Goal: Transaction & Acquisition: Purchase product/service

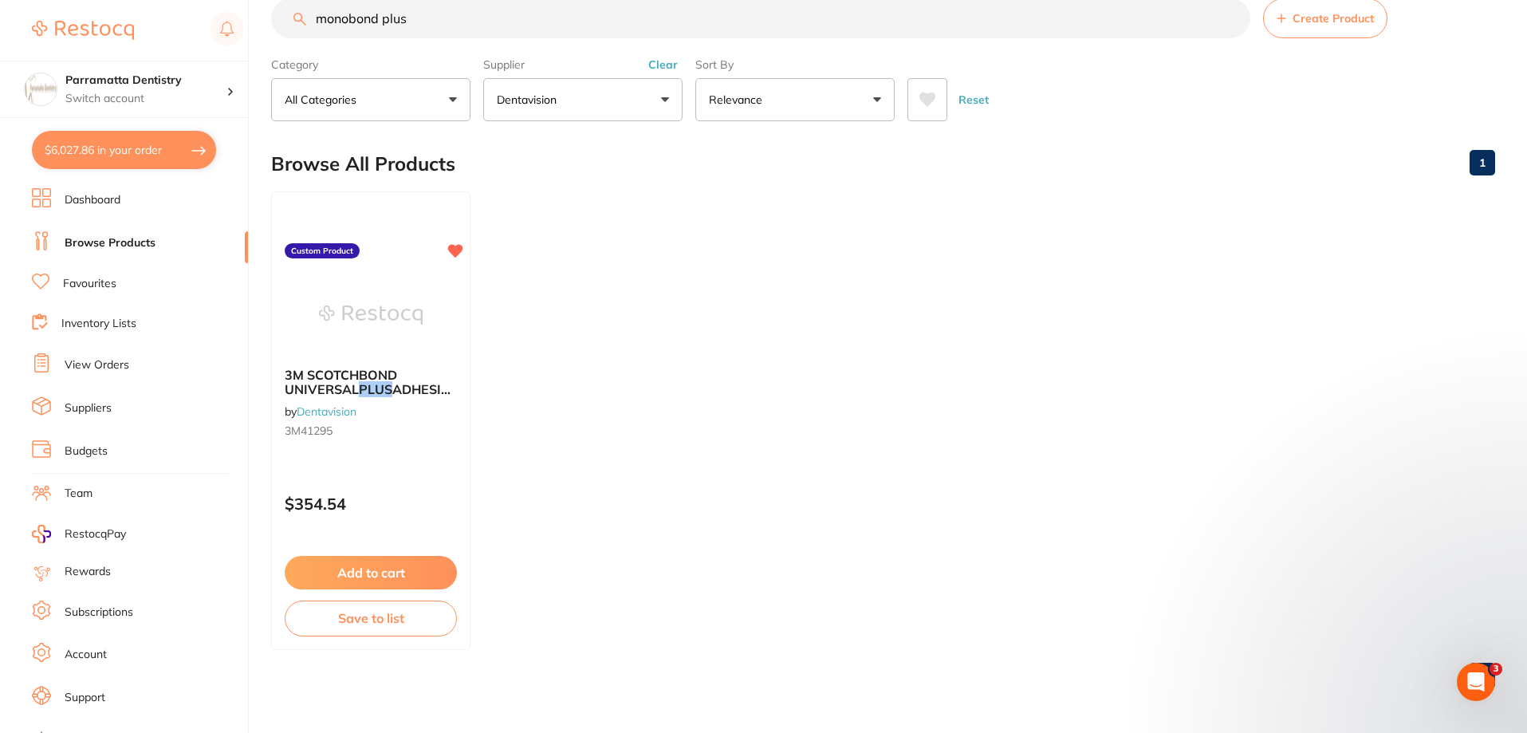
scroll to position [399, 0]
click at [1466, 666] on div "Open Intercom Messenger" at bounding box center [1473, 679] width 53 height 53
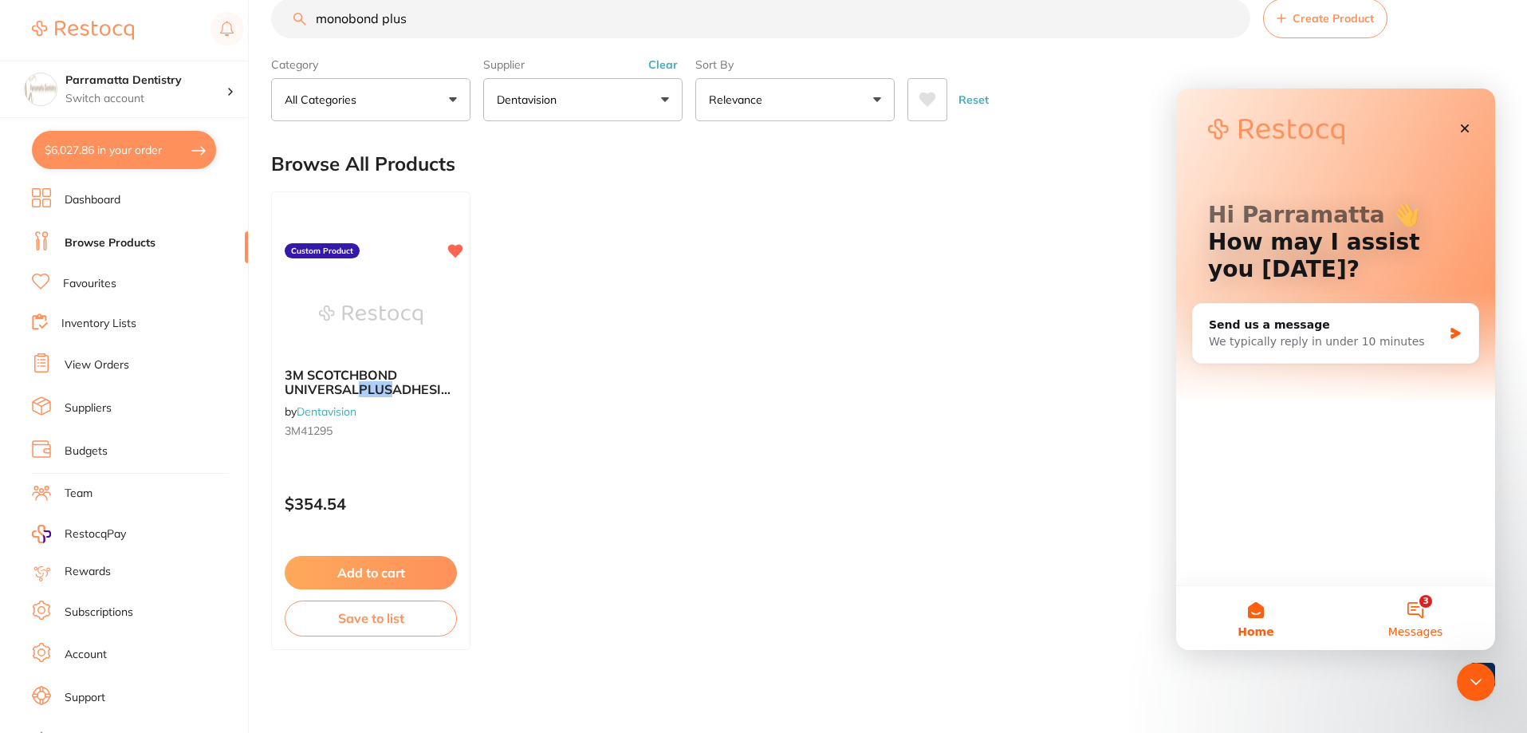
click at [1424, 603] on button "3 Messages" at bounding box center [1414, 618] width 159 height 64
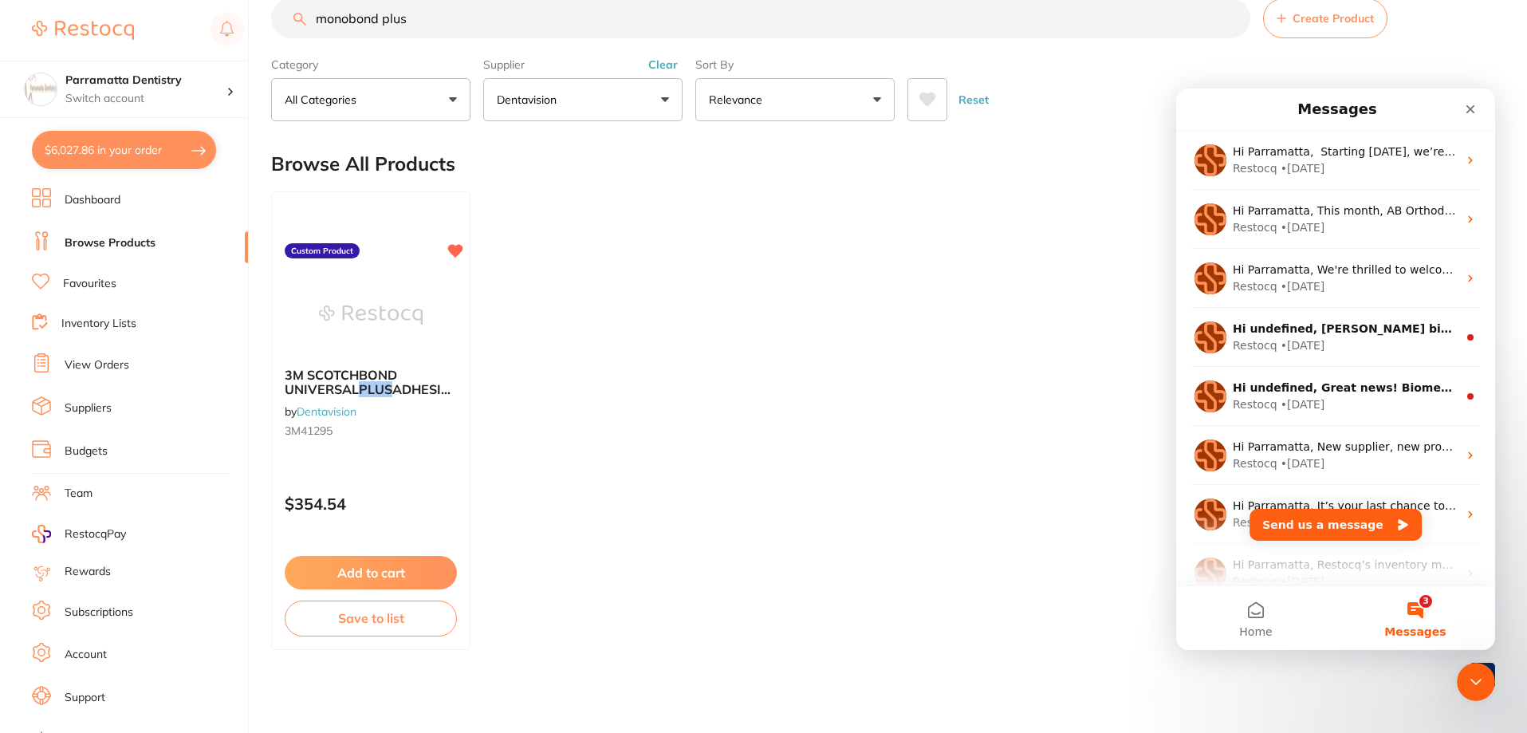
click at [1034, 312] on ul "3M SCOTCHBOND UNIVERSAL PLUS ADHESIVE BOTTLE REFILL (3X 5ML) by Dentavision 3M4…" at bounding box center [883, 420] width 1224 height 458
click at [139, 158] on button "$6,027.86 in your order" at bounding box center [124, 150] width 184 height 38
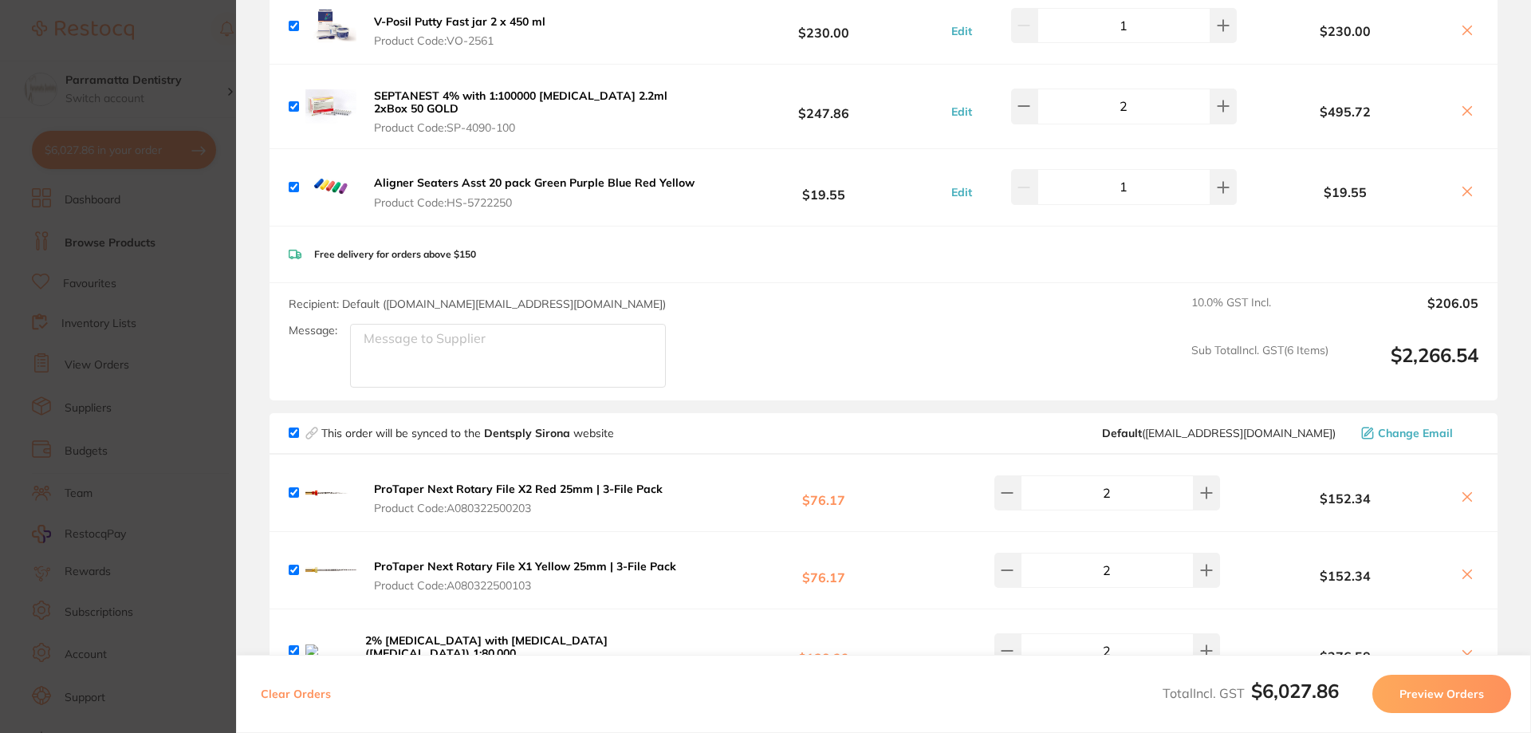
scroll to position [478, 0]
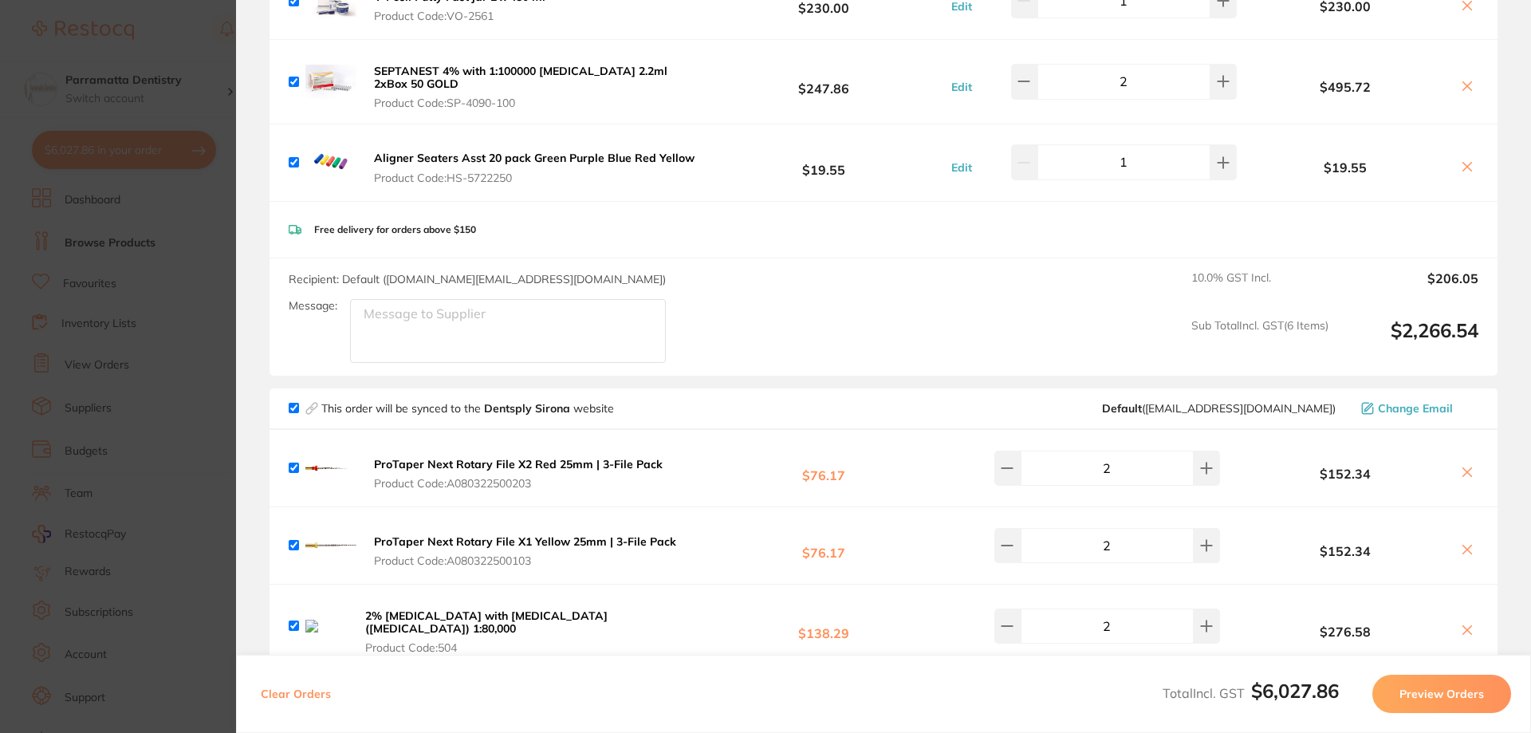
click at [186, 11] on section "Update RRP Set your pre negotiated price for this item. Item Agreed RRP (excl. …" at bounding box center [765, 366] width 1531 height 733
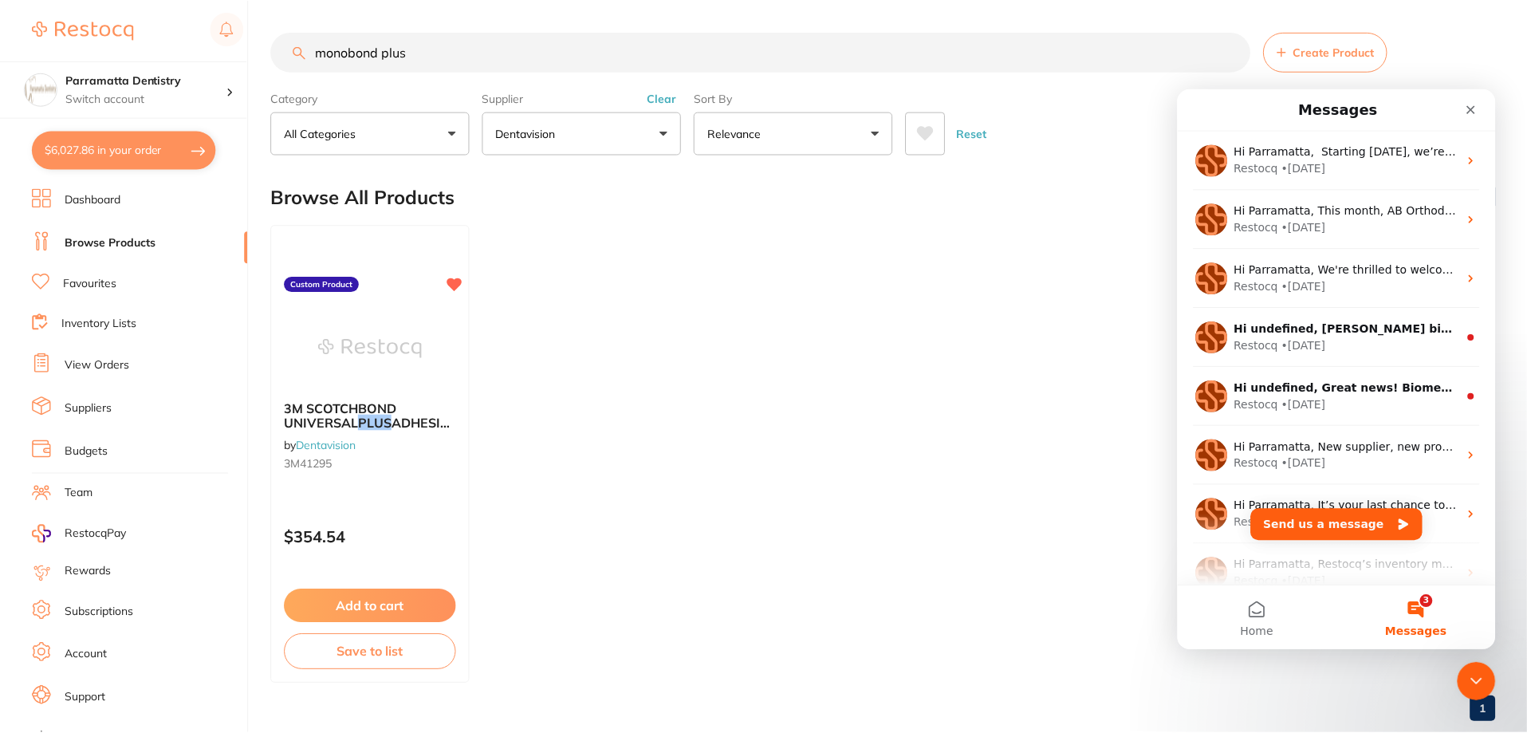
scroll to position [33, 0]
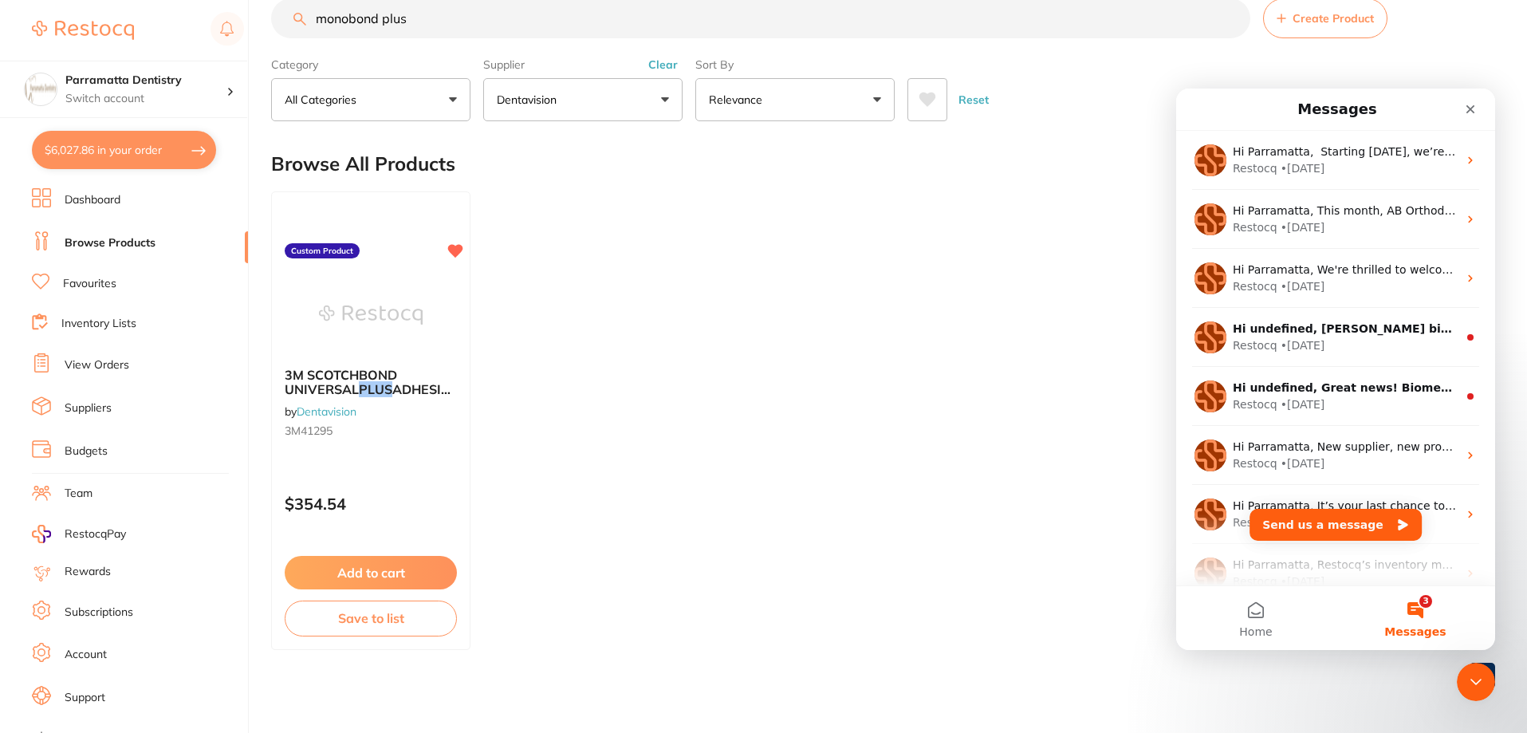
click at [112, 146] on button "$6,027.86 in your order" at bounding box center [124, 150] width 184 height 38
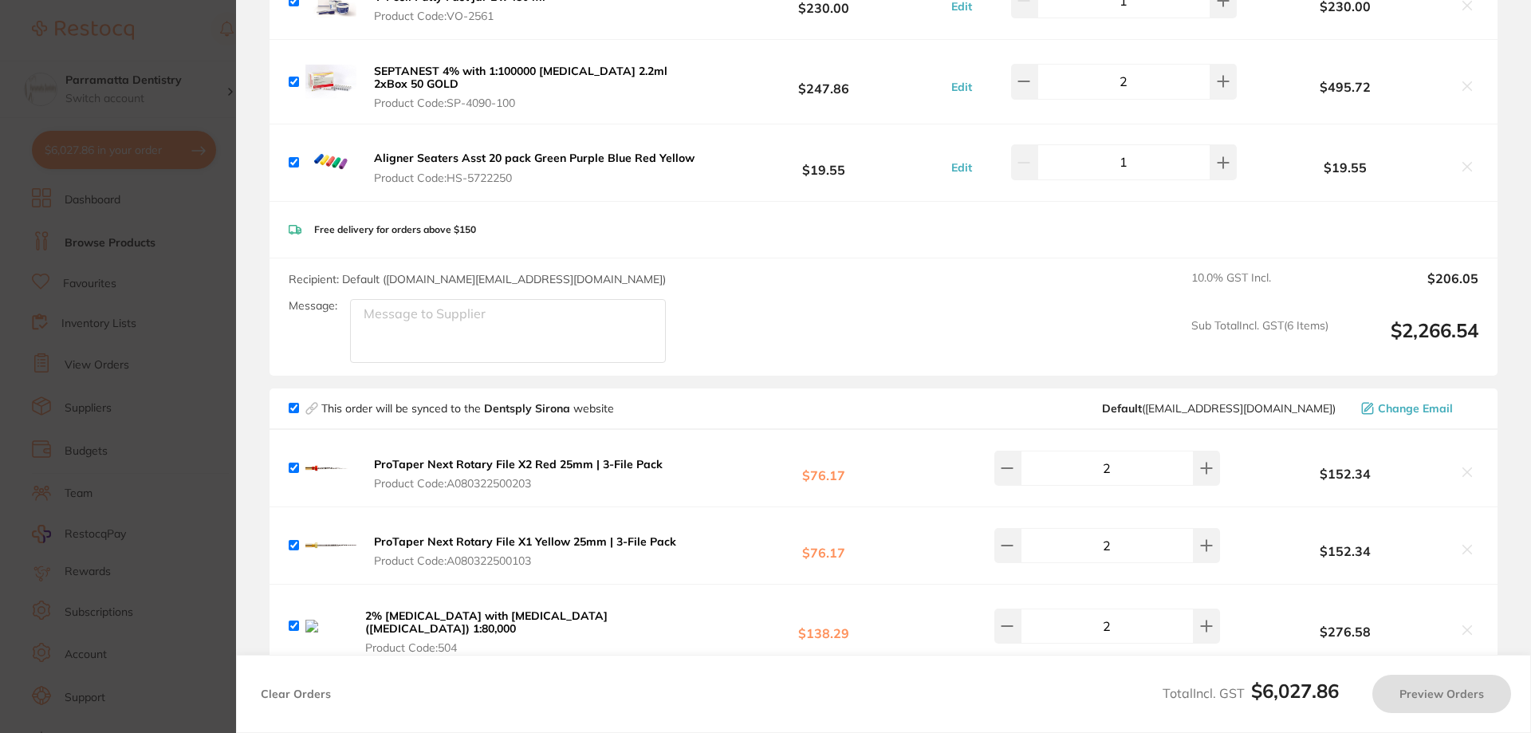
checkbox input "true"
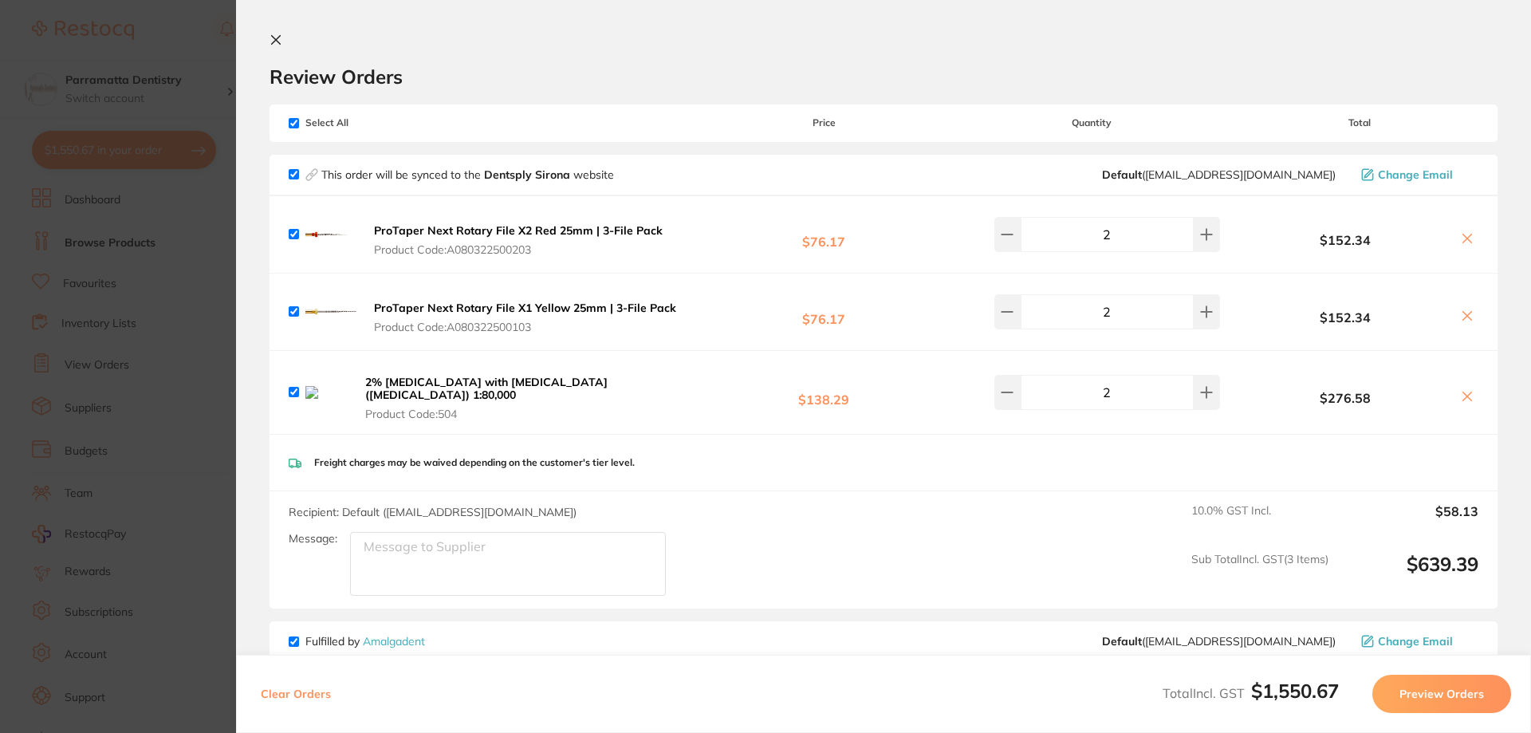
click at [540, 77] on h2 "Review Orders" at bounding box center [883, 77] width 1228 height 24
click at [226, 214] on section "Update RRP Set your pre negotiated price for this item. Item Agreed RRP (excl. …" at bounding box center [765, 366] width 1531 height 733
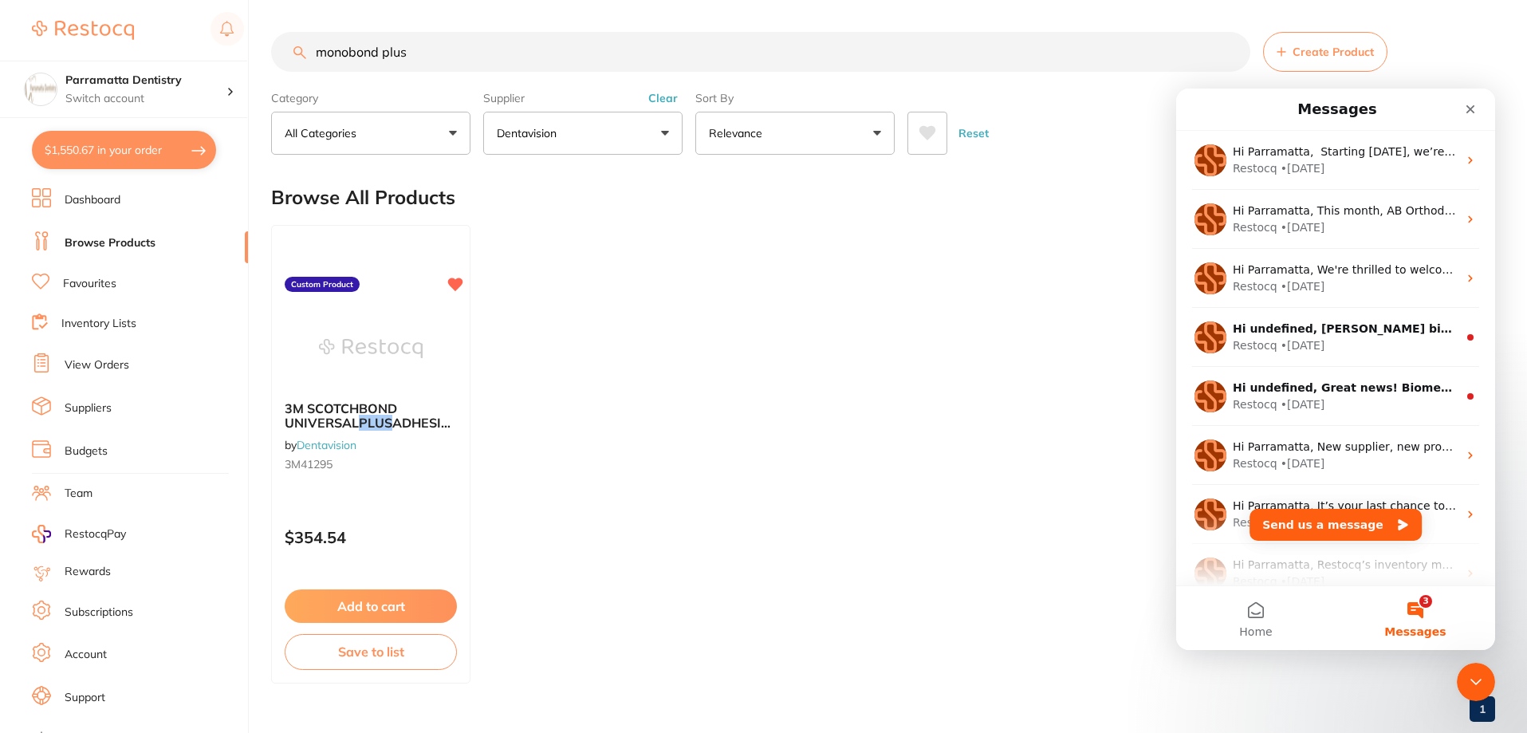
drag, startPoint x: 427, startPoint y: 22, endPoint x: 15, endPoint y: 8, distance: 412.3
click at [18, 10] on div "$1,550.67 Parramatta Dentistry Switch account Parramatta Dentistry $1,550.67 in…" at bounding box center [763, 366] width 1527 height 733
type input "nitrile gloves"
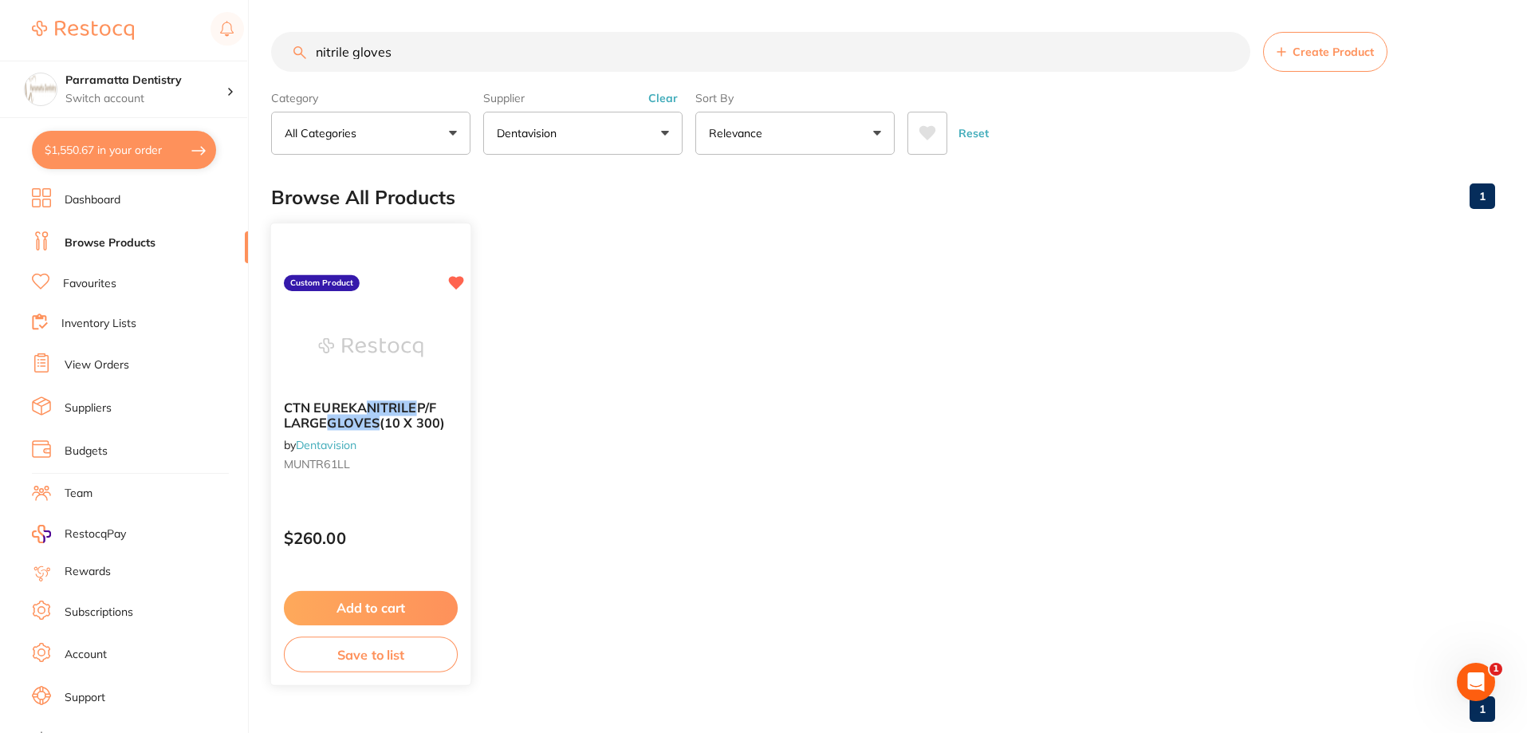
click at [345, 403] on span "CTN EUREKA" at bounding box center [325, 407] width 83 height 16
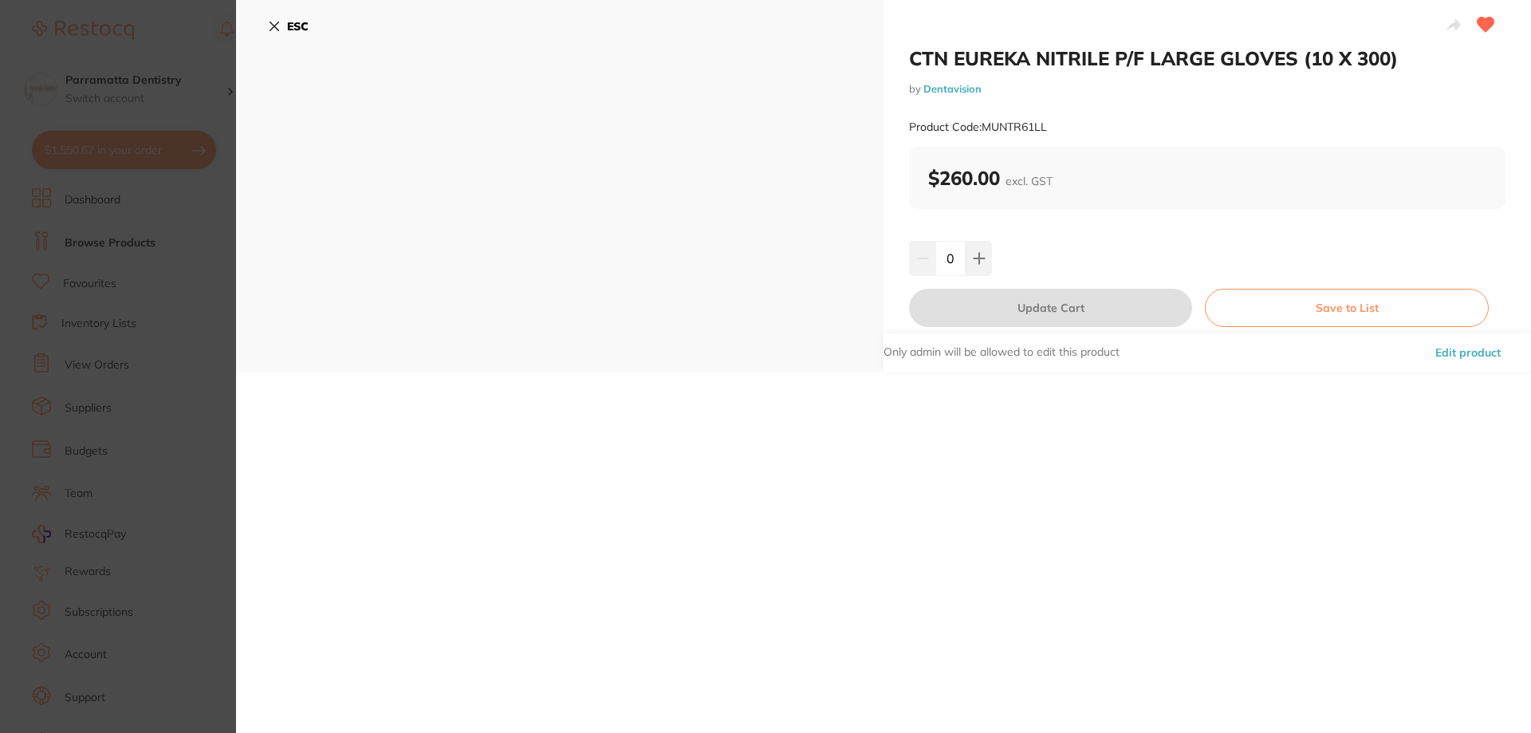
click at [217, 293] on section "CTN EUREKA NITRILE P/F LARGE GLOVES (10 X 300) by Dentavision Product Code: MUN…" at bounding box center [765, 366] width 1531 height 733
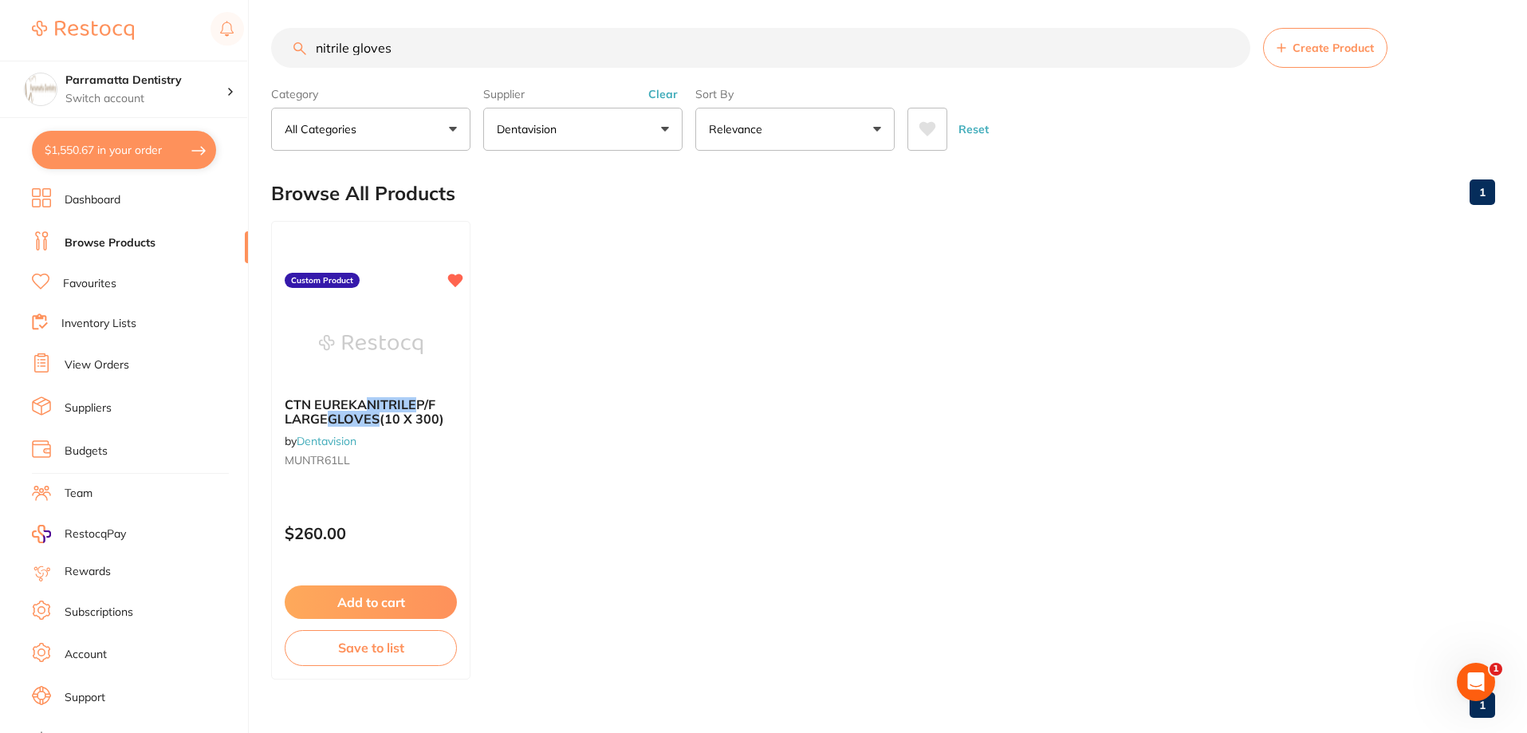
click at [77, 284] on link "Favourites" at bounding box center [89, 284] width 53 height 16
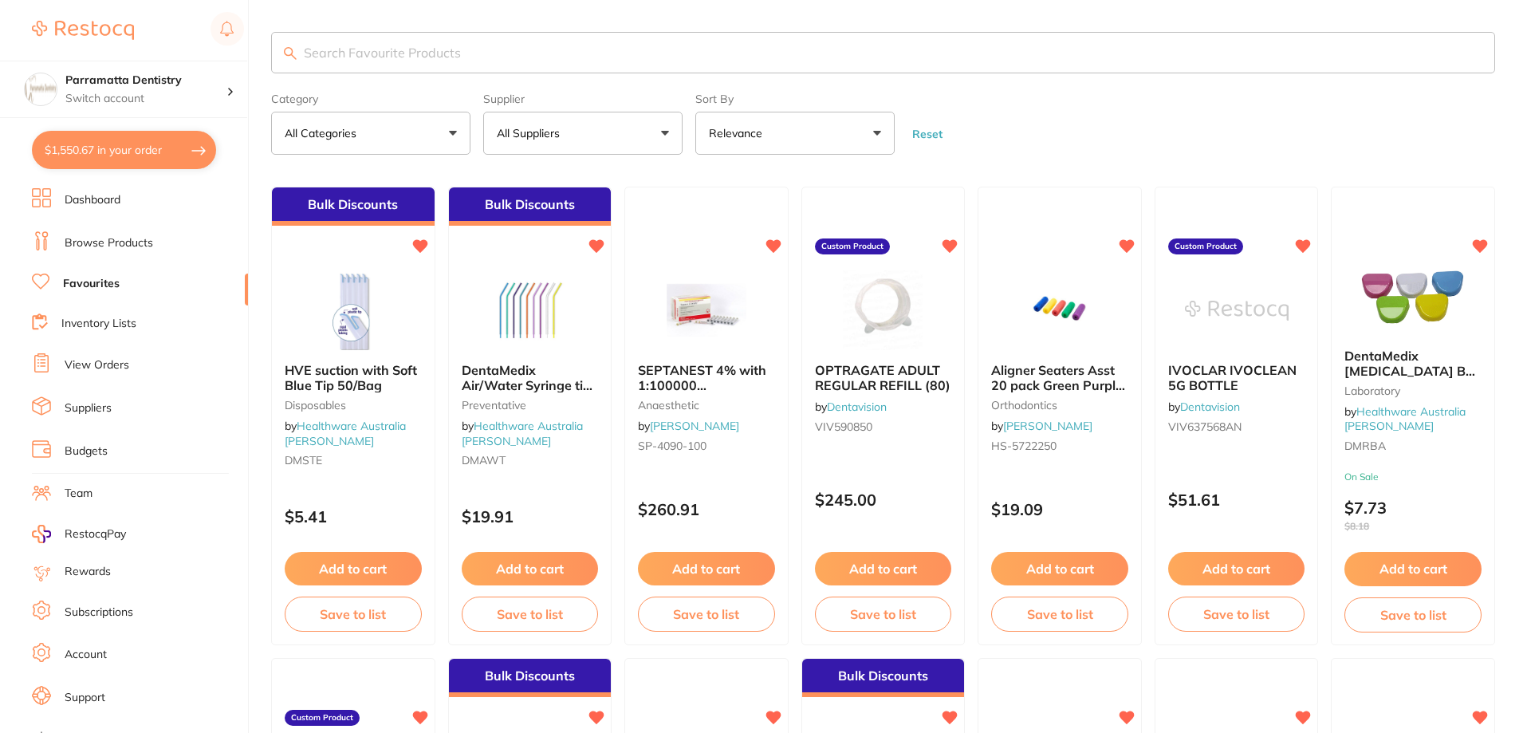
click at [391, 54] on input "search" at bounding box center [883, 52] width 1224 height 41
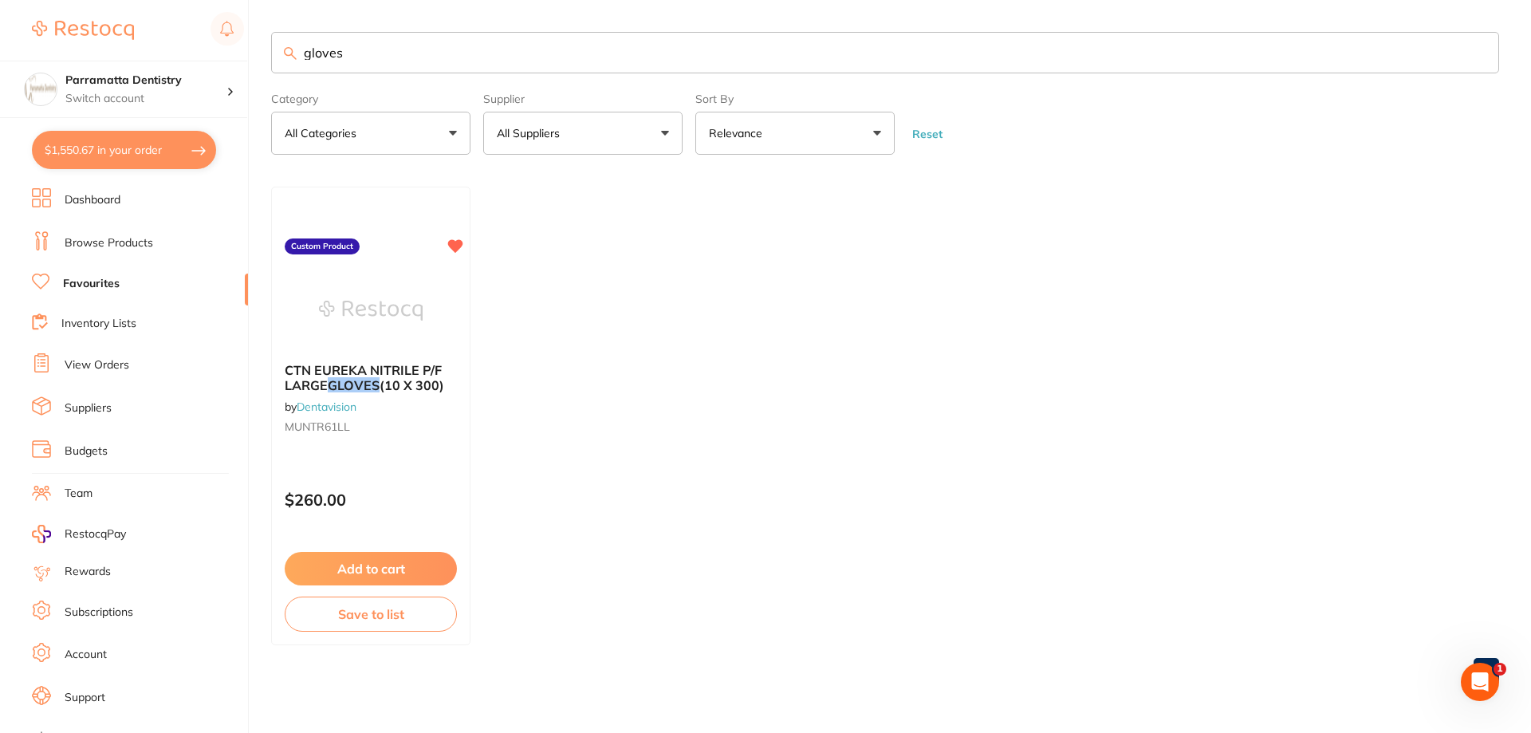
click at [175, 155] on button "$1,550.67 in your order" at bounding box center [124, 150] width 184 height 38
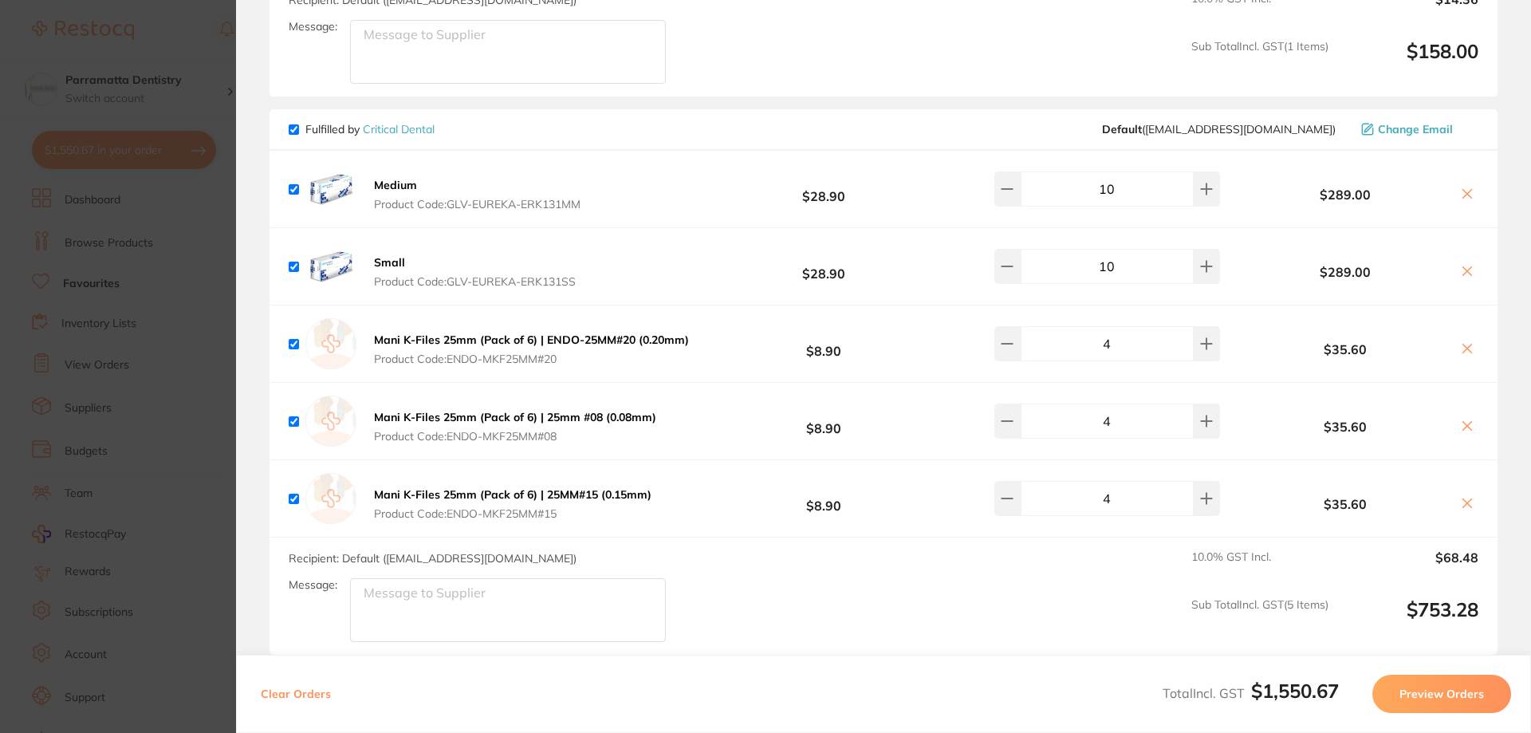
scroll to position [797, 0]
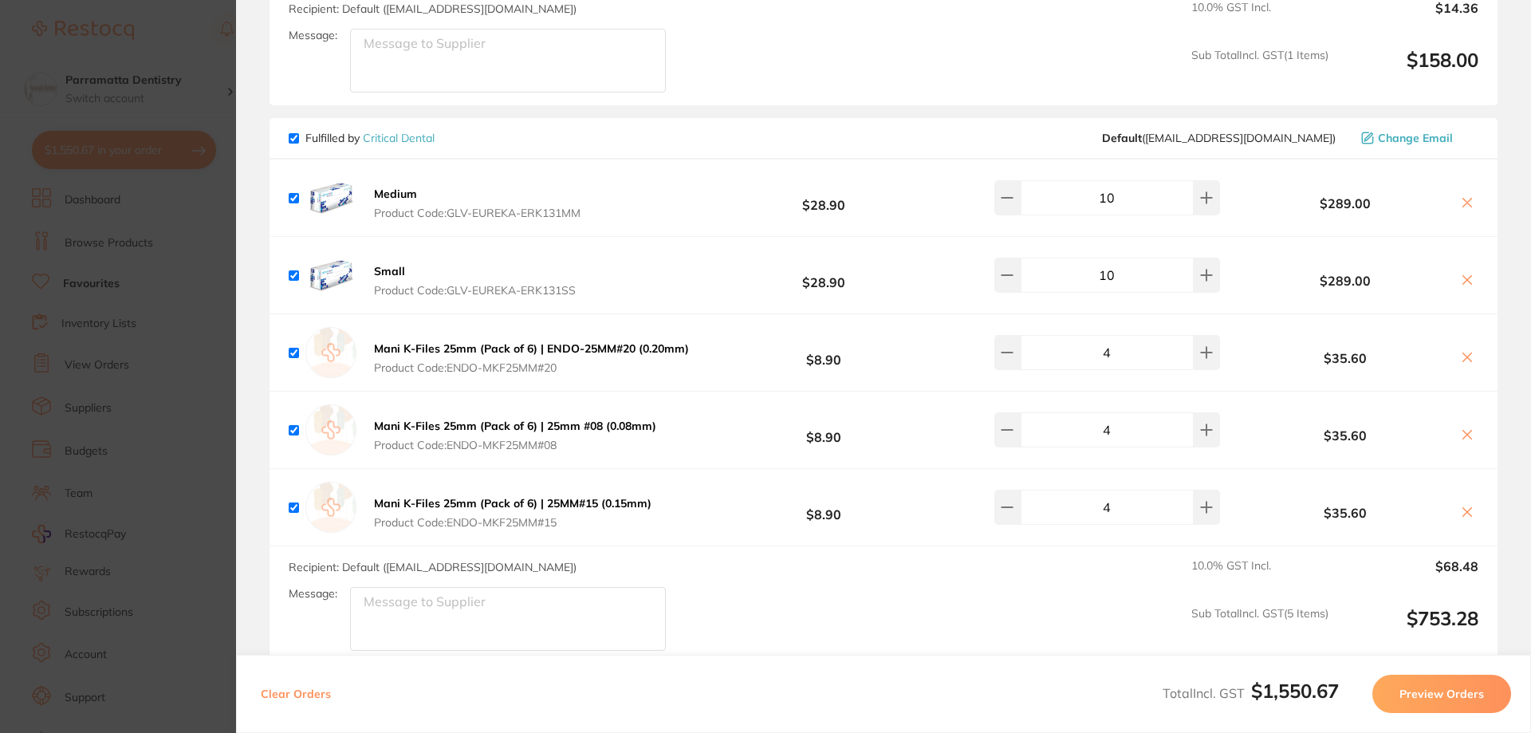
click at [207, 281] on section "Update RRP Set your pre negotiated price for this item. Item Agreed RRP (excl. …" at bounding box center [765, 366] width 1531 height 733
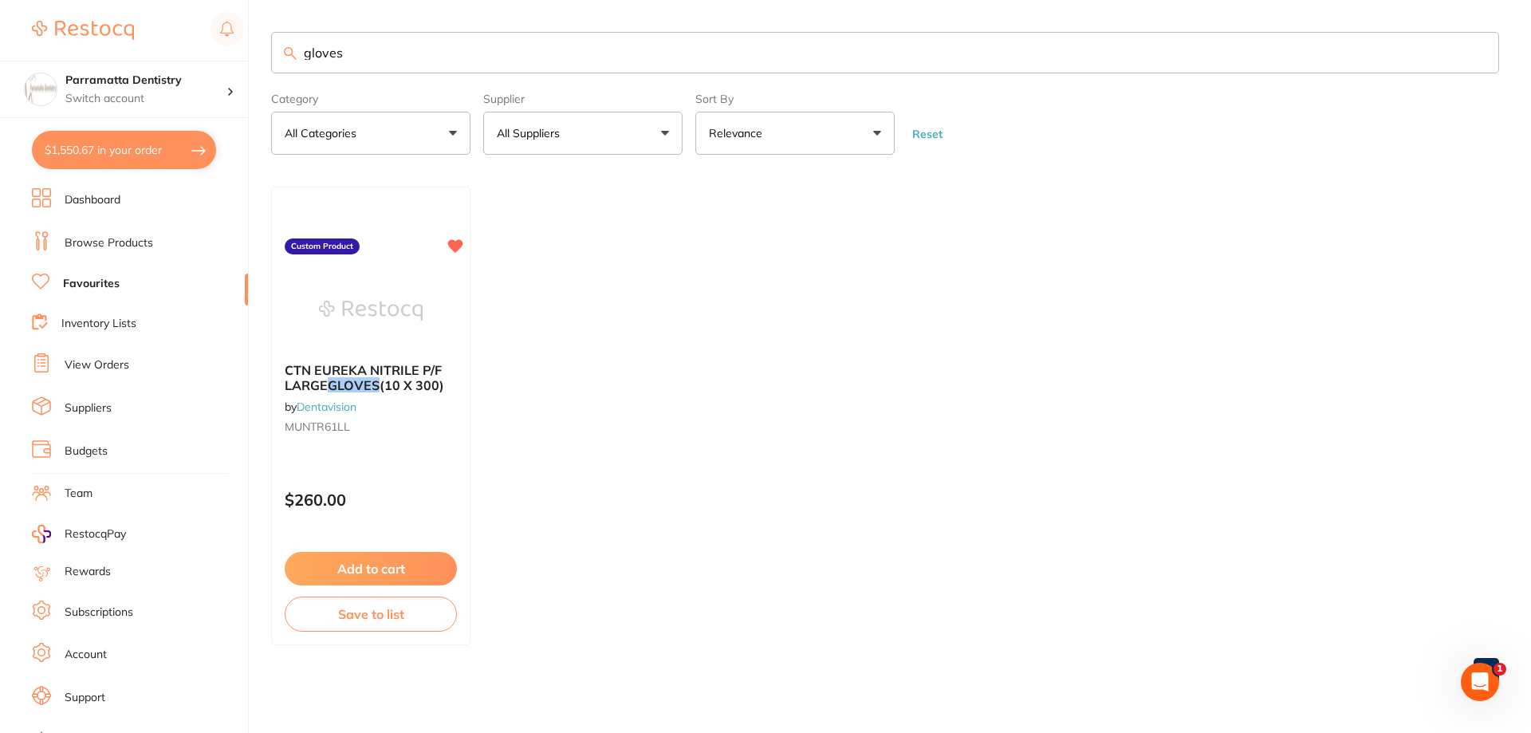
click at [84, 280] on link "Favourites" at bounding box center [91, 284] width 57 height 16
drag, startPoint x: 410, startPoint y: 52, endPoint x: 0, endPoint y: 49, distance: 409.7
click at [0, 50] on div "$1,550.67 Parramatta Dentistry Switch account Parramatta Dentistry $1,550.67 in…" at bounding box center [765, 366] width 1531 height 733
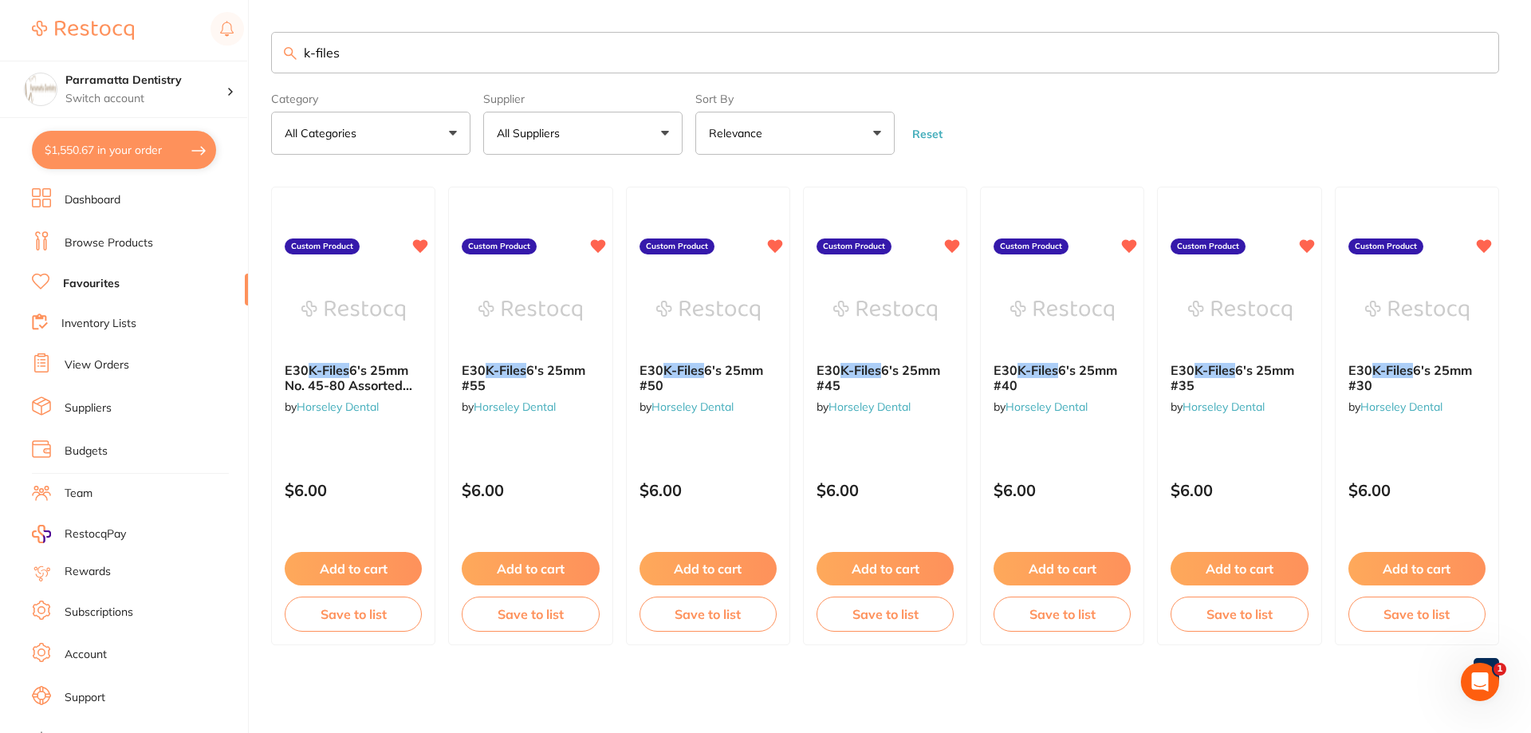
scroll to position [0, 0]
type input "k-files"
click at [726, 370] on span "6's 25mm #50" at bounding box center [701, 377] width 125 height 31
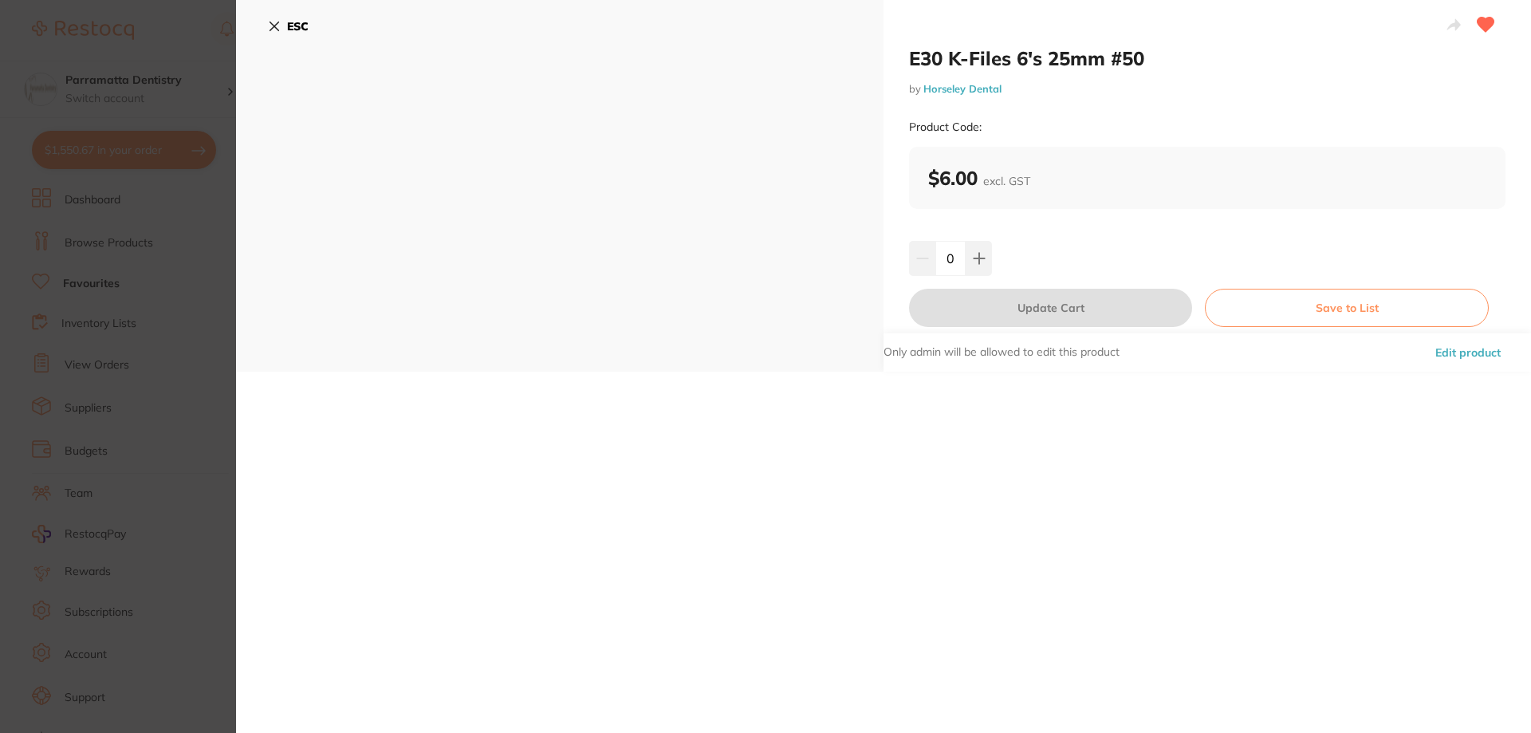
click at [283, 22] on button "ESC" at bounding box center [288, 26] width 41 height 27
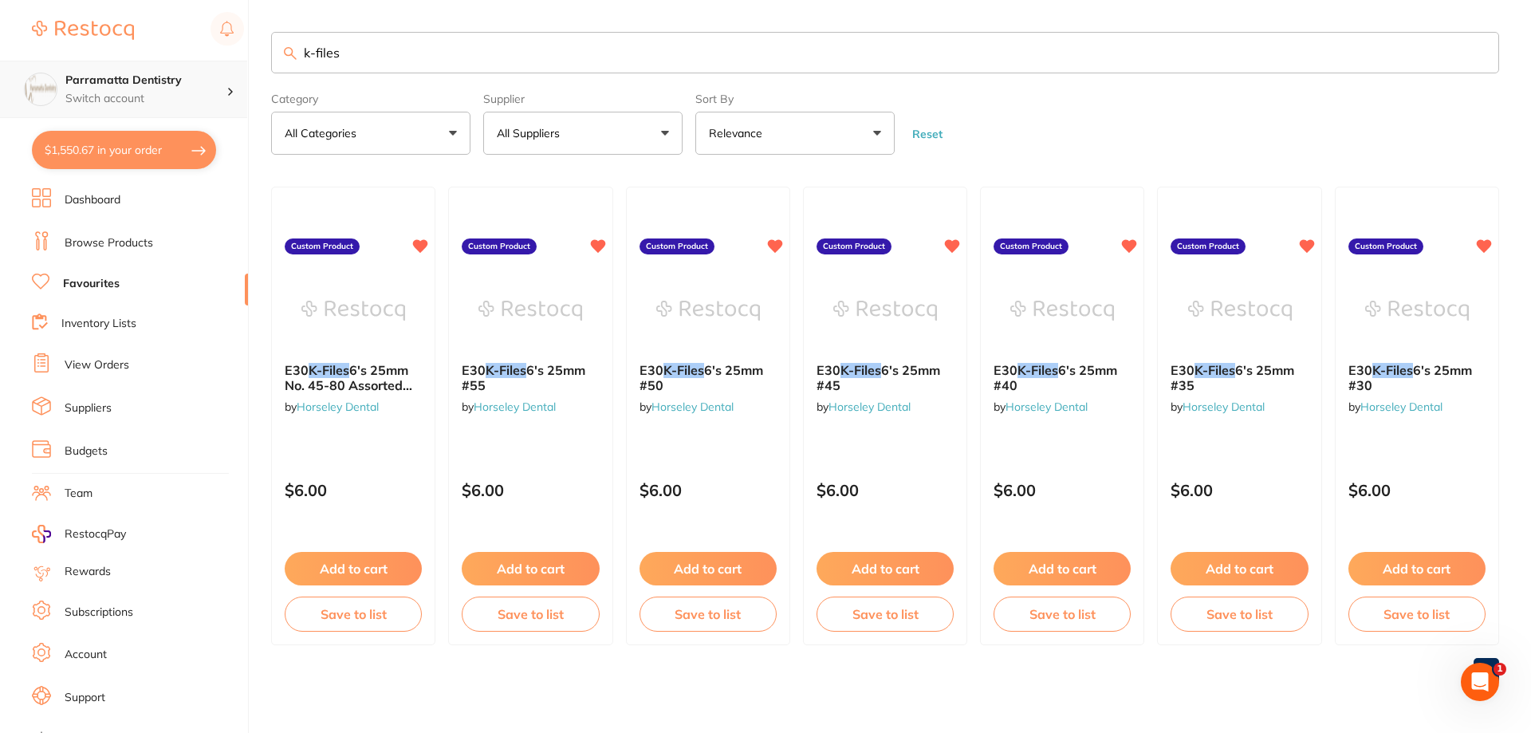
scroll to position [1, 0]
drag, startPoint x: 375, startPoint y: 50, endPoint x: 62, endPoint y: 67, distance: 312.9
click at [63, 67] on div "$1,550.67 Parramatta Dentistry Switch account Parramatta Dentistry $1,550.67 in…" at bounding box center [765, 366] width 1531 height 733
click at [87, 195] on link "Dashboard" at bounding box center [93, 200] width 56 height 16
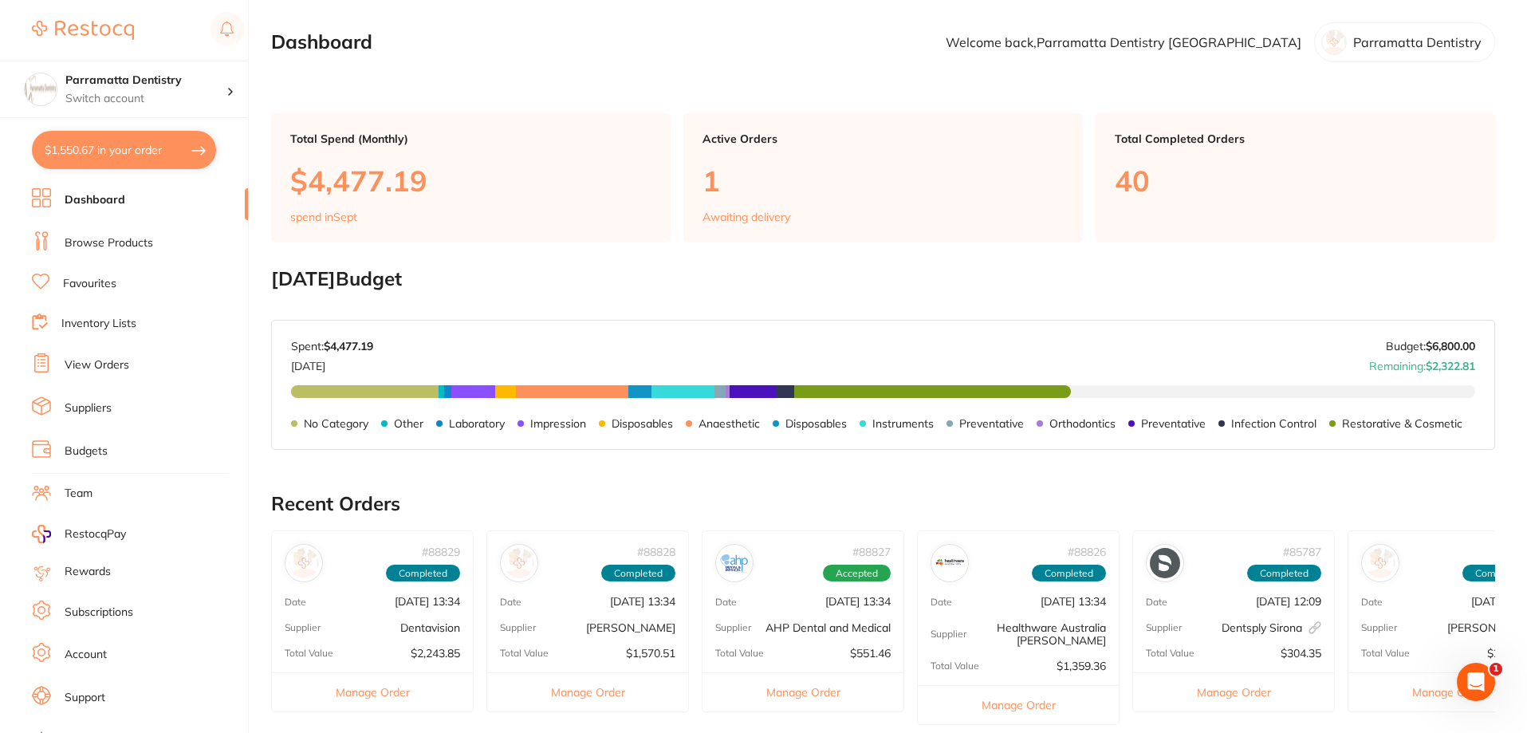
click at [113, 238] on link "Browse Products" at bounding box center [109, 243] width 88 height 16
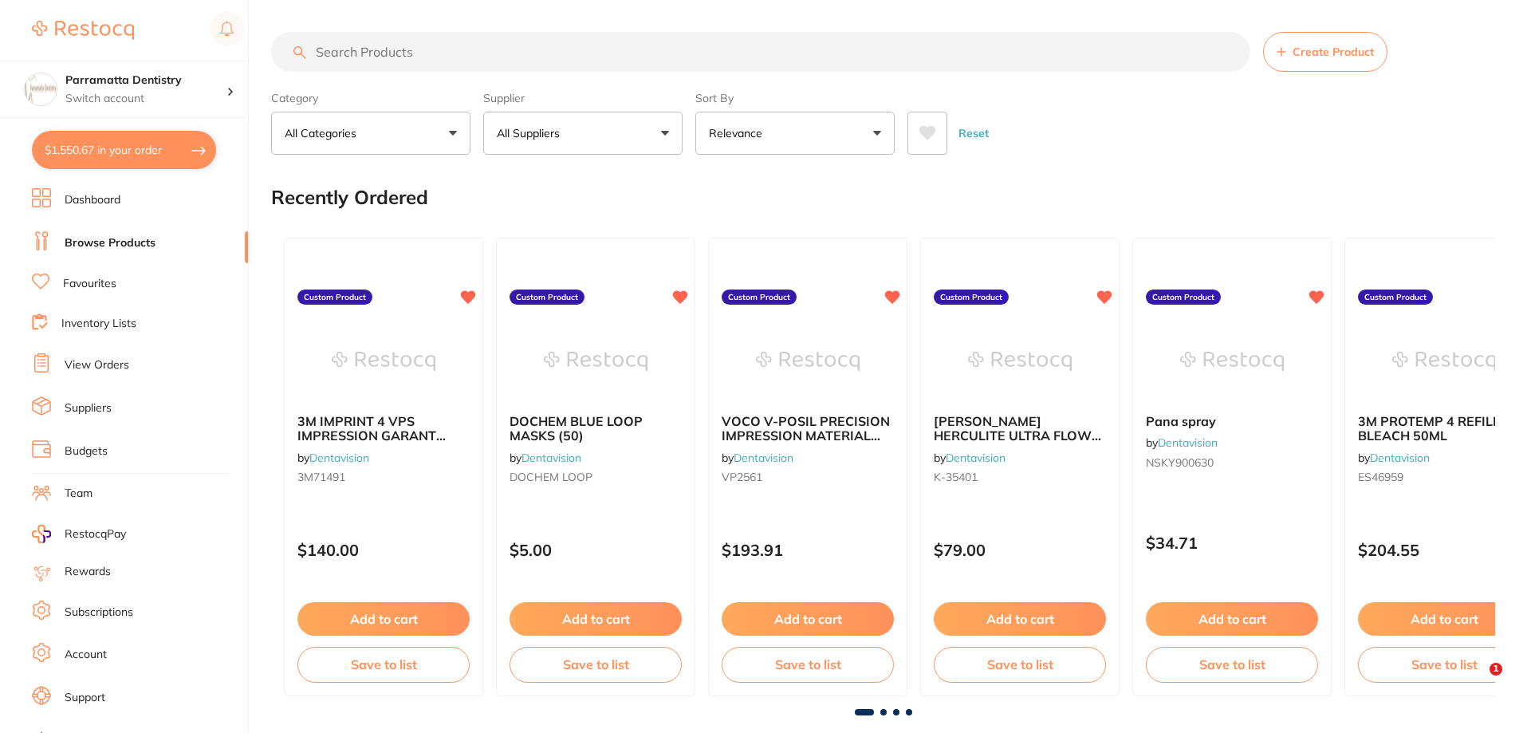
click at [411, 53] on input "search" at bounding box center [760, 52] width 979 height 40
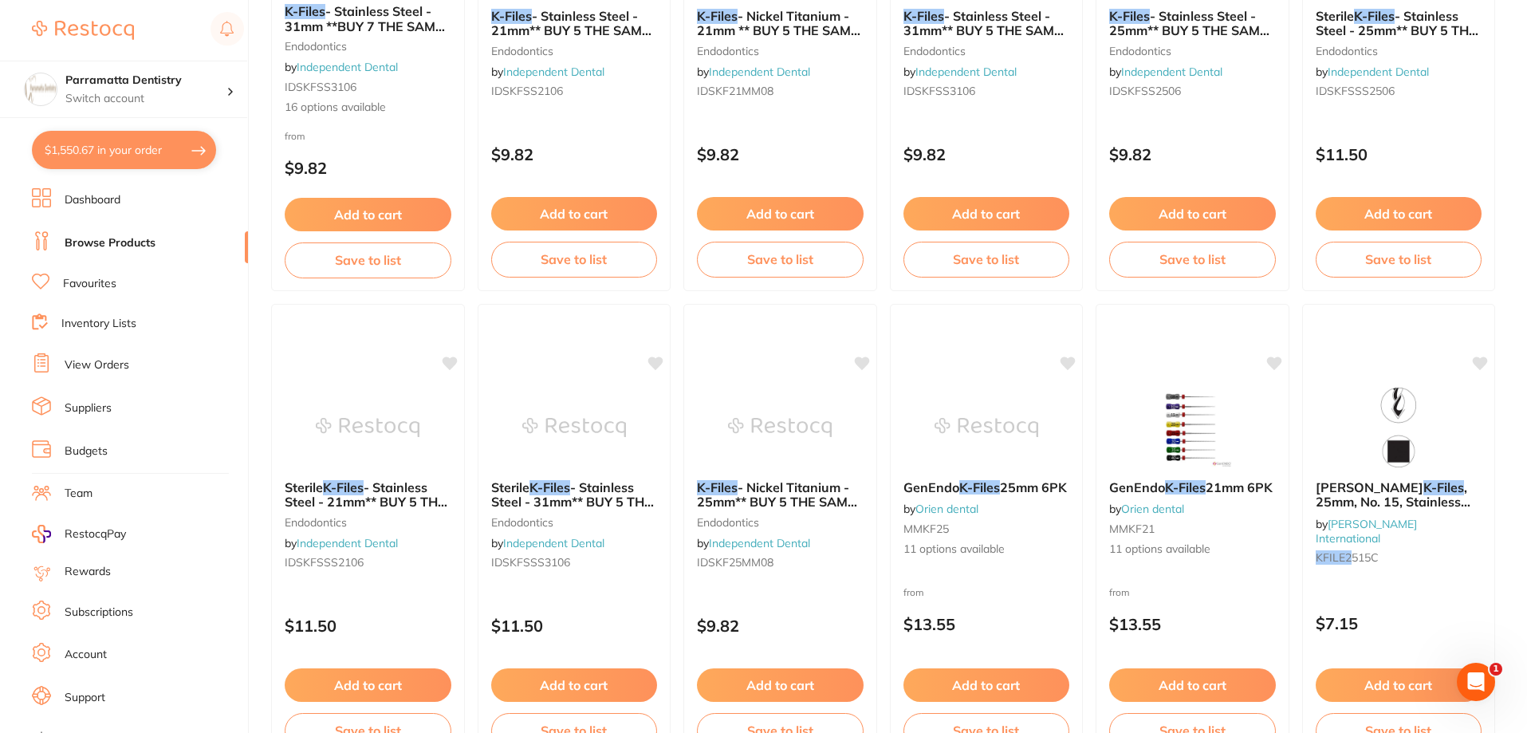
scroll to position [2312, 0]
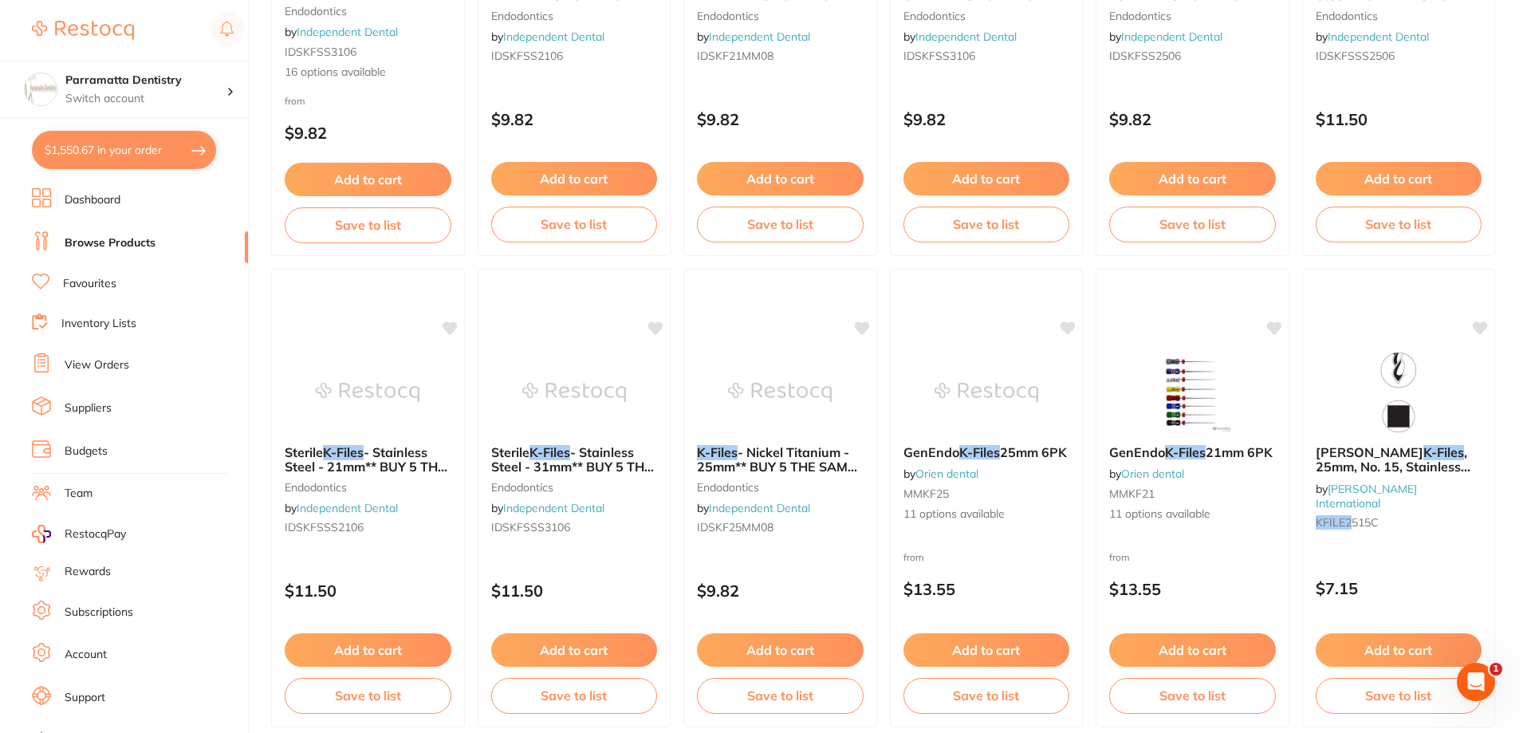
type input "E30 k-files"
click at [108, 153] on button "$1,550.67 in your order" at bounding box center [124, 150] width 184 height 38
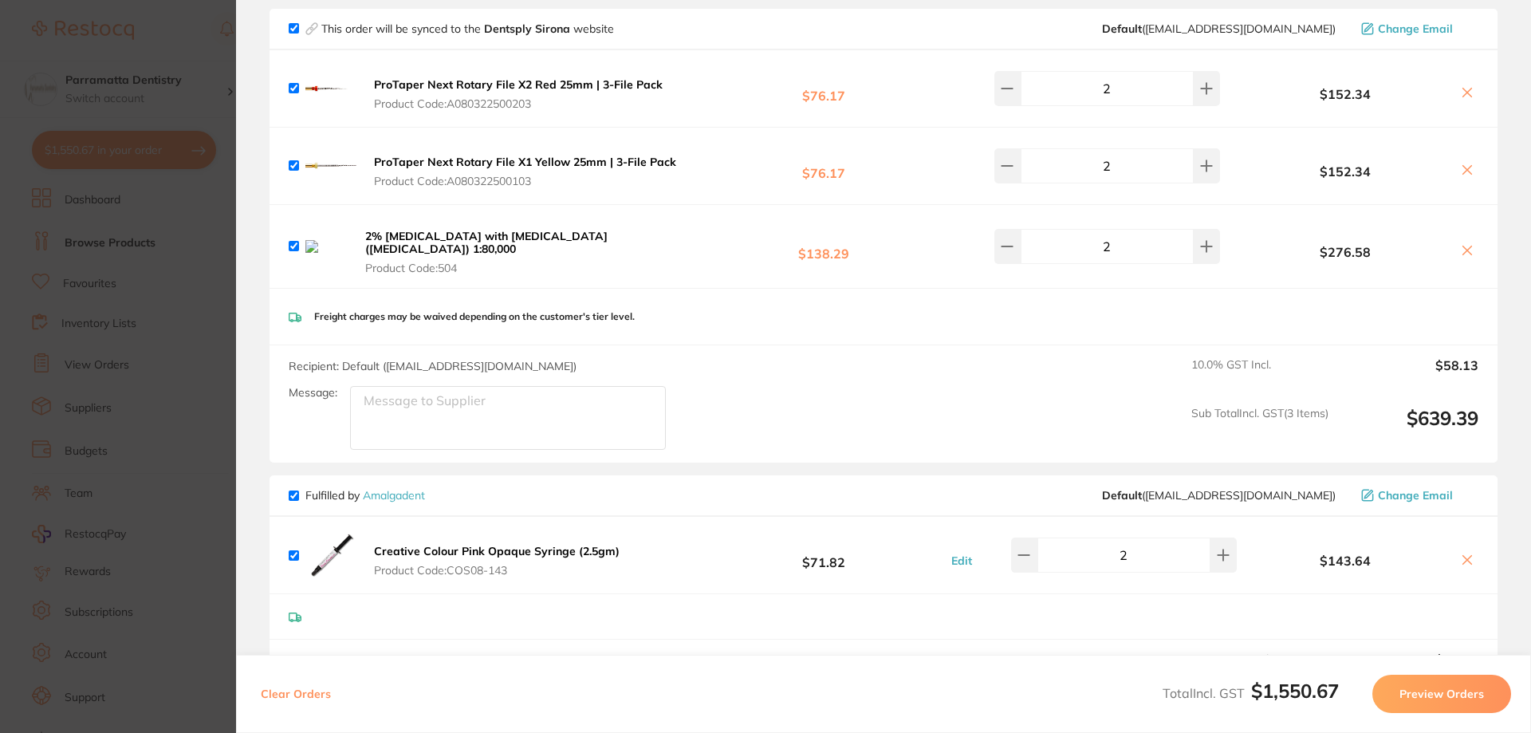
scroll to position [239, 0]
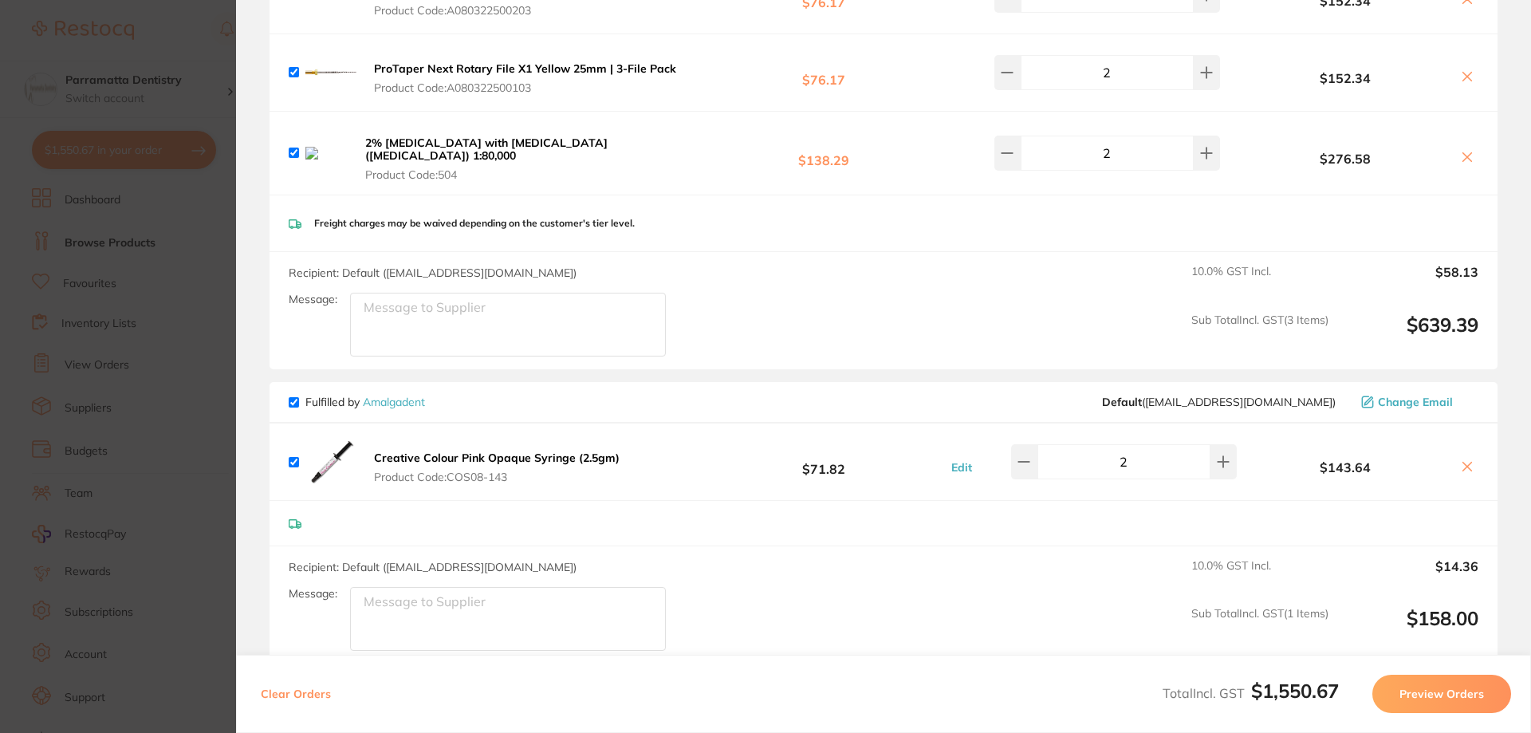
click at [372, 301] on textarea "Message:" at bounding box center [508, 325] width 316 height 64
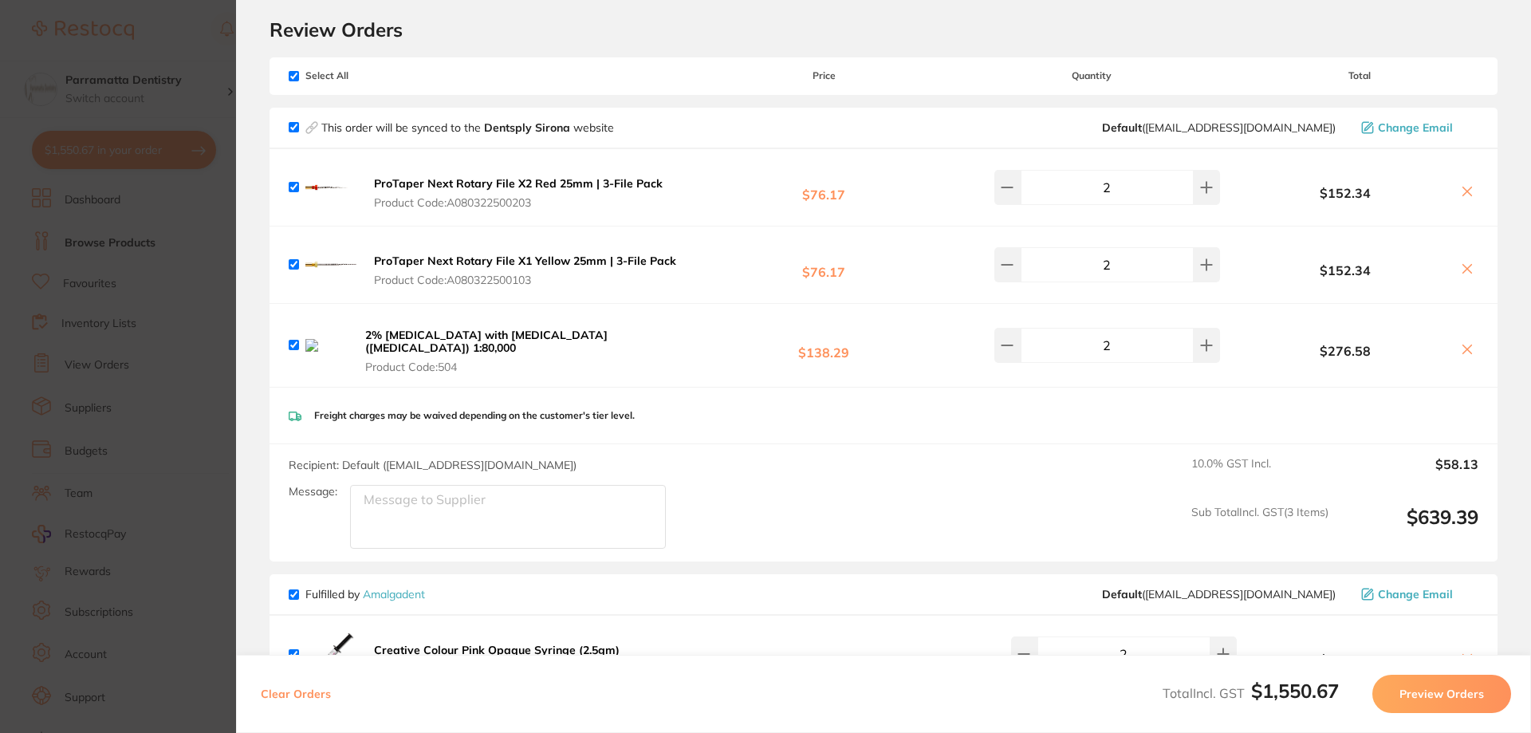
scroll to position [0, 0]
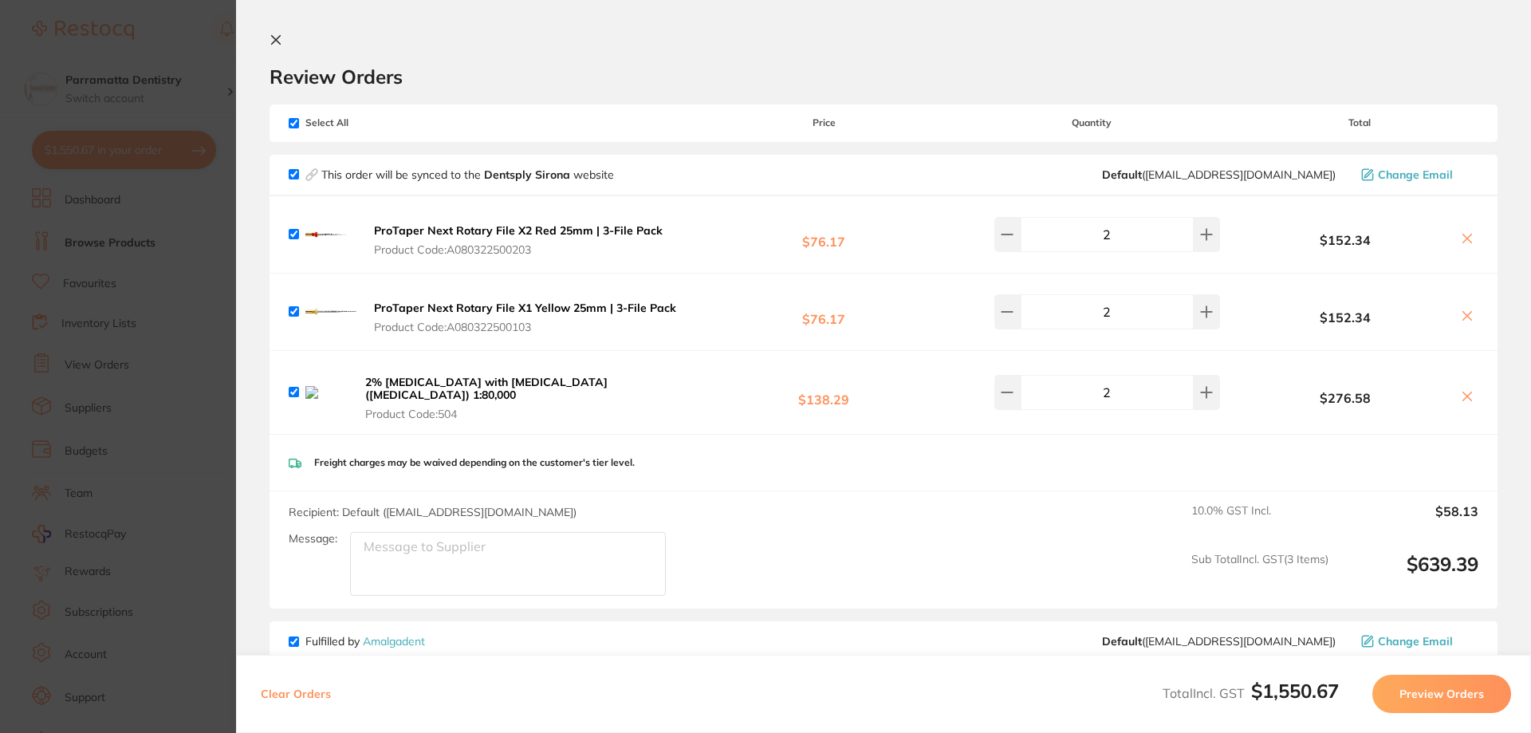
click at [1405, 172] on span "Change Email" at bounding box center [1414, 174] width 75 height 13
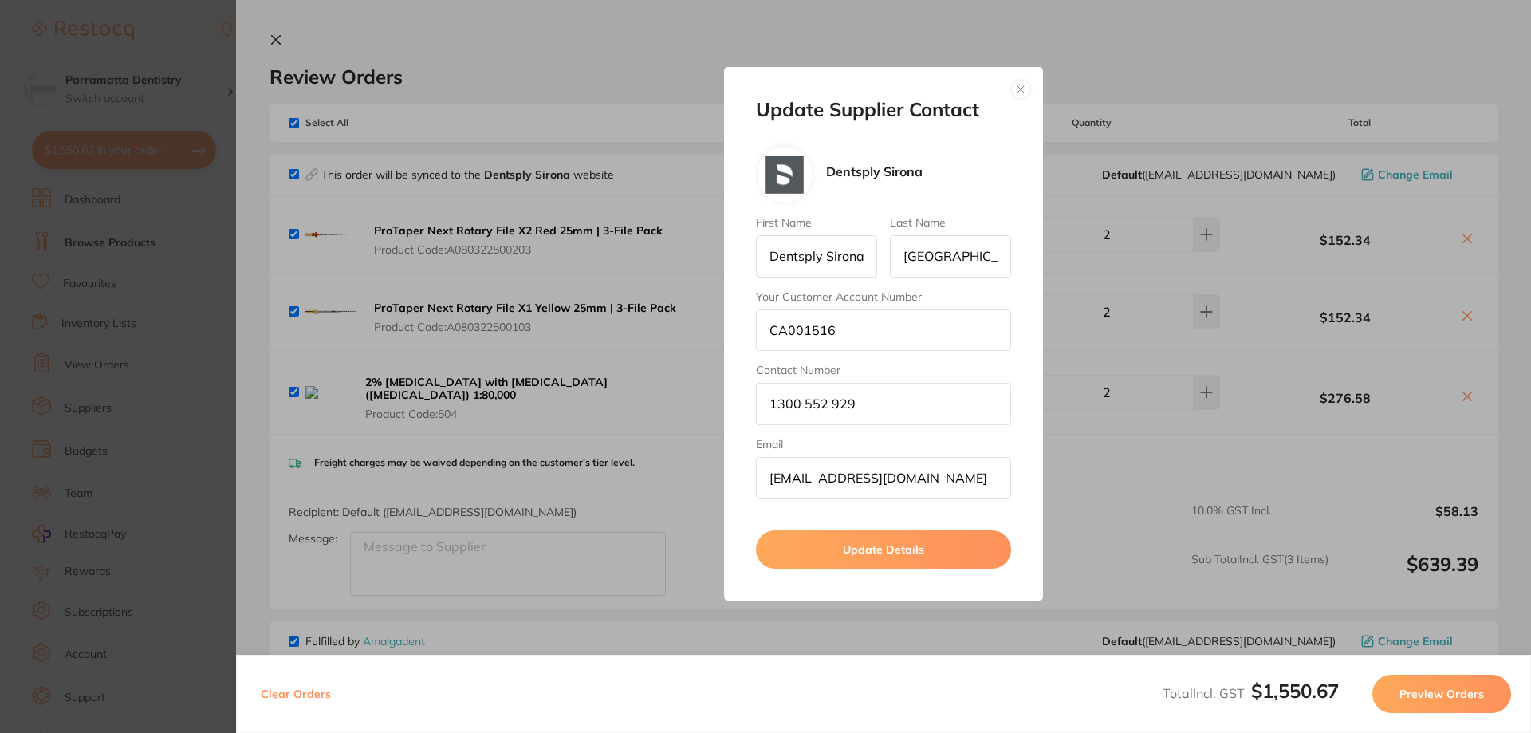
drag, startPoint x: 847, startPoint y: 477, endPoint x: 620, endPoint y: 464, distance: 226.8
click at [622, 464] on div "Update Supplier Contact Dentsply Sirona First Name Dentsply [GEOGRAPHIC_DATA] L…" at bounding box center [883, 333] width 1295 height 733
type input "[PERSON_NAME][EMAIL_ADDRESS][DOMAIN_NAME]"
click at [851, 551] on button "Update Details" at bounding box center [883, 549] width 255 height 38
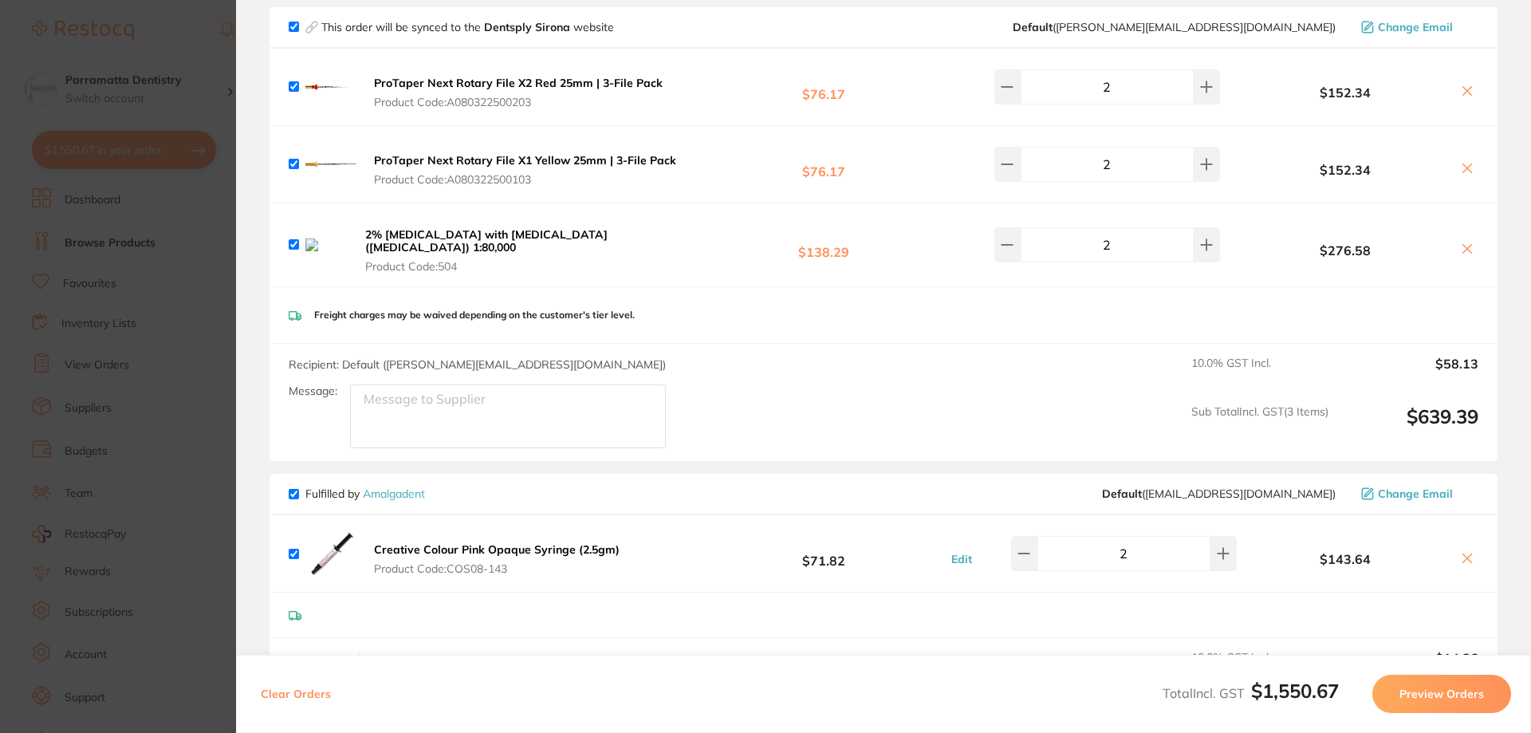
scroll to position [399, 0]
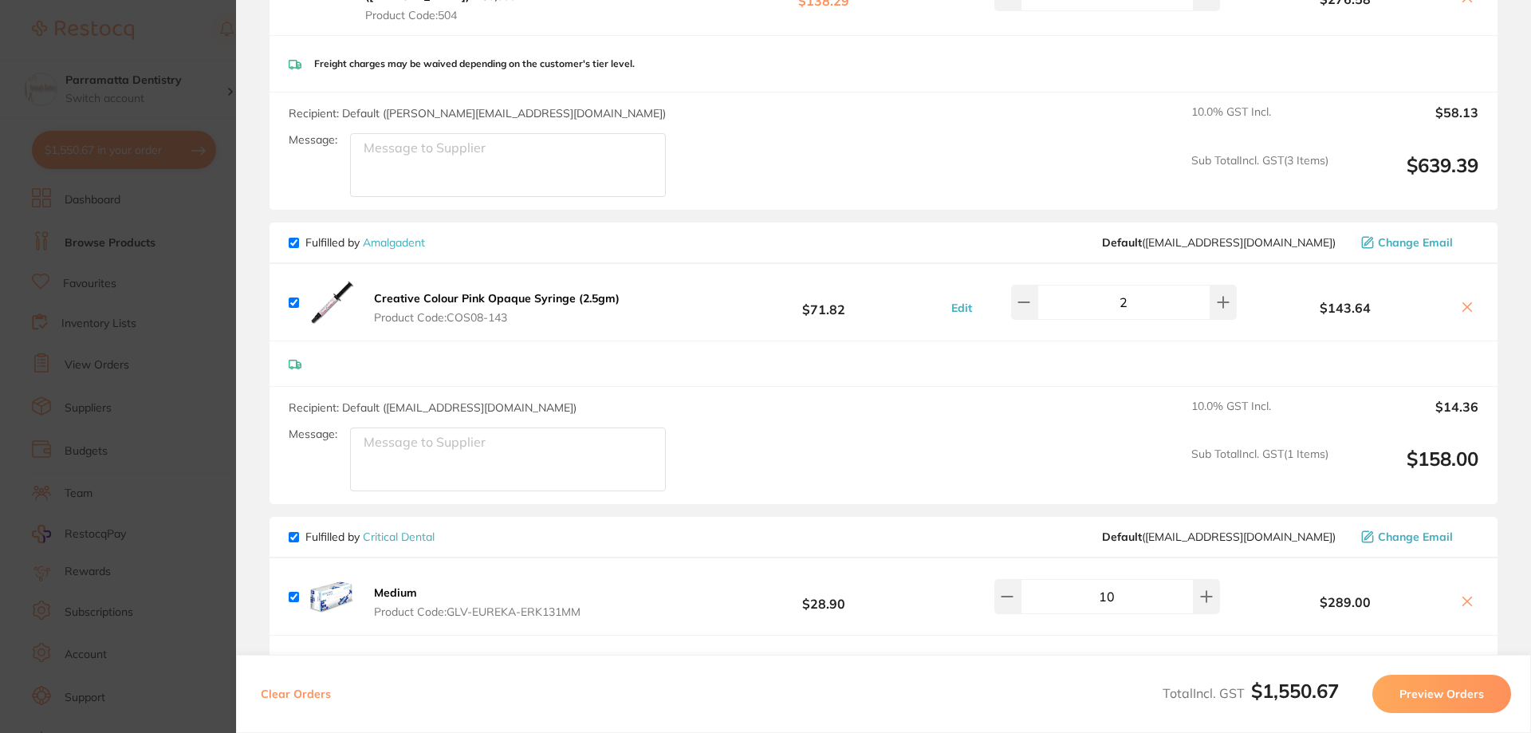
click at [210, 343] on section "Update RRP Set your pre negotiated price for this item. Item Agreed RRP (excl. …" at bounding box center [765, 366] width 1531 height 733
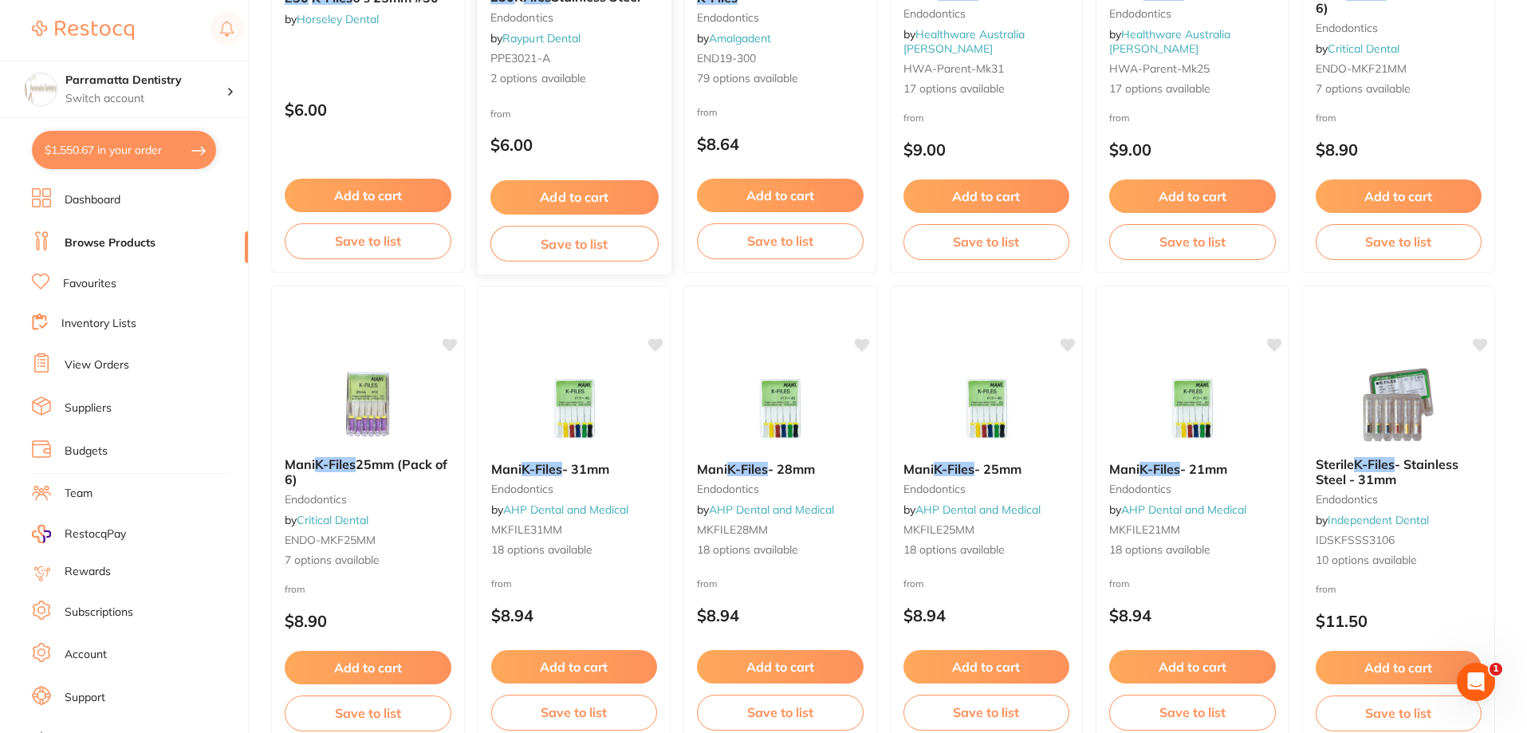
scroll to position [717, 0]
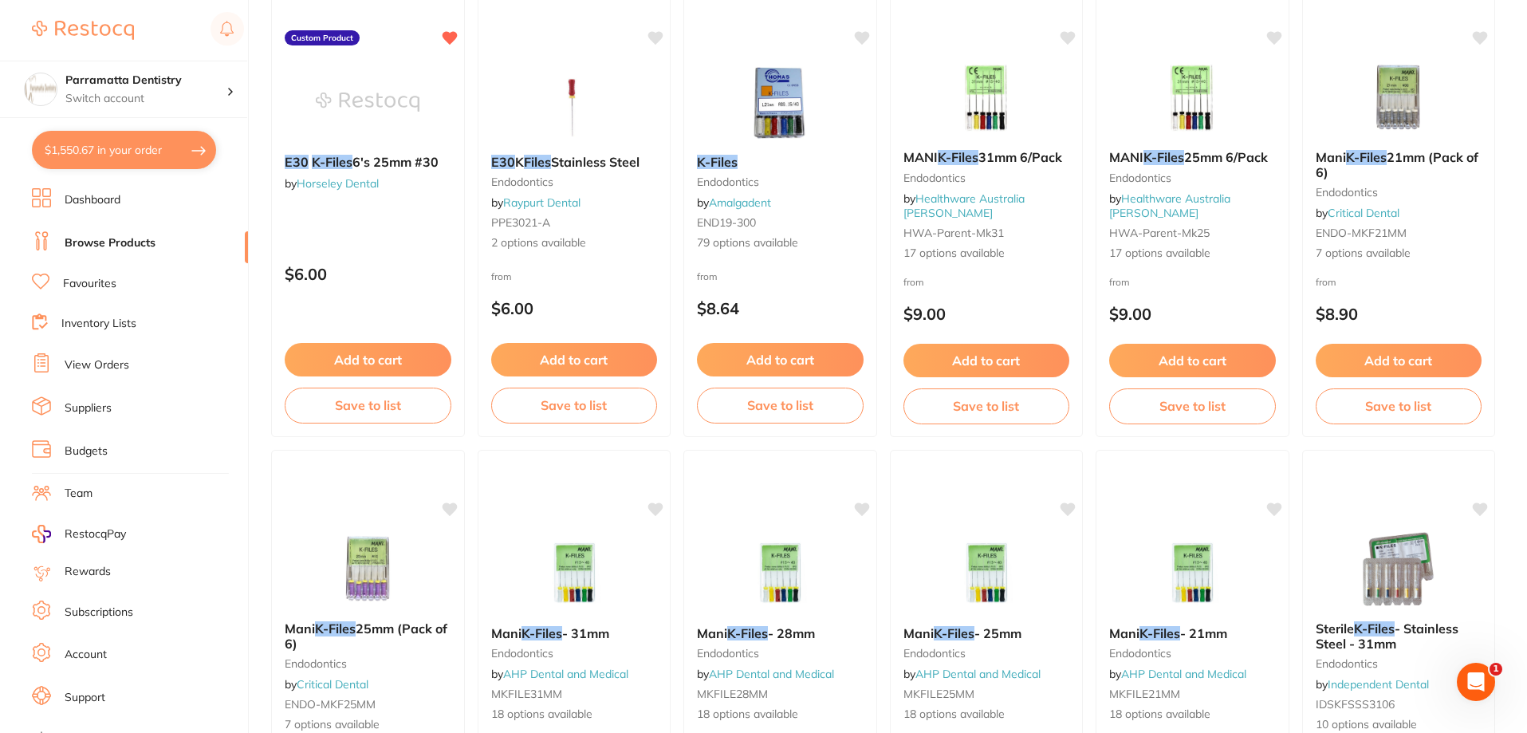
click at [88, 197] on link "Dashboard" at bounding box center [93, 200] width 56 height 16
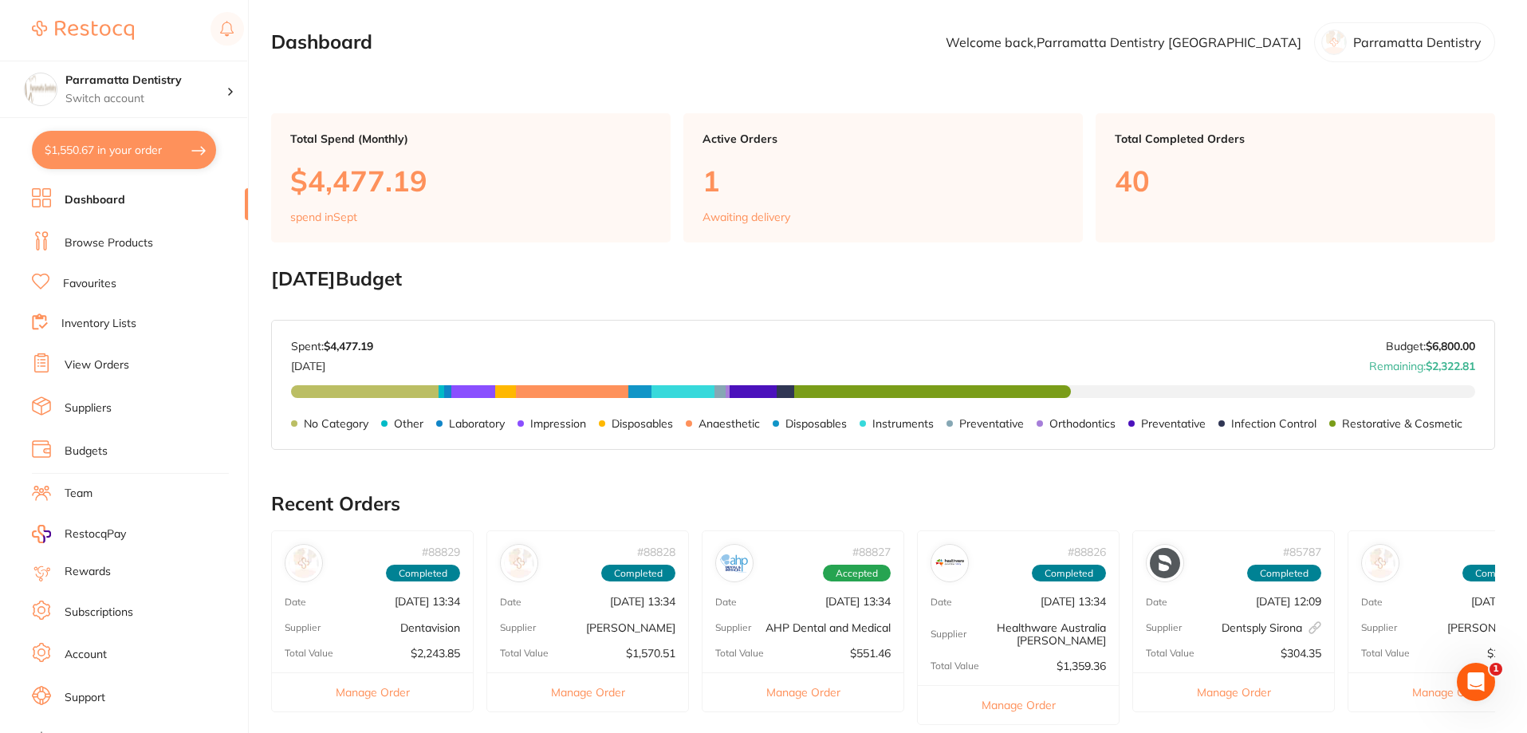
click at [99, 236] on link "Browse Products" at bounding box center [109, 243] width 88 height 16
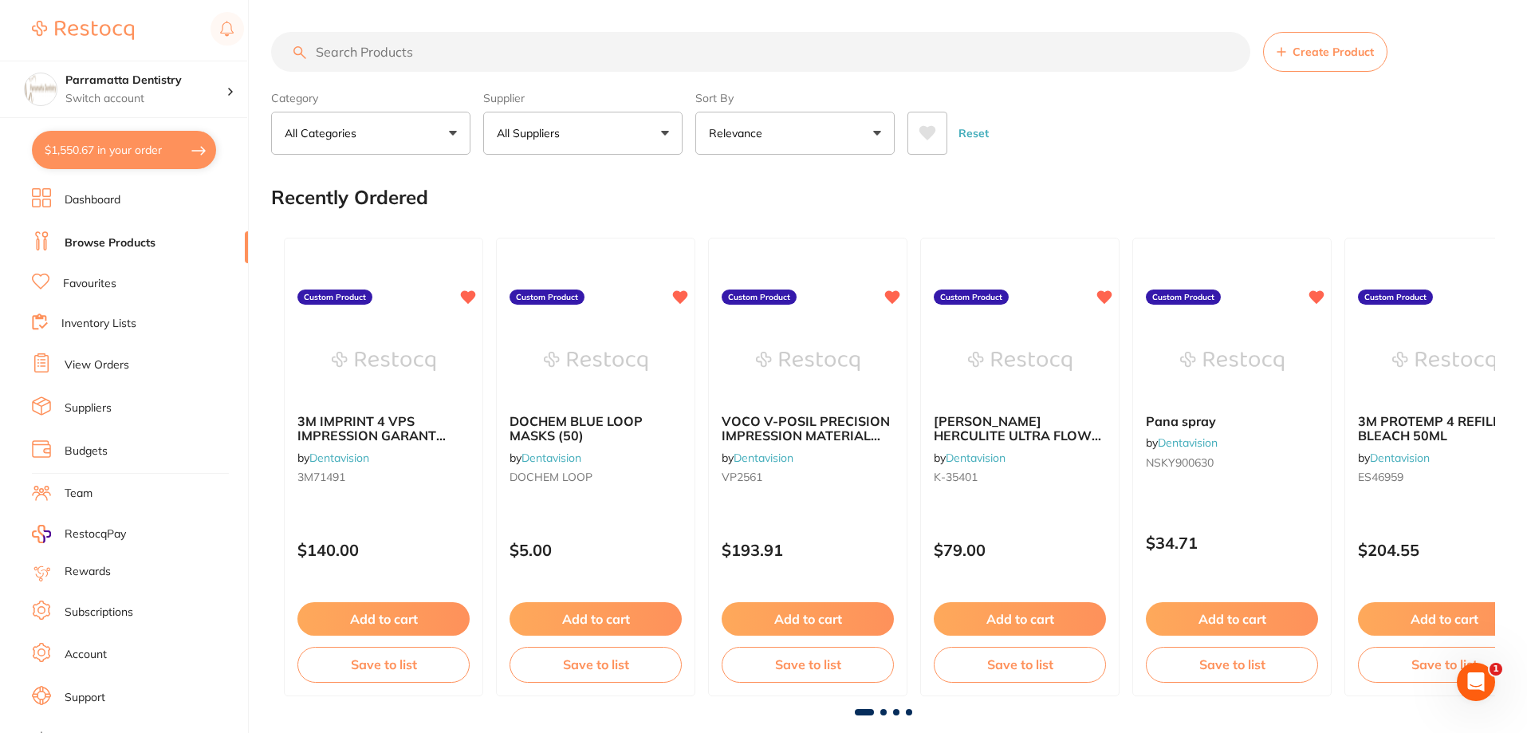
click at [380, 53] on input "search" at bounding box center [760, 52] width 979 height 40
type input "k"
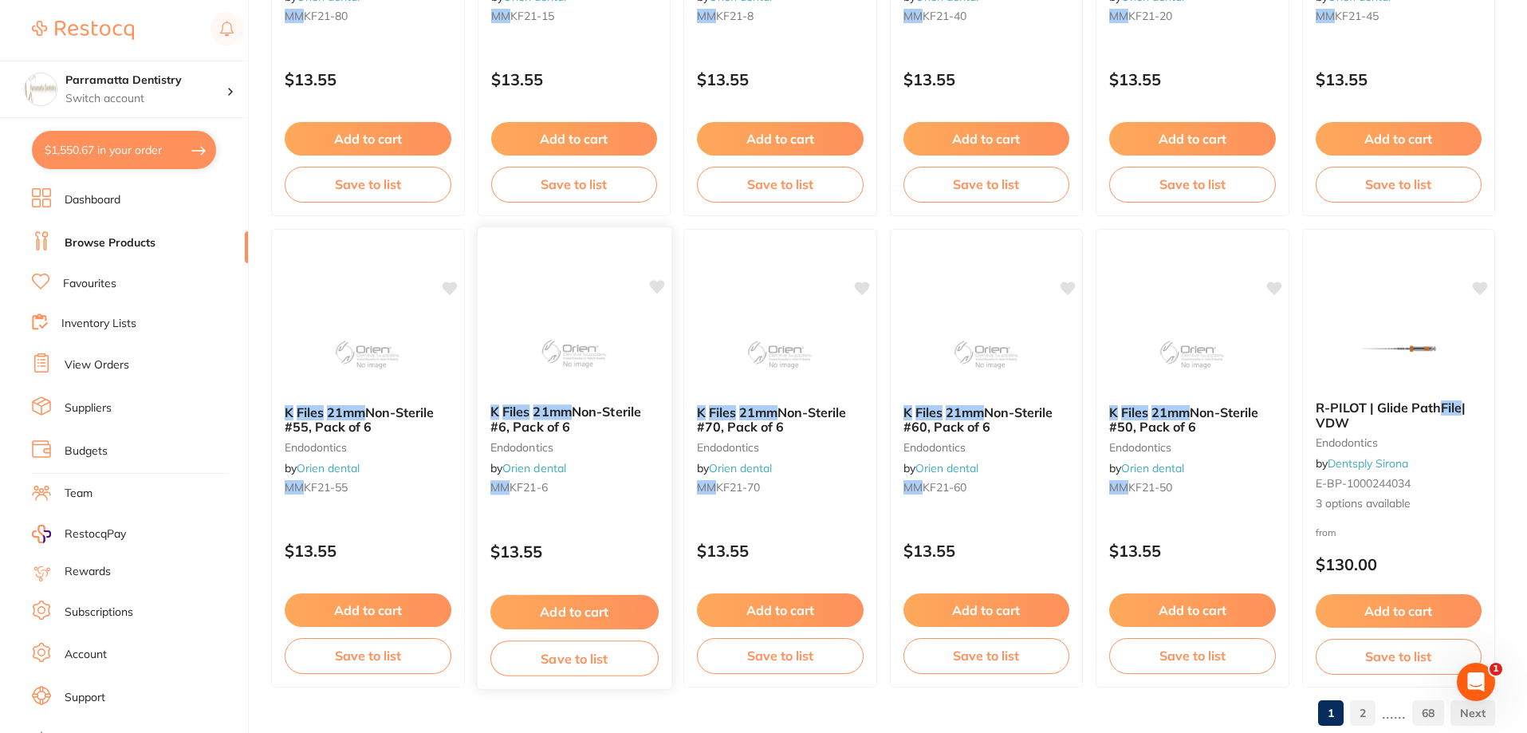
scroll to position [3802, 0]
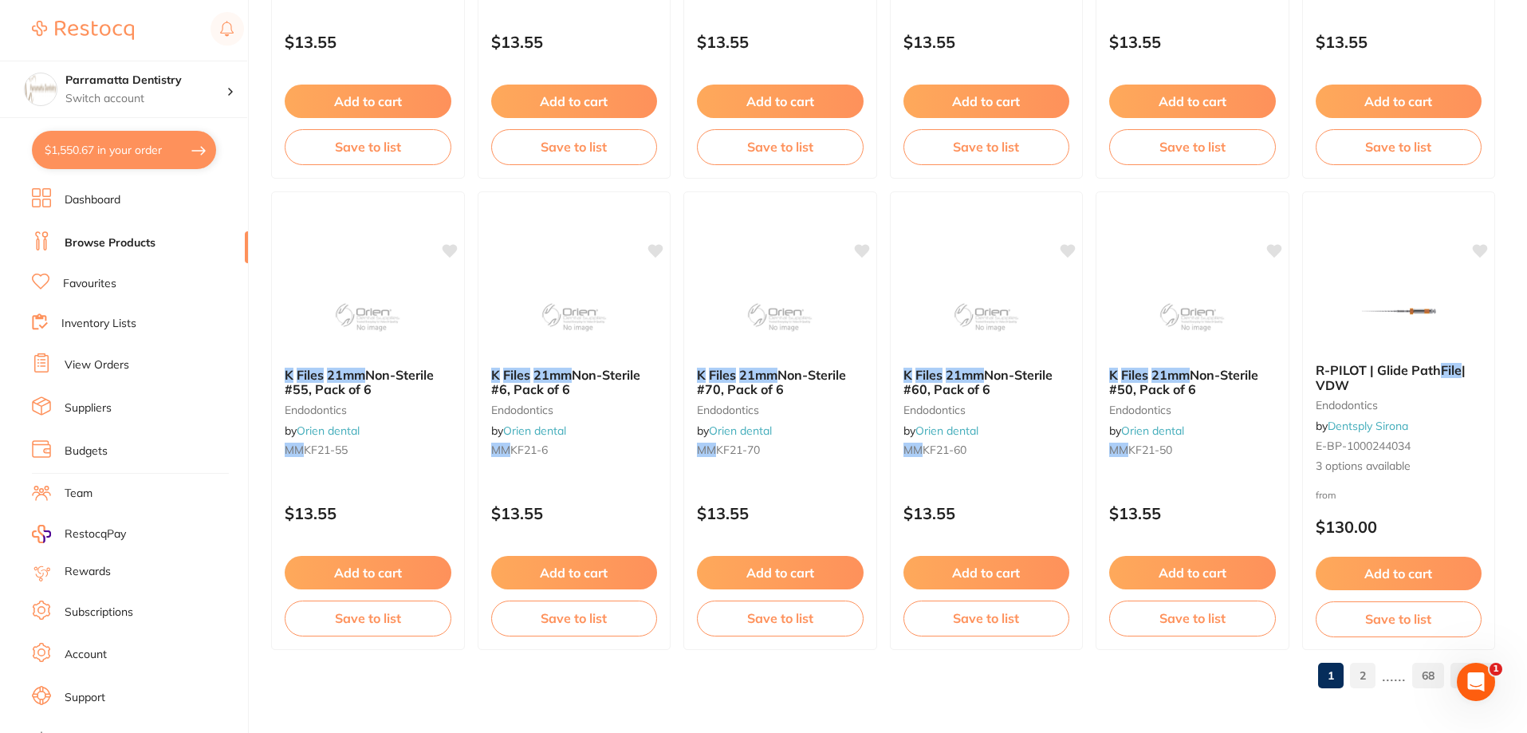
type input "mani k files 25 mm"
click at [1362, 678] on link "2" at bounding box center [1363, 675] width 26 height 32
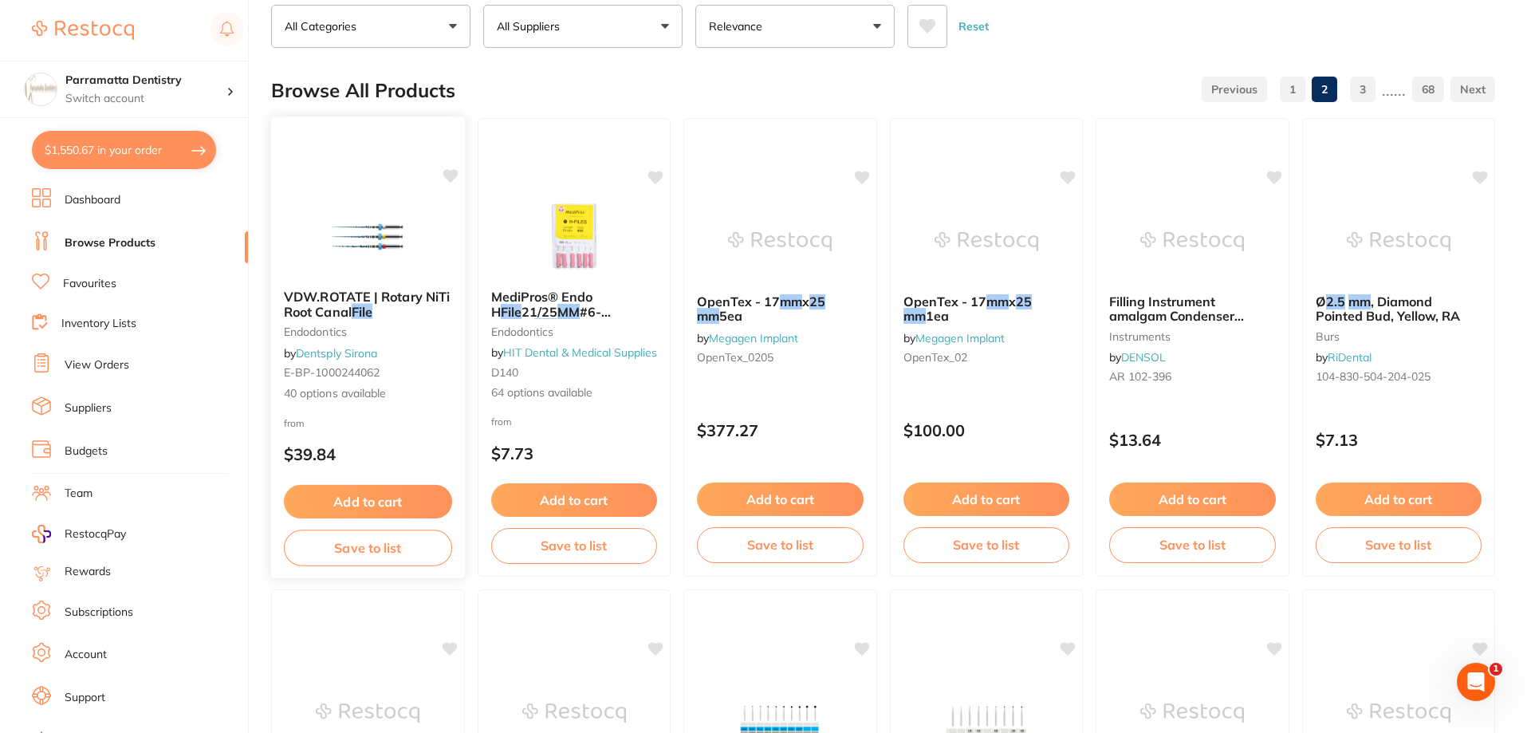
scroll to position [0, 0]
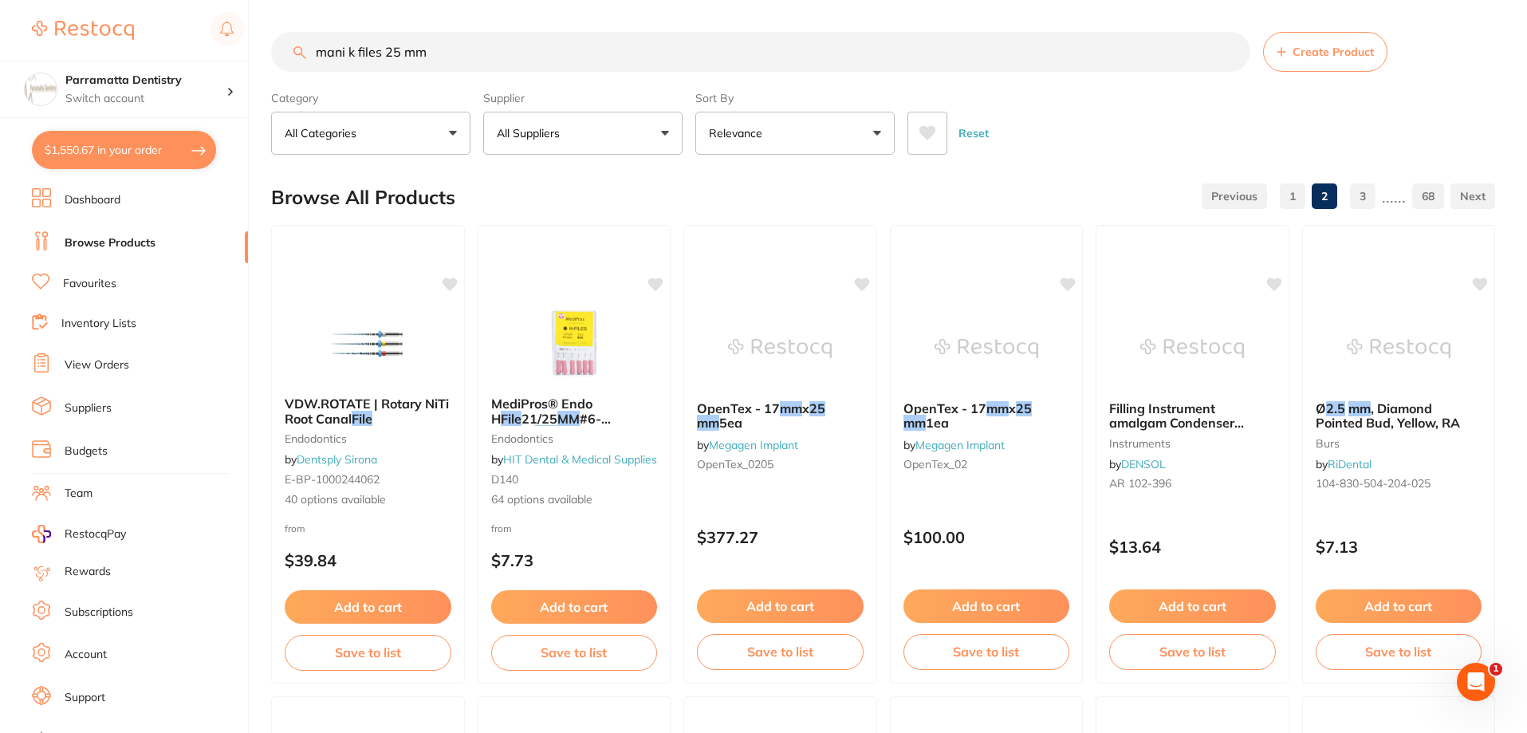
click at [557, 139] on p "All Suppliers" at bounding box center [531, 133] width 69 height 16
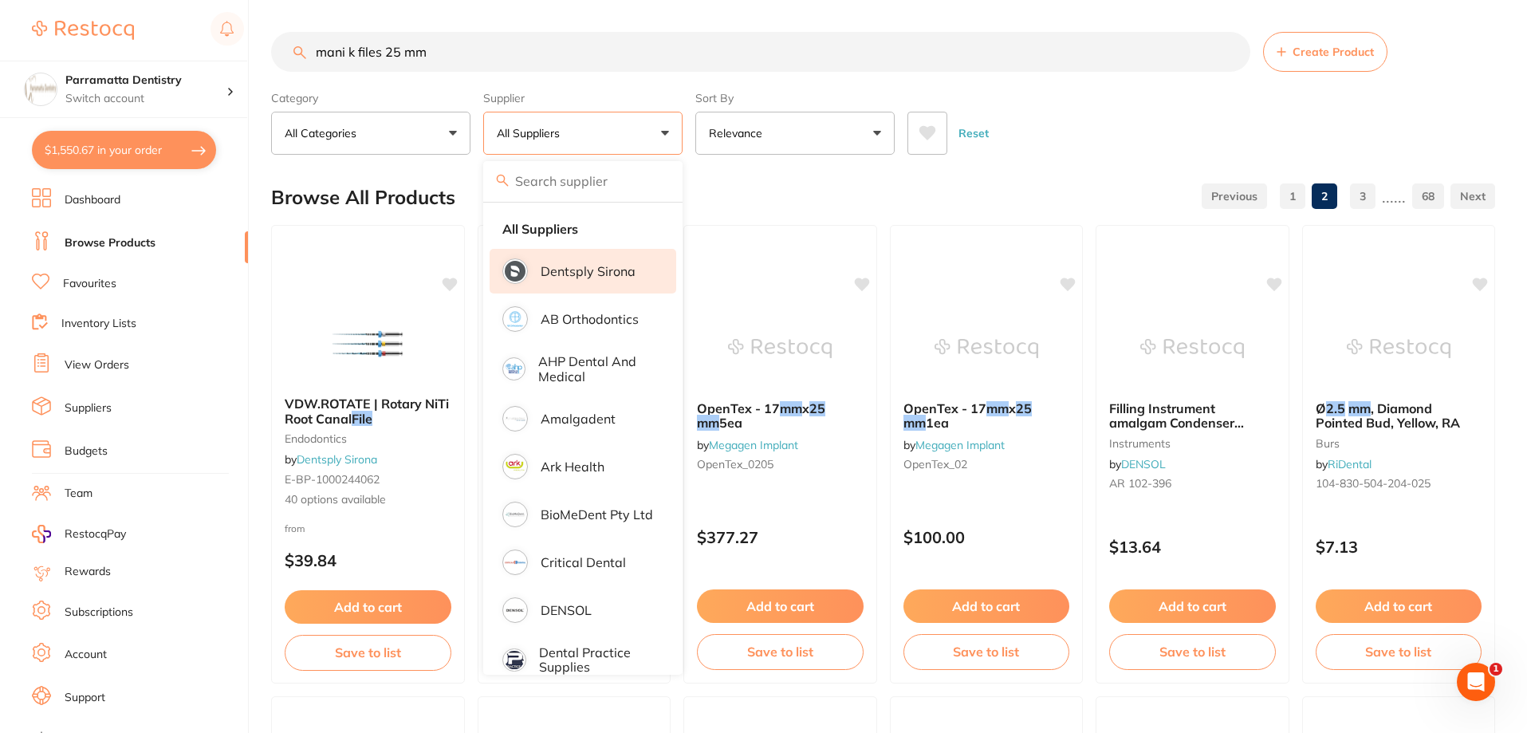
click at [557, 280] on li "Dentsply Sirona" at bounding box center [582, 271] width 187 height 45
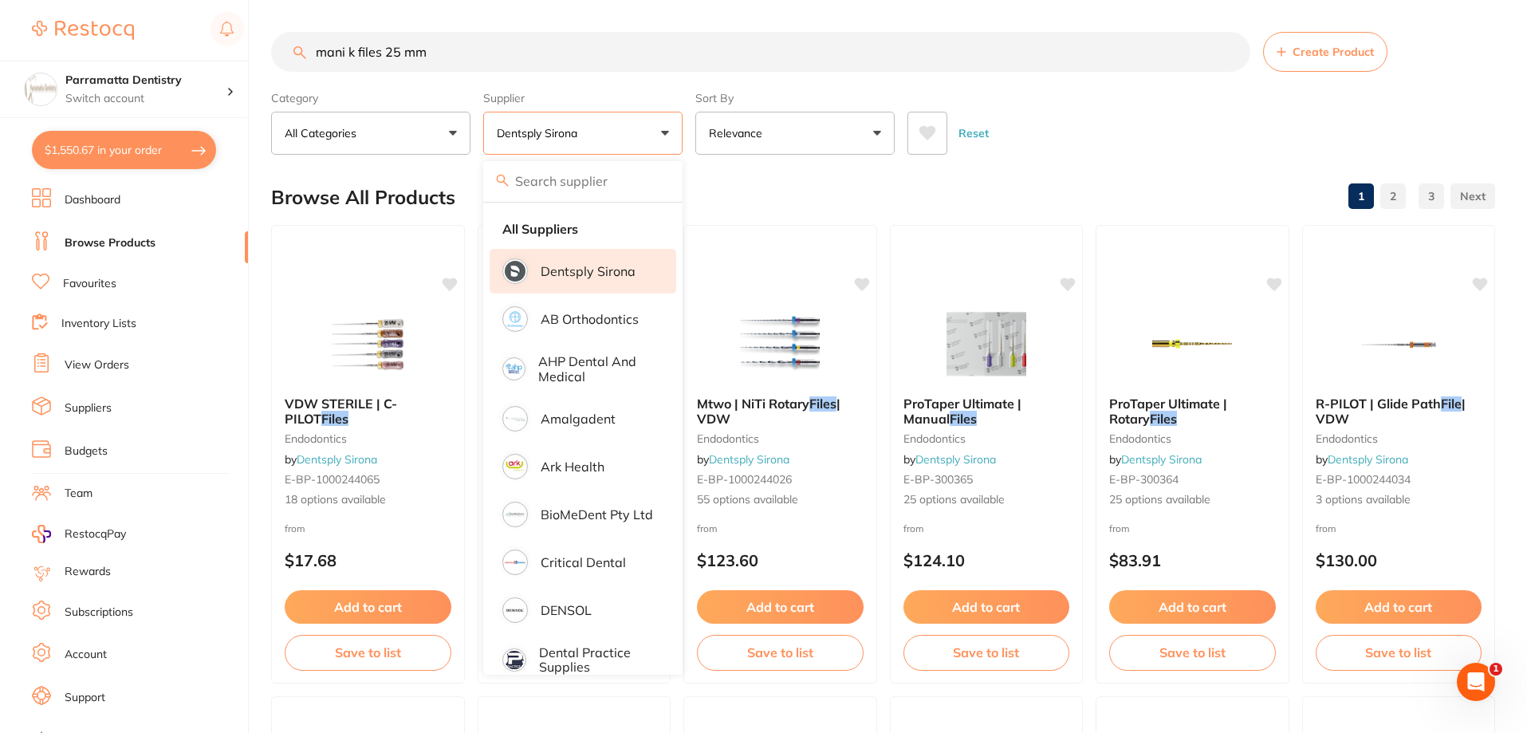
click at [631, 75] on section "mani k files 25 mm Create Product Category All Categories All Categories endodo…" at bounding box center [883, 93] width 1224 height 123
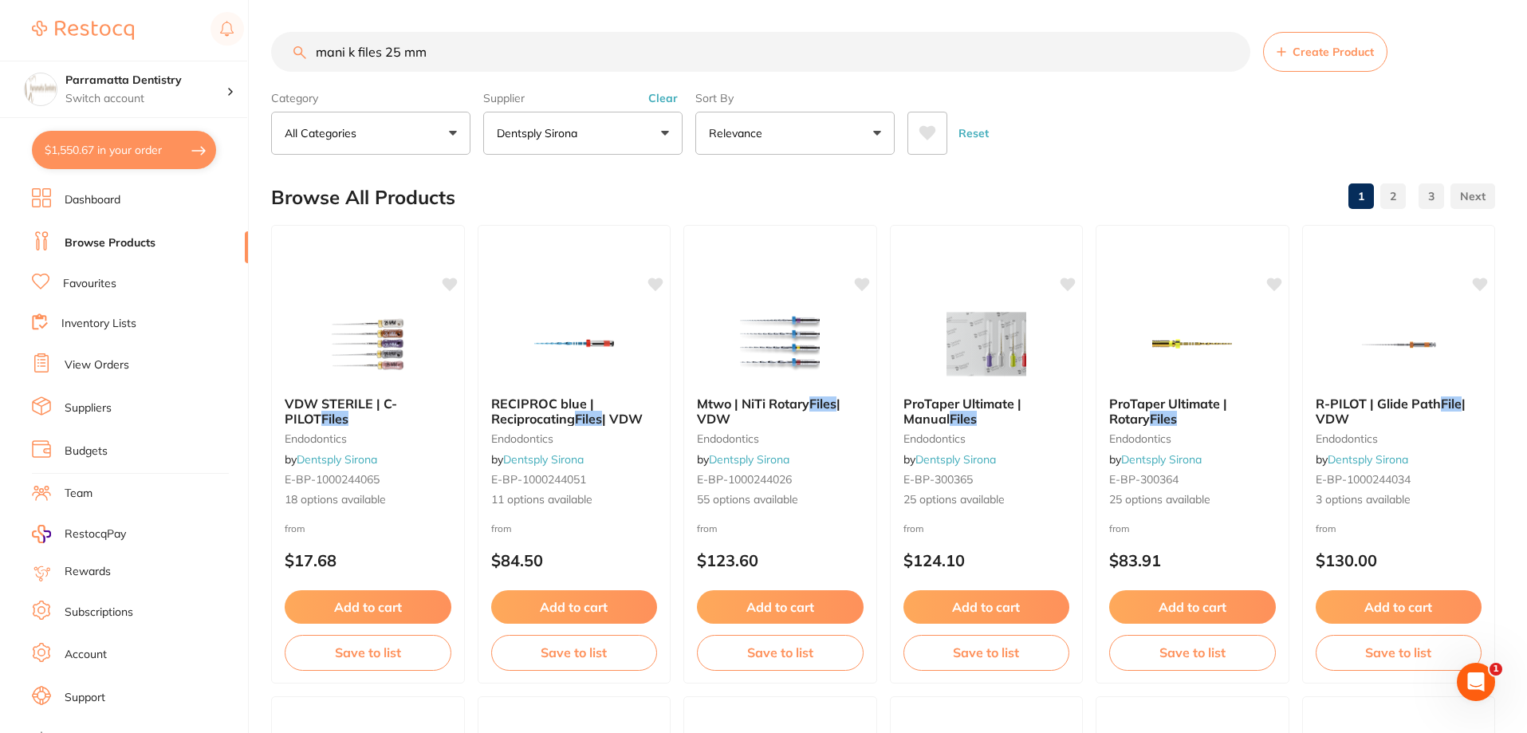
click at [619, 138] on button "Dentsply Sirona" at bounding box center [582, 133] width 199 height 43
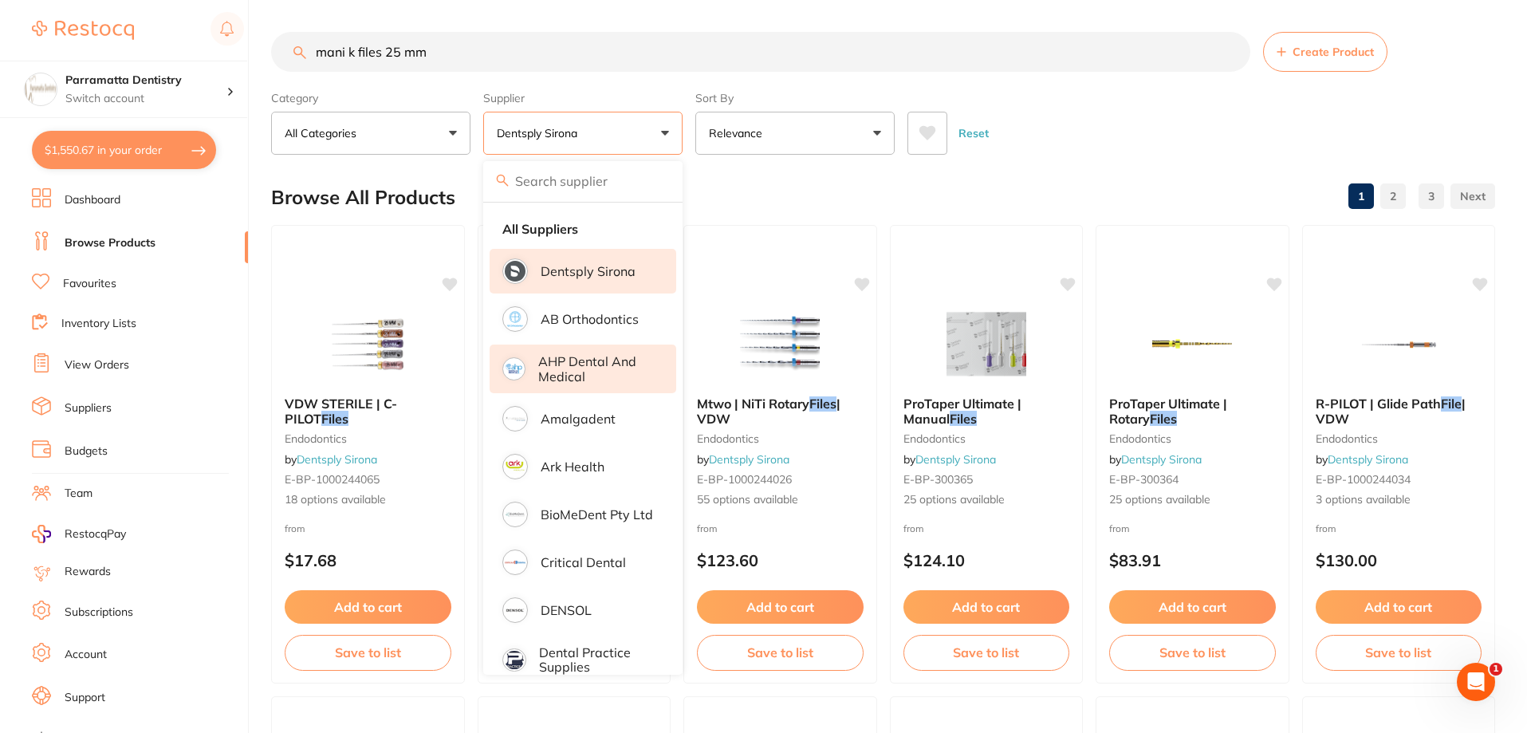
click at [577, 375] on p "AHP Dental and Medical" at bounding box center [596, 368] width 116 height 29
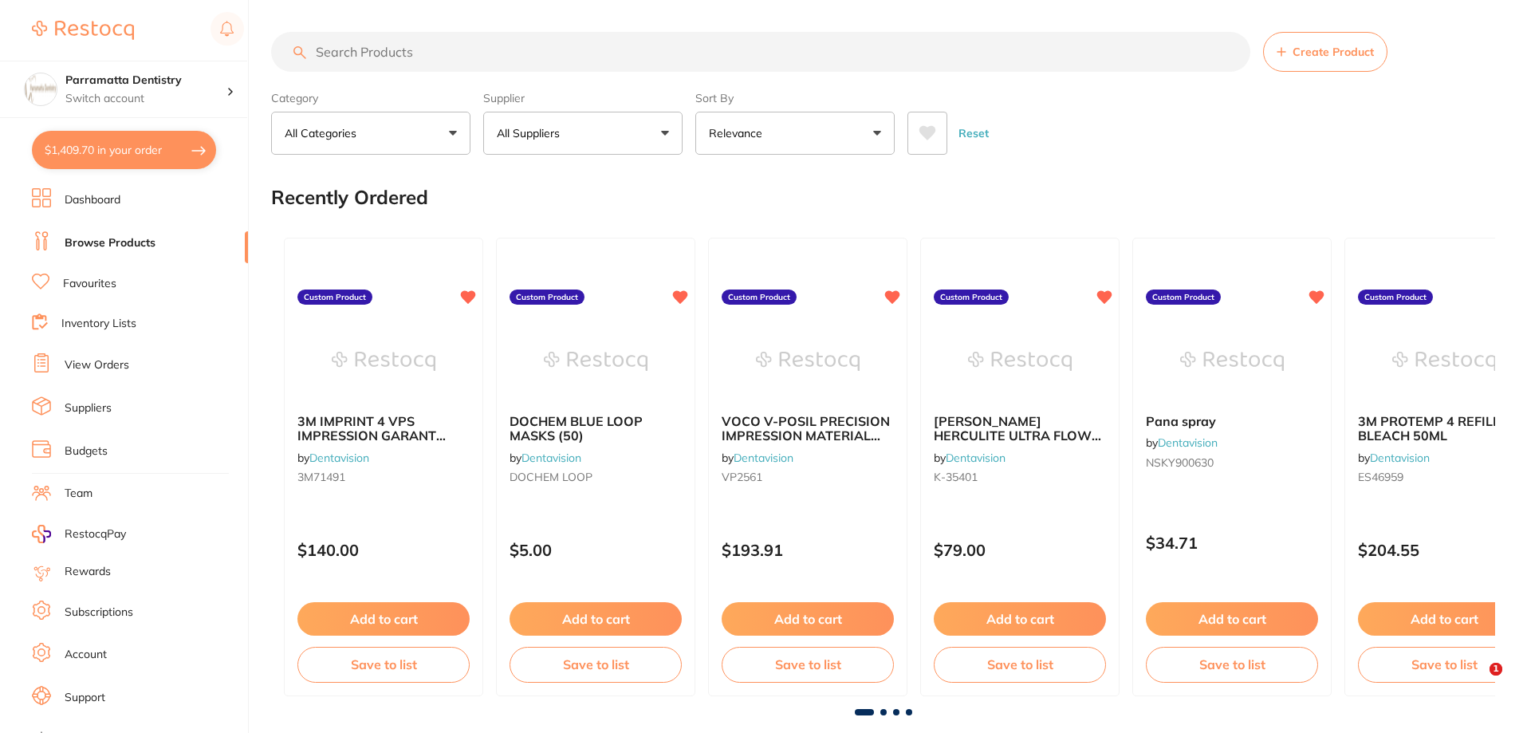
click at [409, 37] on input "search" at bounding box center [760, 52] width 979 height 40
click at [401, 46] on input "search" at bounding box center [760, 52] width 979 height 40
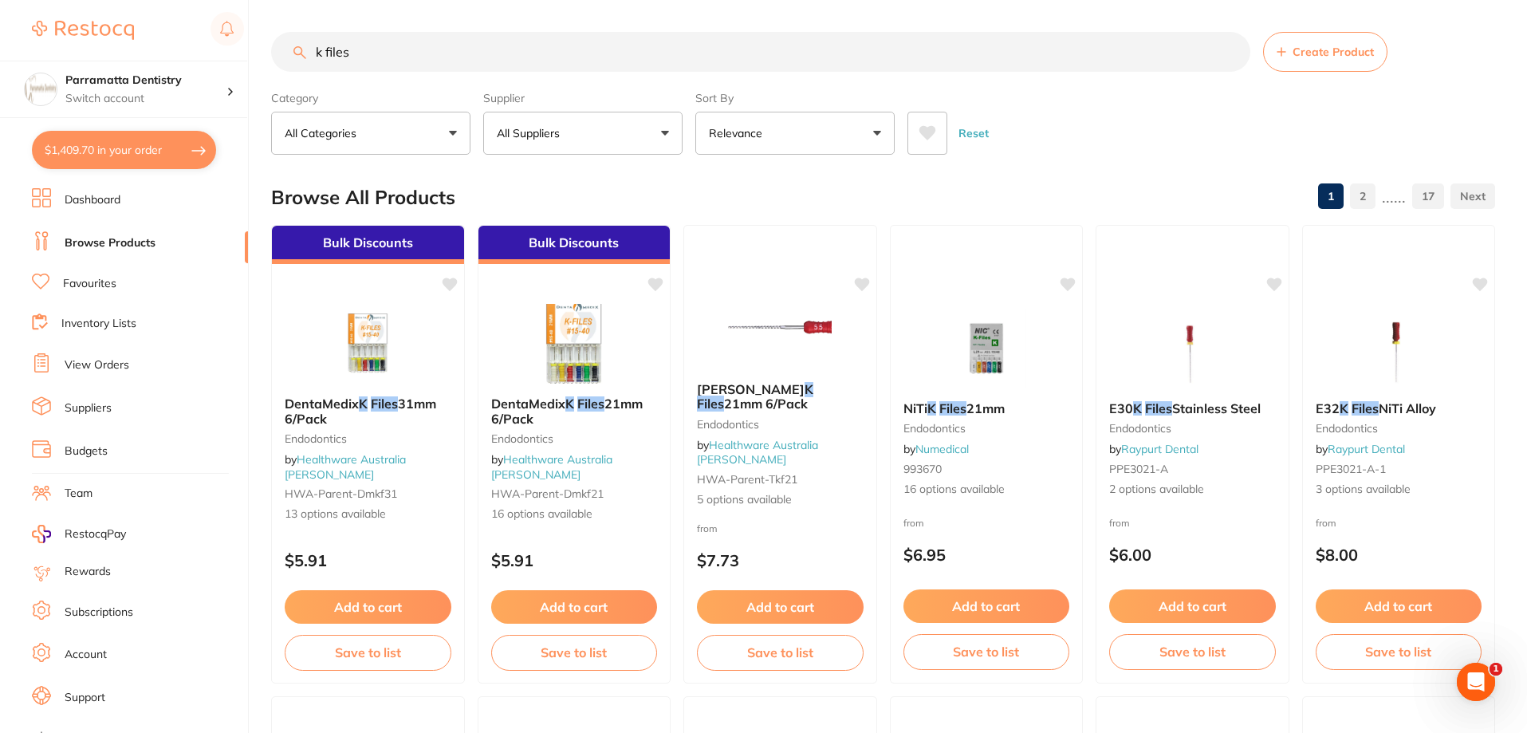
type input "k files"
click at [552, 134] on p "All Suppliers" at bounding box center [531, 133] width 69 height 16
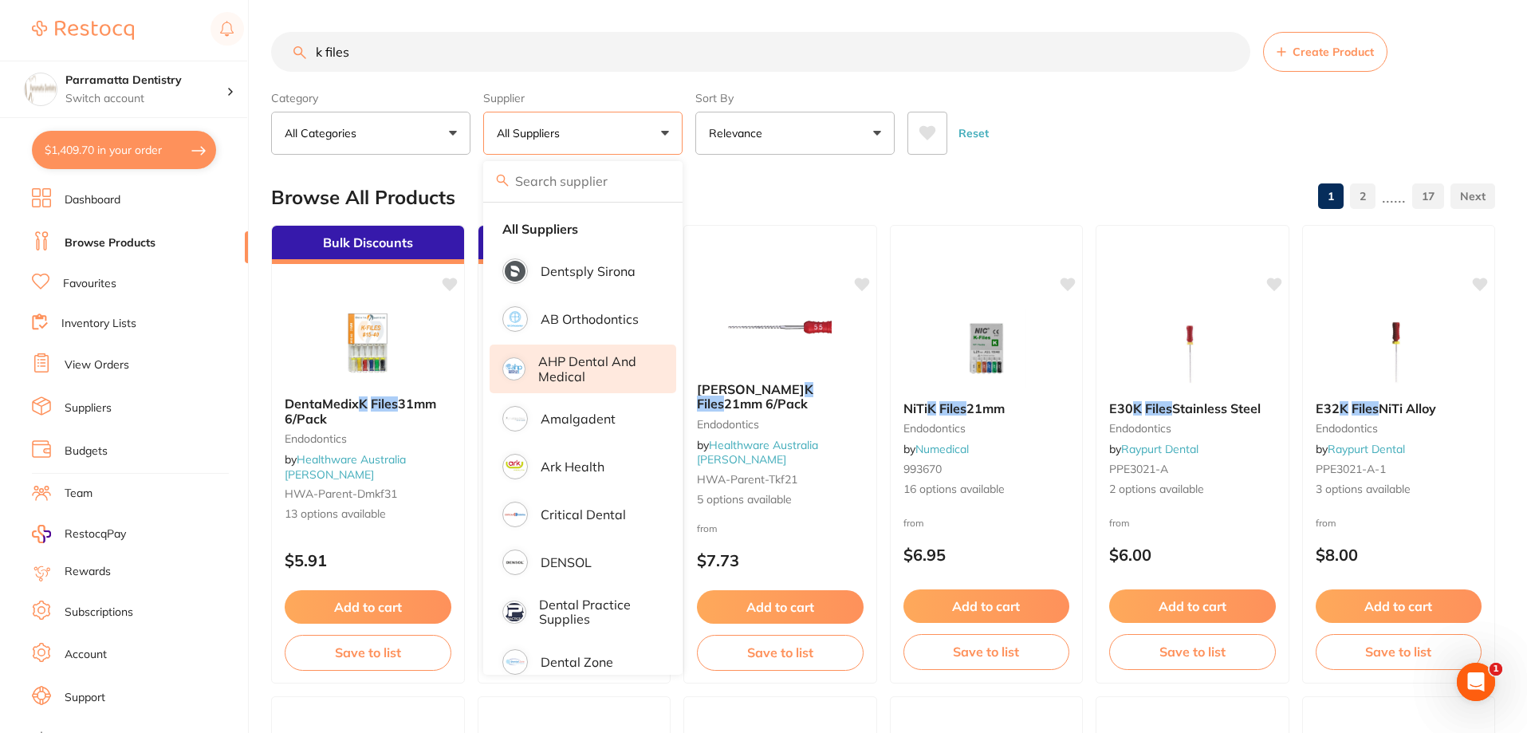
click at [571, 376] on p "AHP Dental and Medical" at bounding box center [596, 368] width 116 height 29
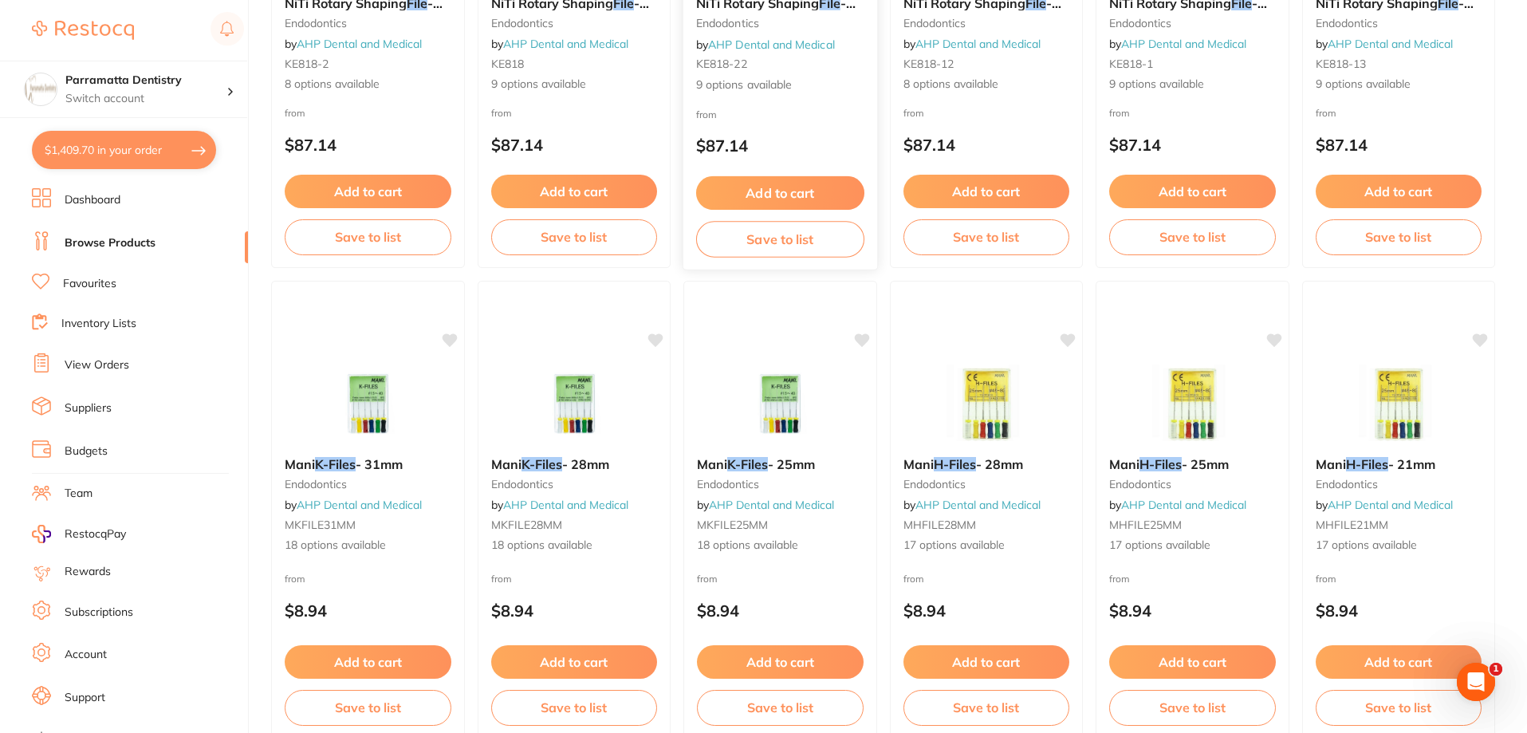
scroll to position [3723, 0]
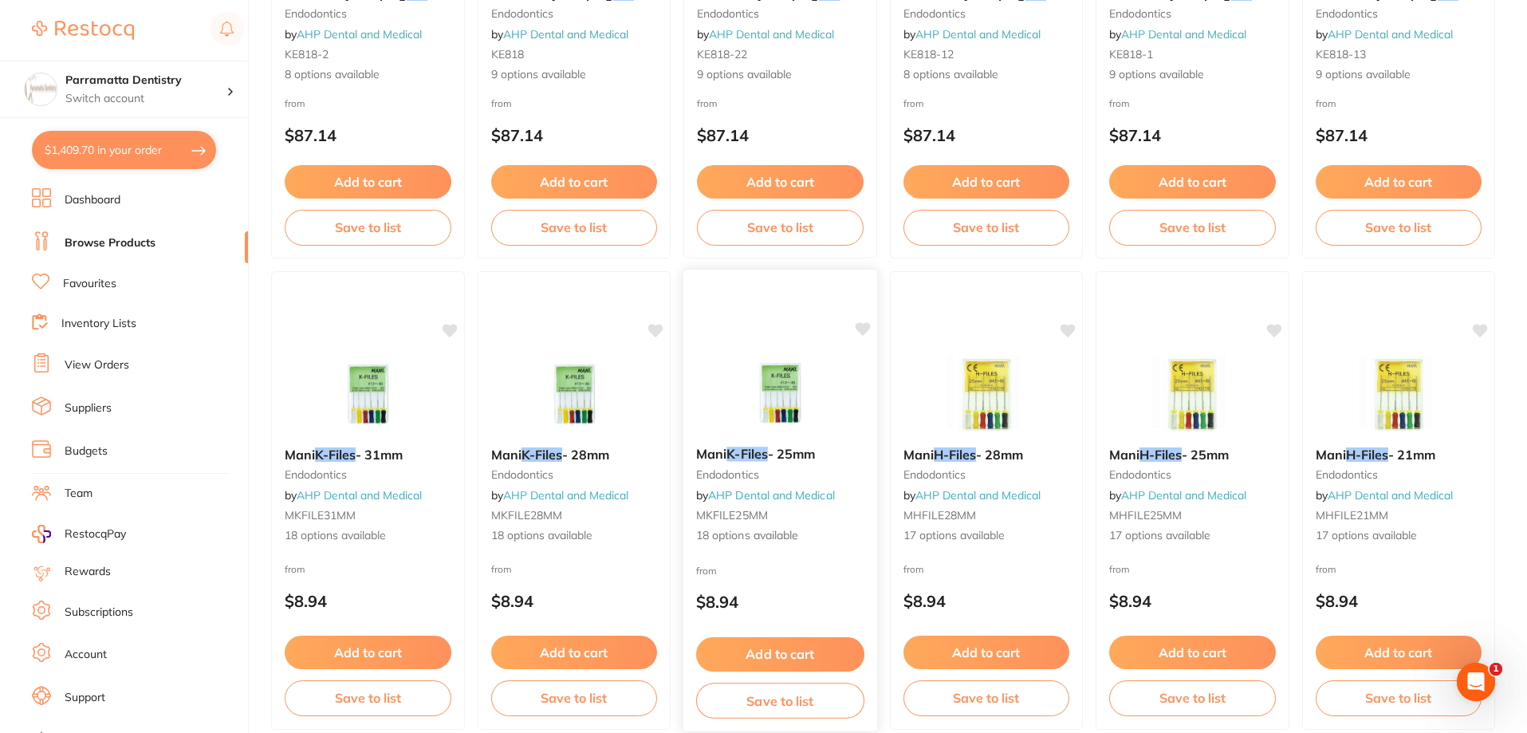
click at [772, 449] on span "- 25mm" at bounding box center [792, 454] width 48 height 16
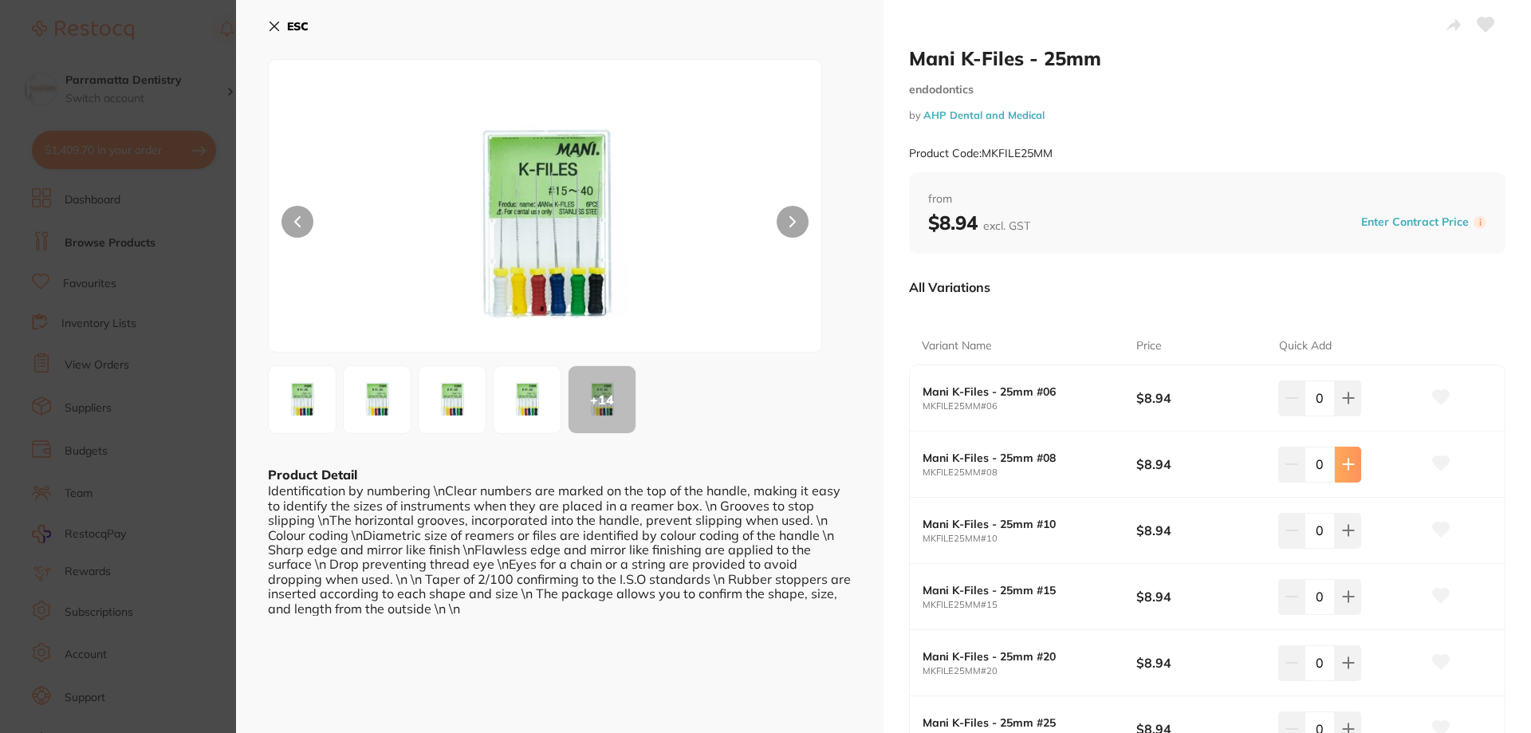
click at [1342, 466] on icon at bounding box center [1348, 464] width 13 height 13
click at [1342, 466] on icon at bounding box center [1347, 464] width 10 height 10
type input "4"
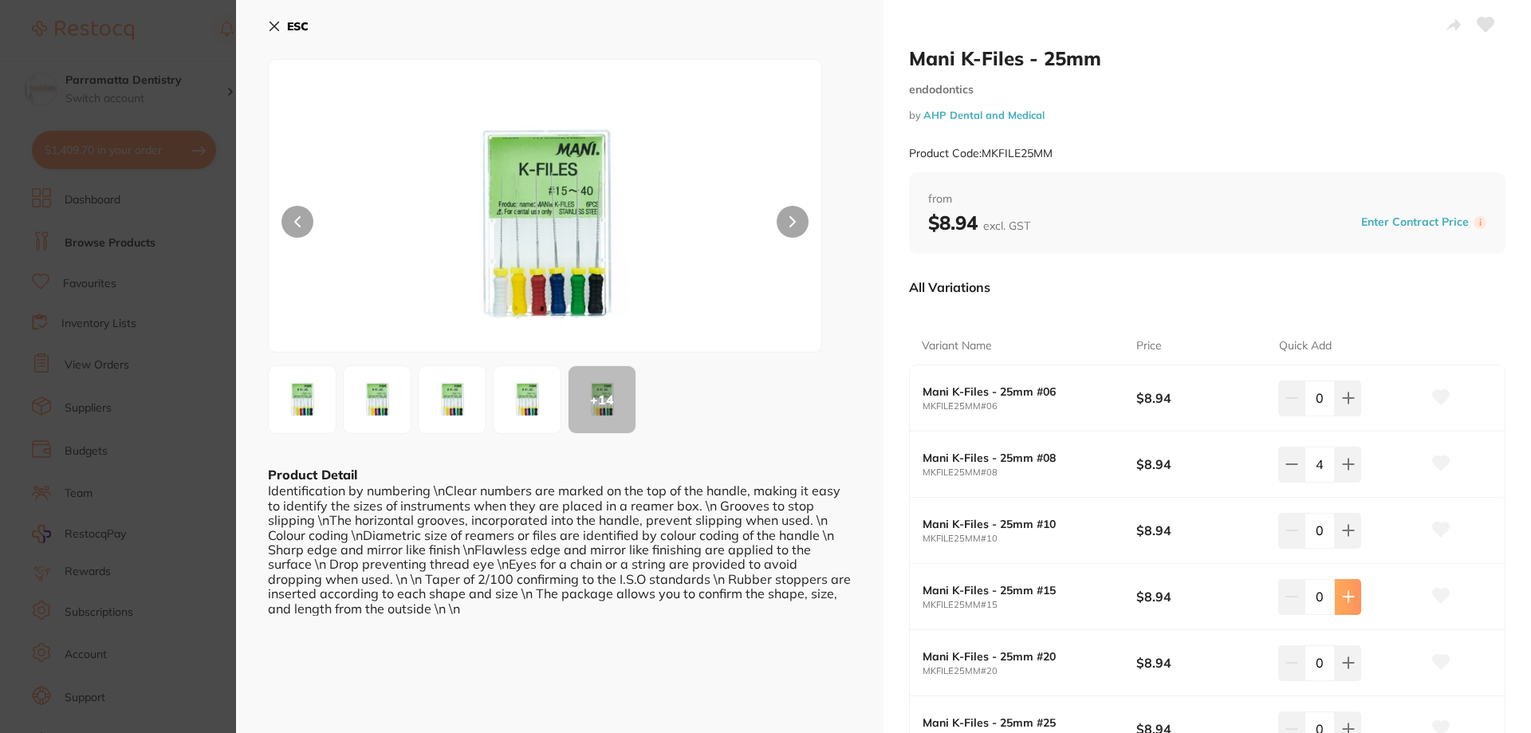
click at [1342, 598] on icon at bounding box center [1348, 596] width 13 height 13
click at [1342, 597] on icon at bounding box center [1347, 596] width 10 height 10
click at [1340, 597] on icon at bounding box center [1344, 596] width 10 height 10
click at [1342, 597] on icon at bounding box center [1347, 596] width 10 height 10
type input "4"
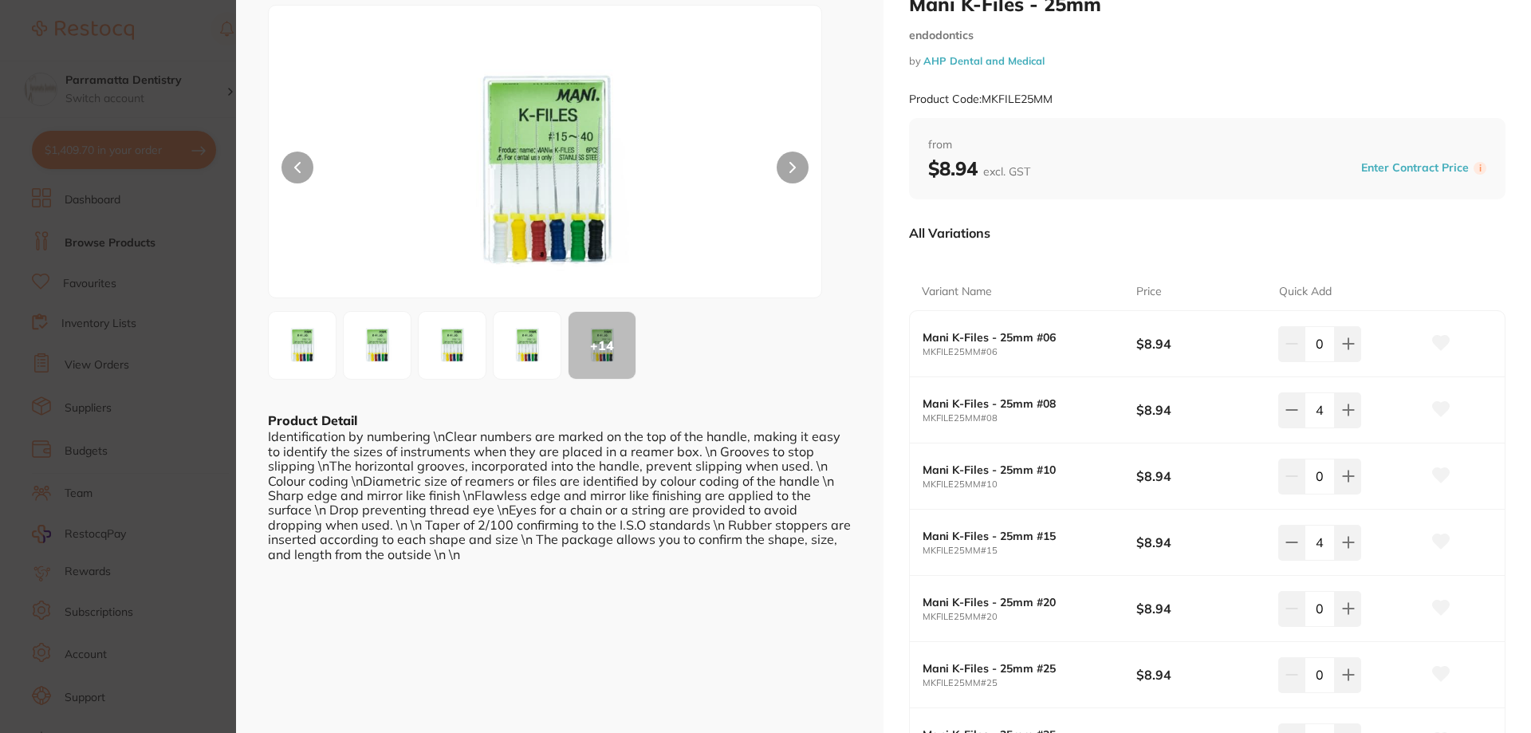
scroll to position [80, 0]
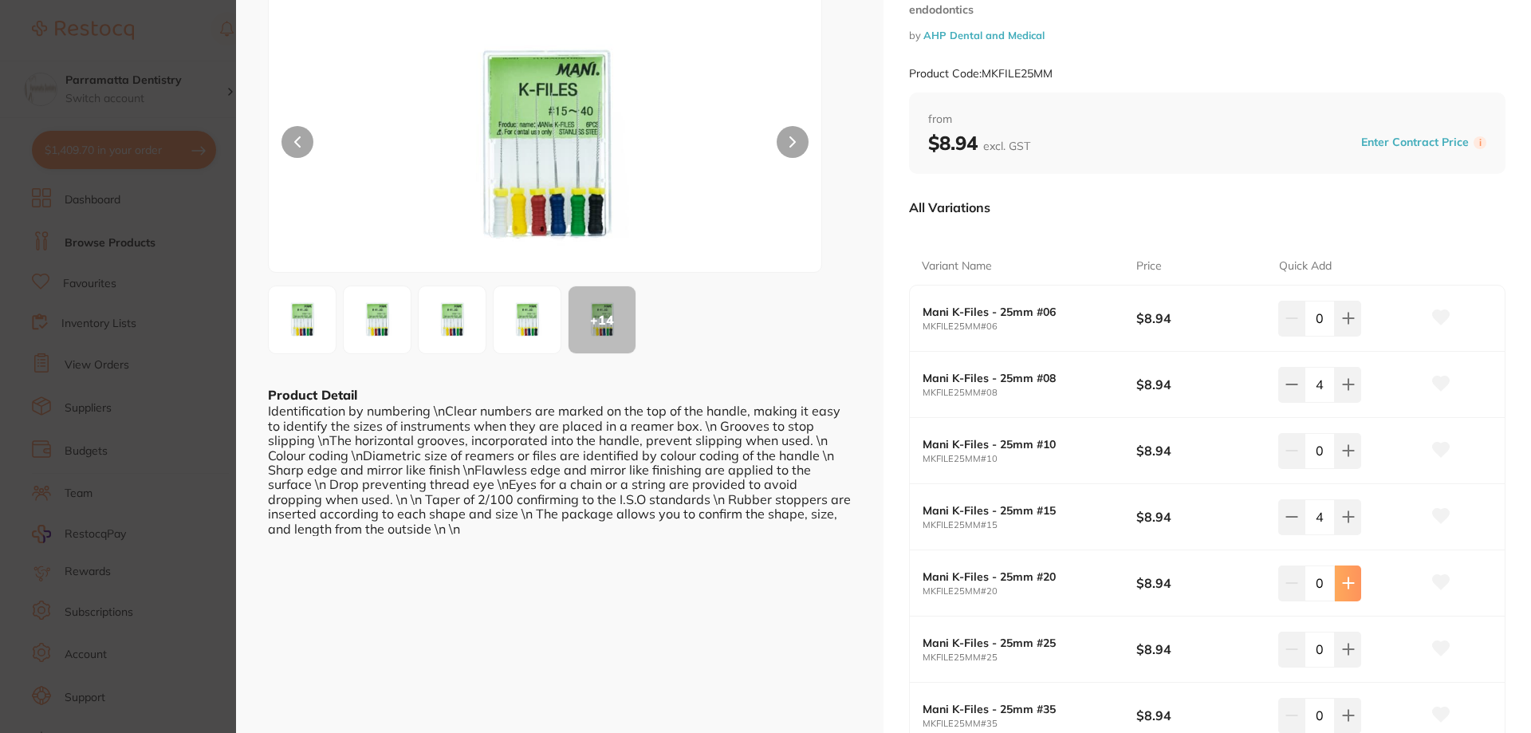
click at [1345, 579] on icon at bounding box center [1347, 583] width 10 height 10
click at [1345, 579] on icon at bounding box center [1348, 582] width 13 height 13
click at [1345, 579] on icon at bounding box center [1344, 582] width 13 height 13
click at [1345, 579] on icon at bounding box center [1348, 582] width 13 height 13
type input "4"
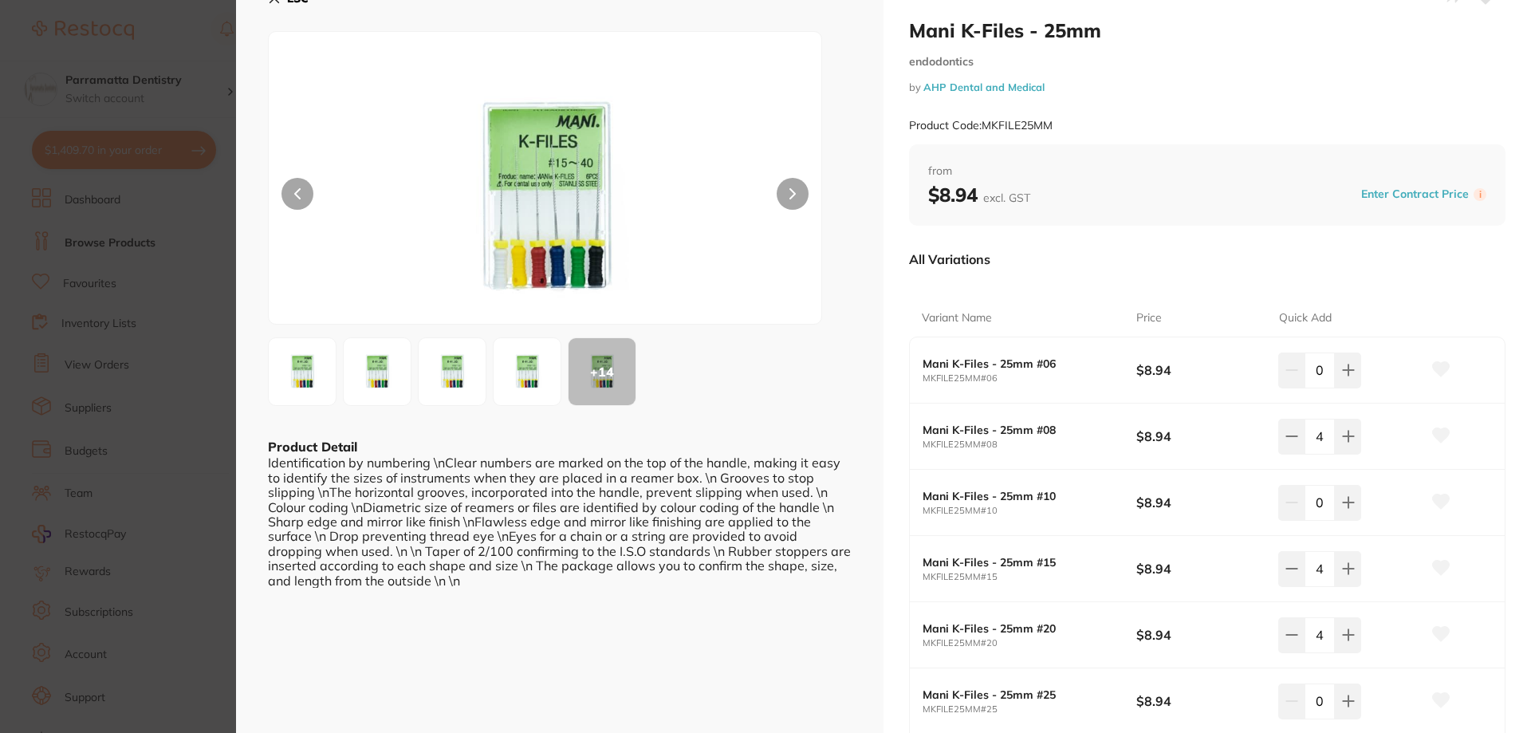
scroll to position [0, 0]
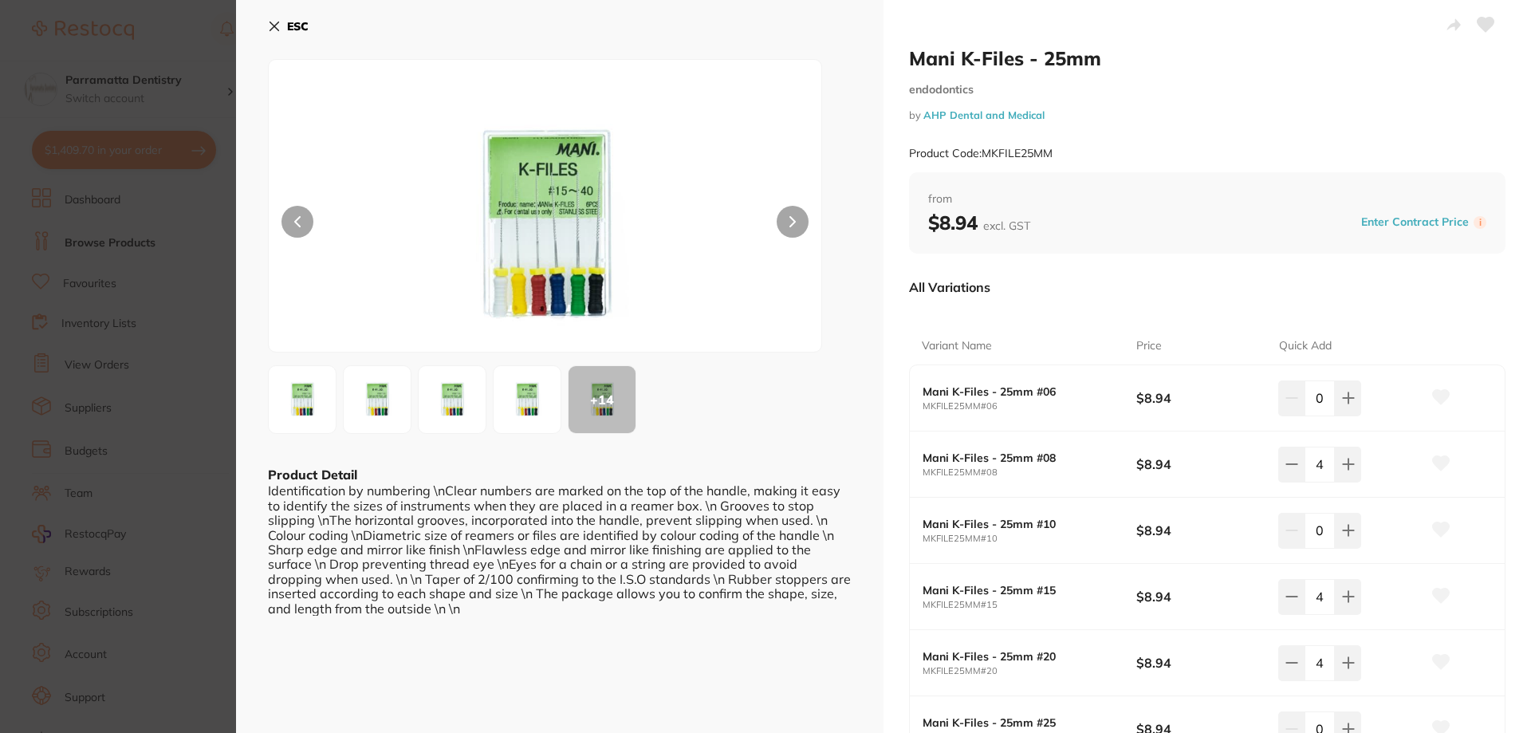
click at [1482, 22] on icon at bounding box center [1485, 25] width 17 height 14
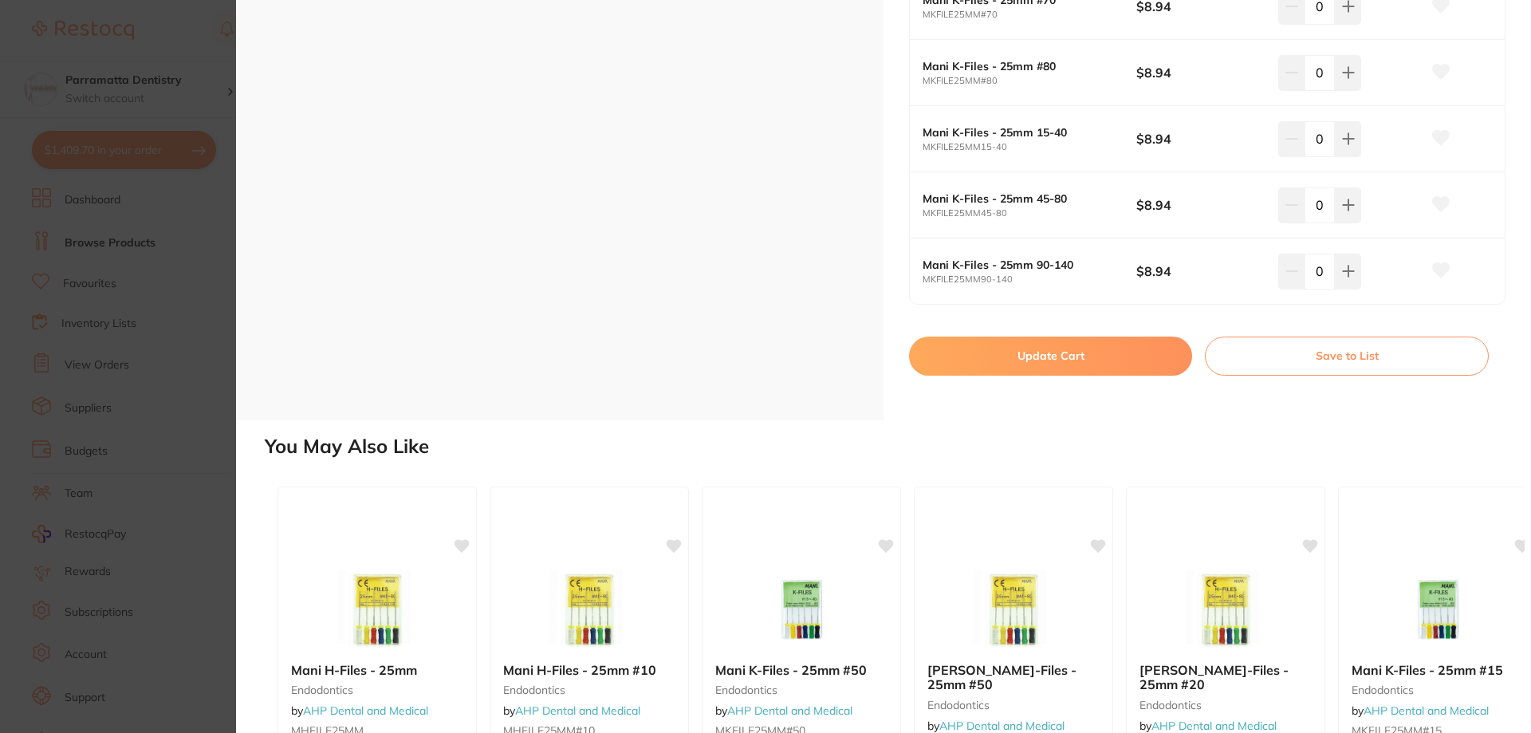
scroll to position [1275, 0]
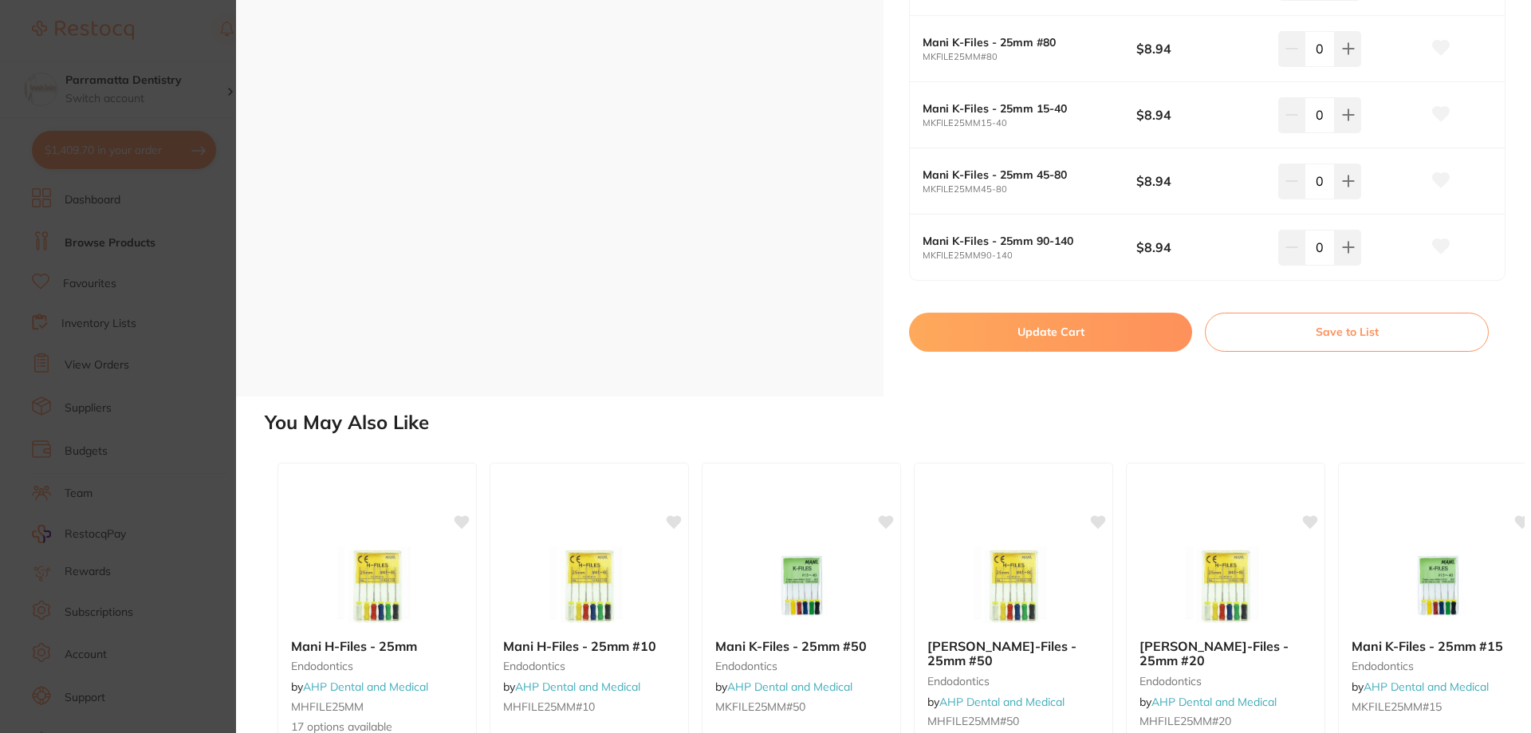
click at [1071, 343] on button "Update Cart" at bounding box center [1050, 331] width 283 height 38
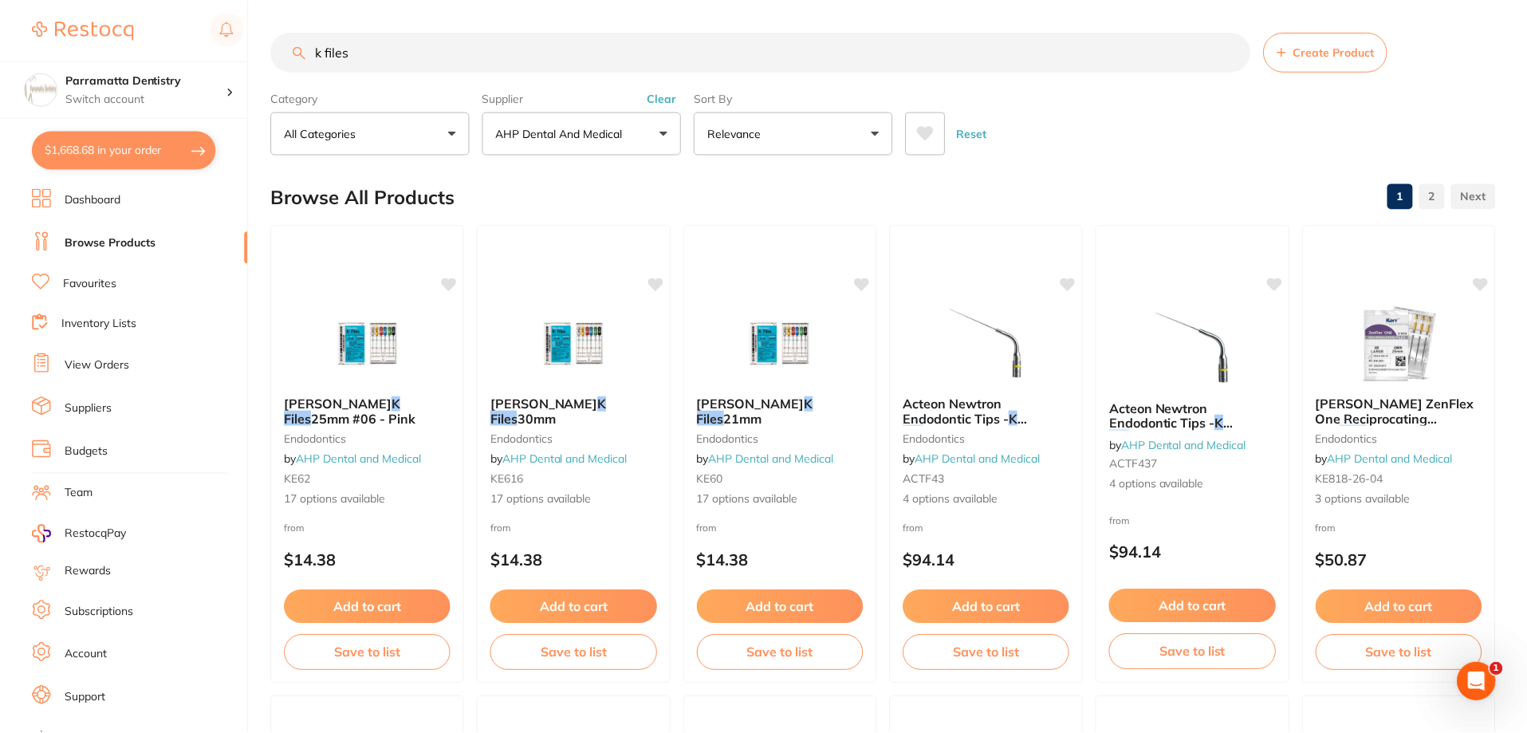
scroll to position [3723, 0]
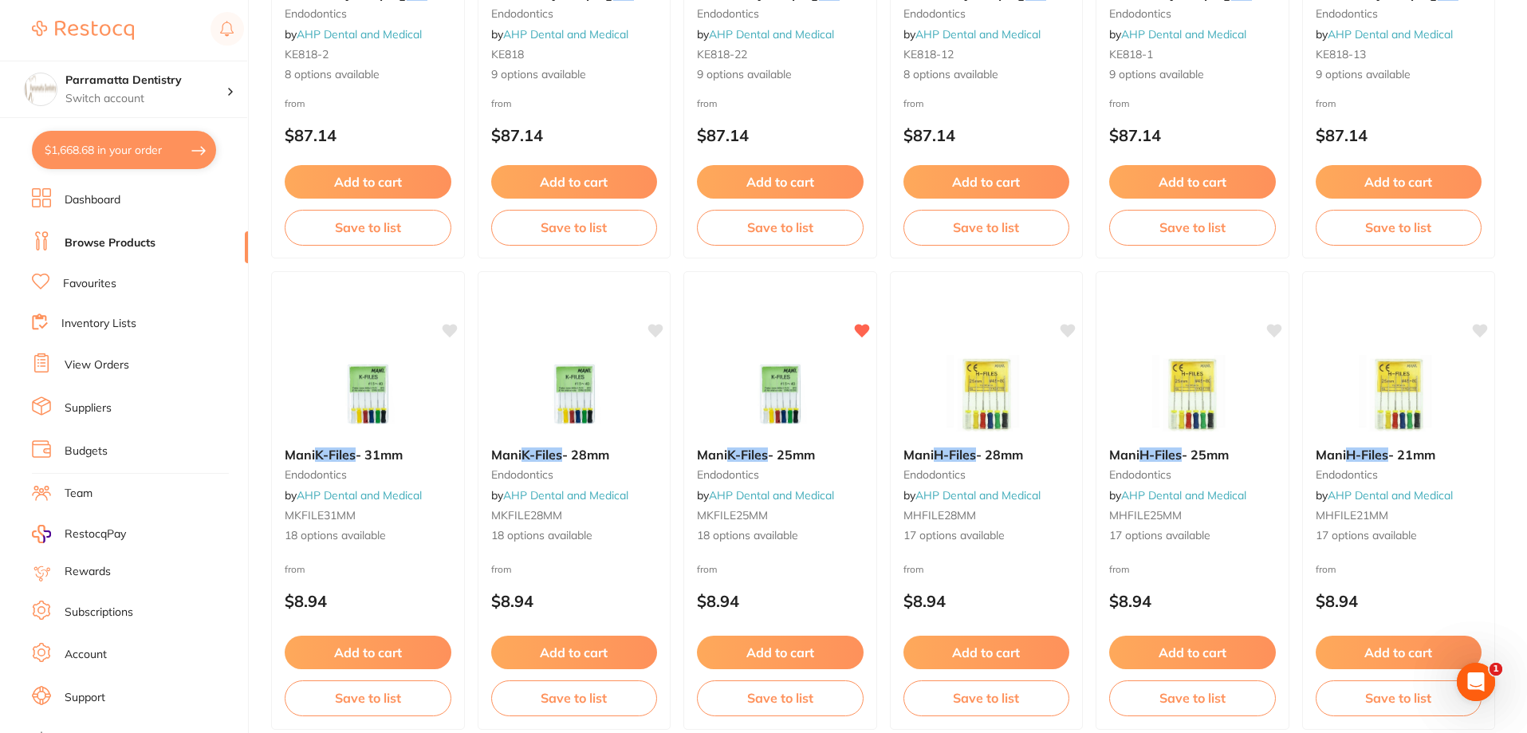
click at [136, 152] on button "$1,668.68 in your order" at bounding box center [124, 150] width 184 height 38
checkbox input "true"
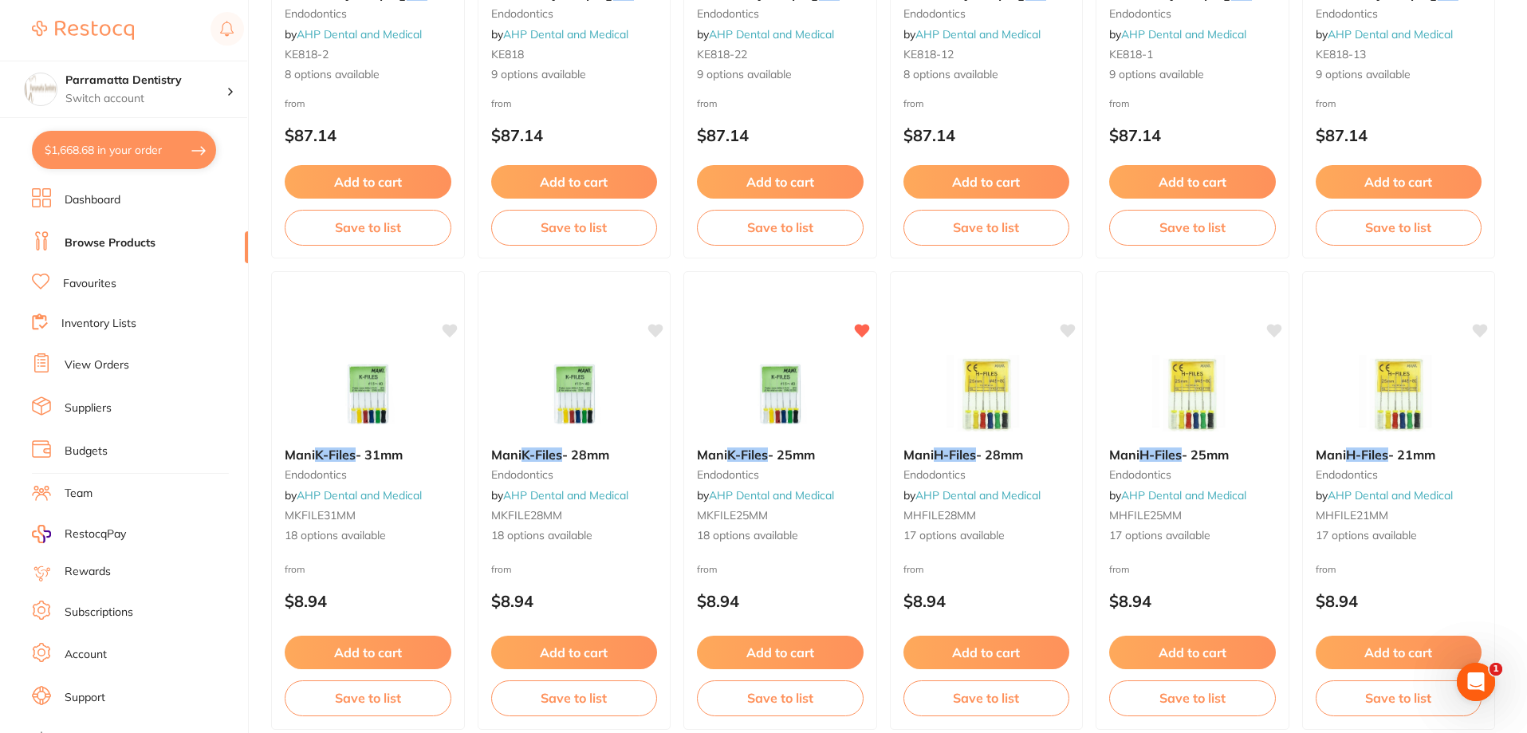
checkbox input "true"
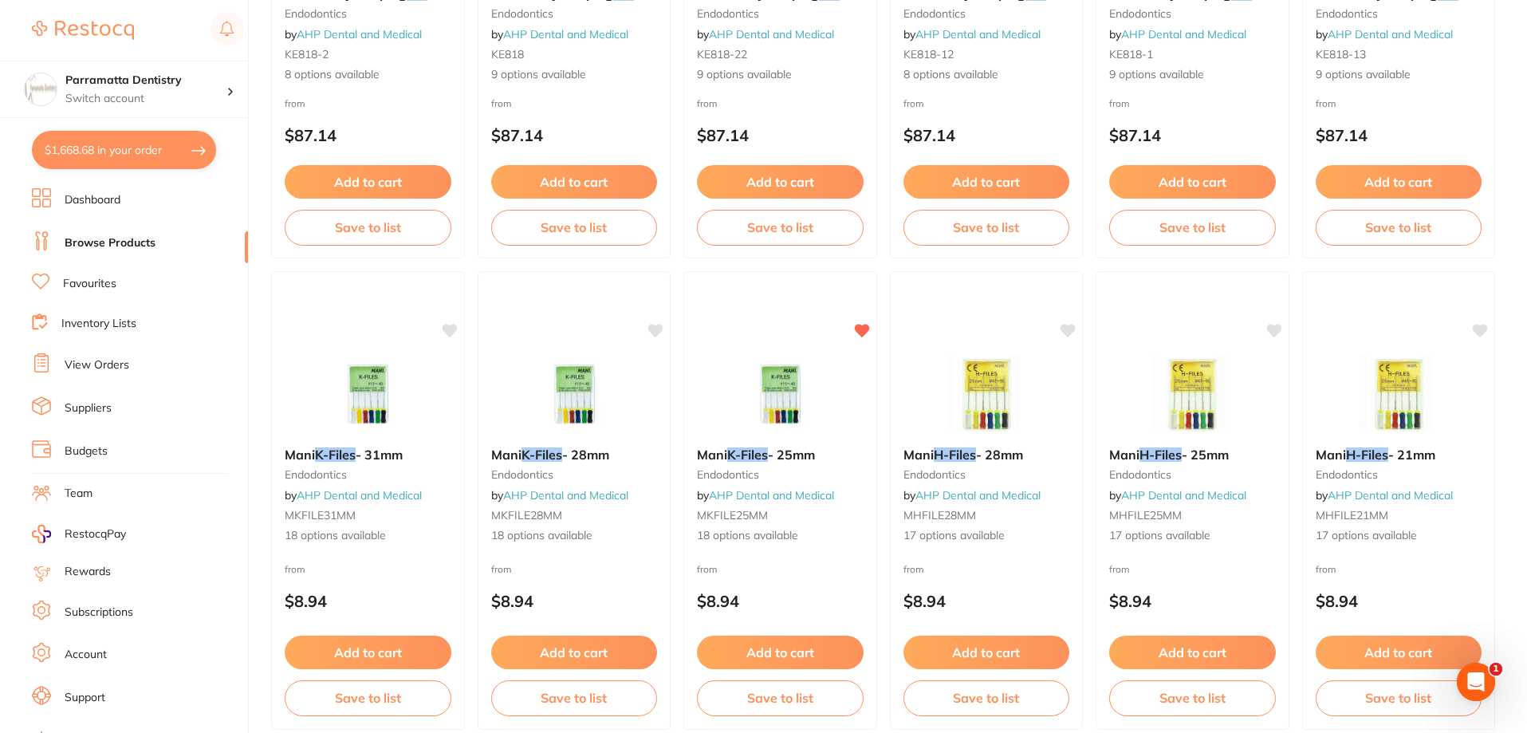
checkbox input "true"
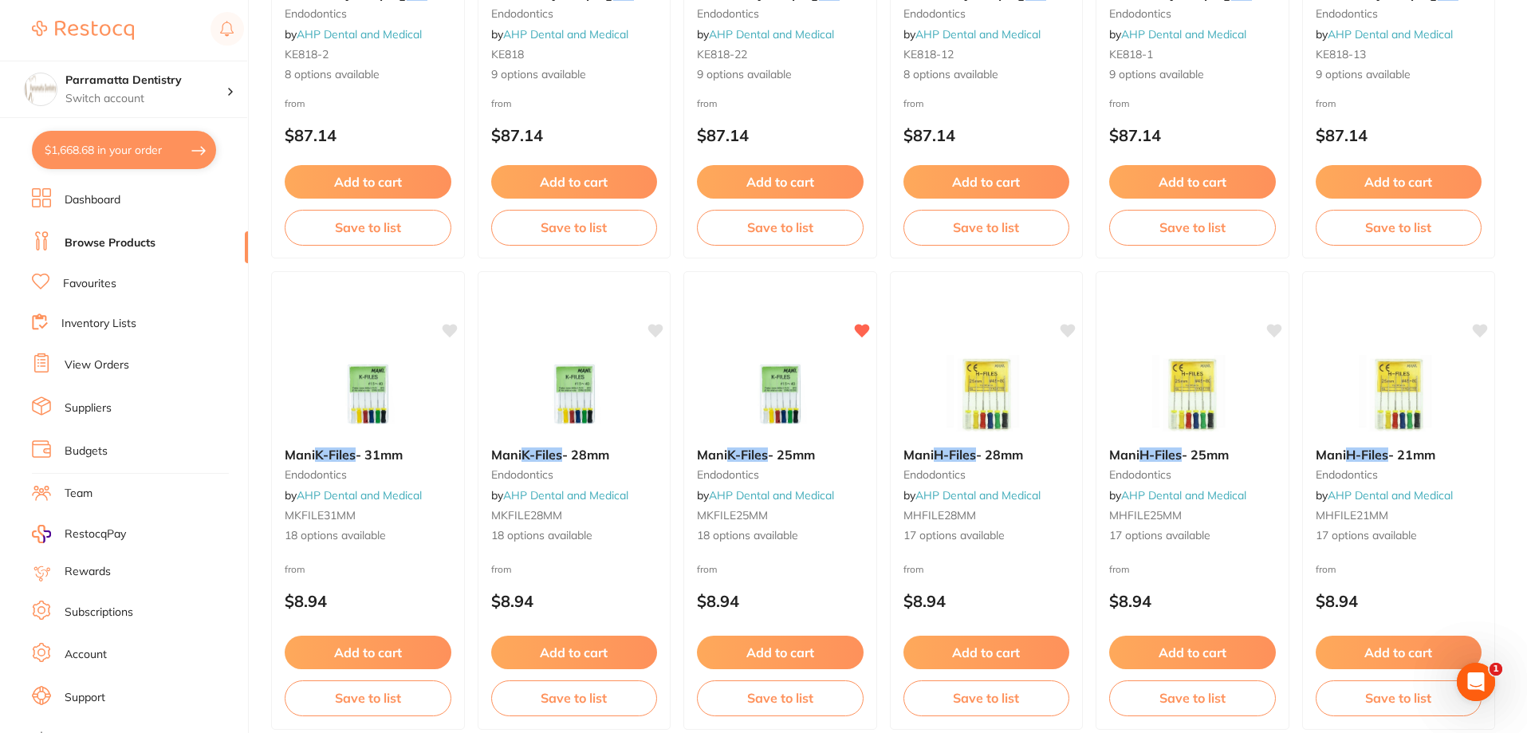
checkbox input "true"
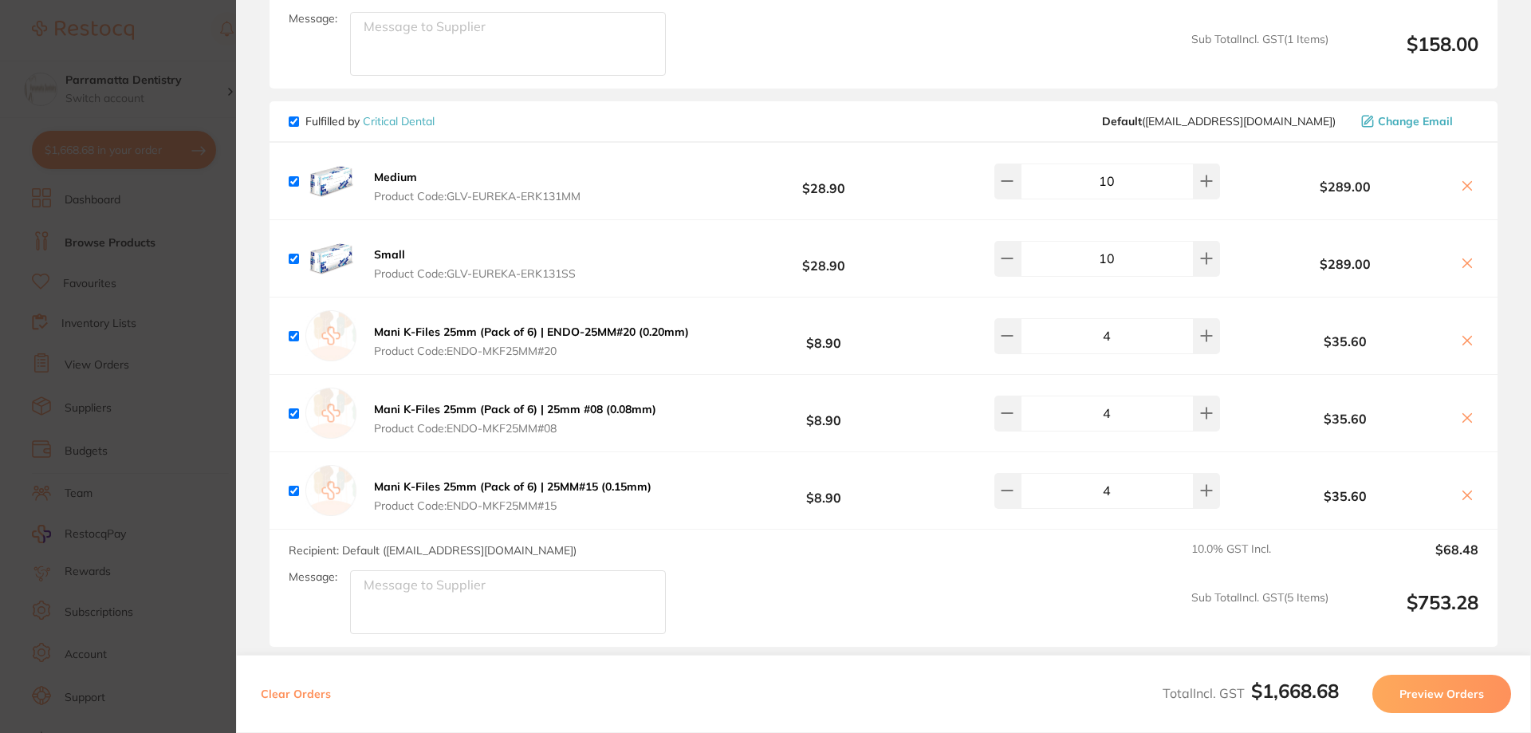
scroll to position [1355, 0]
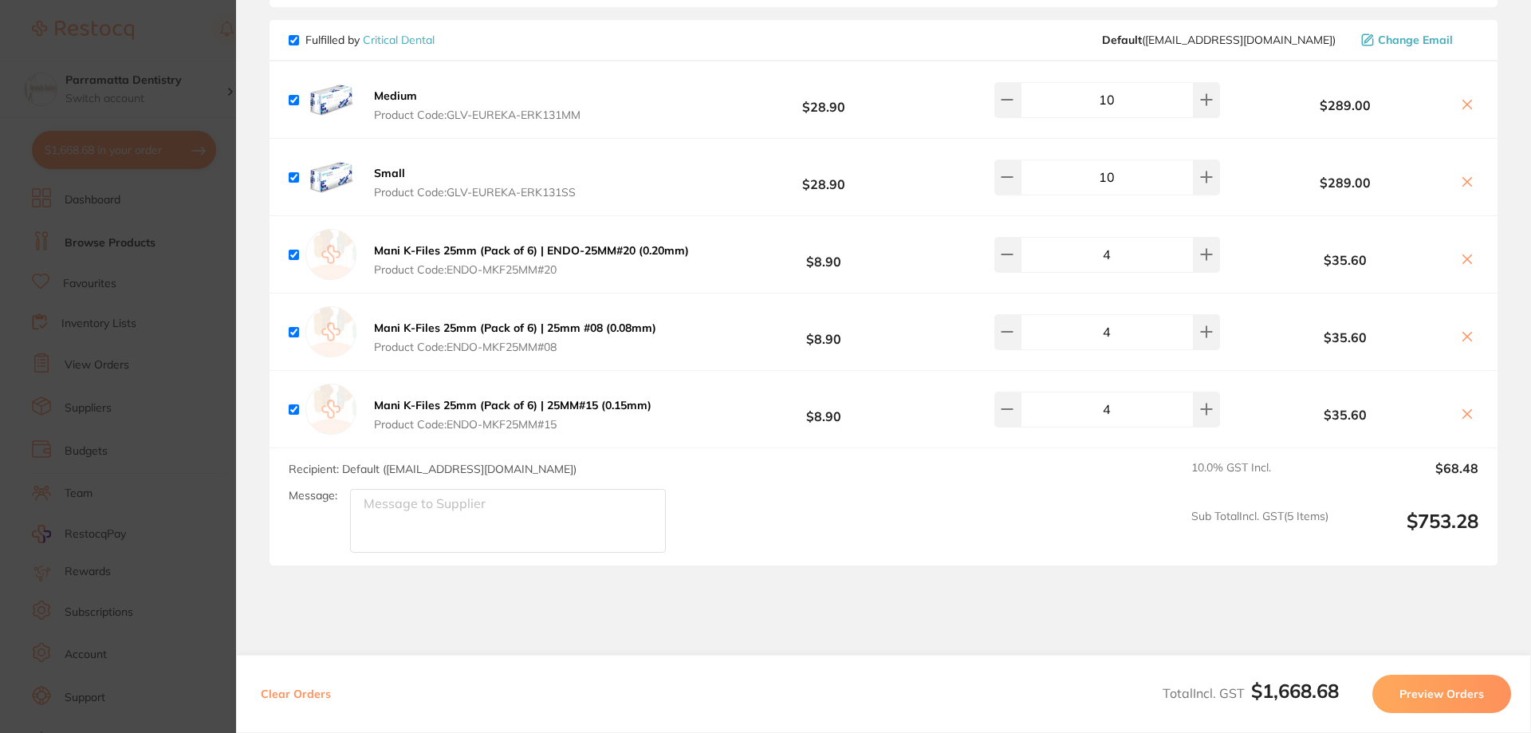
click at [1466, 253] on icon at bounding box center [1466, 259] width 13 height 13
click at [1463, 253] on icon at bounding box center [1466, 259] width 13 height 13
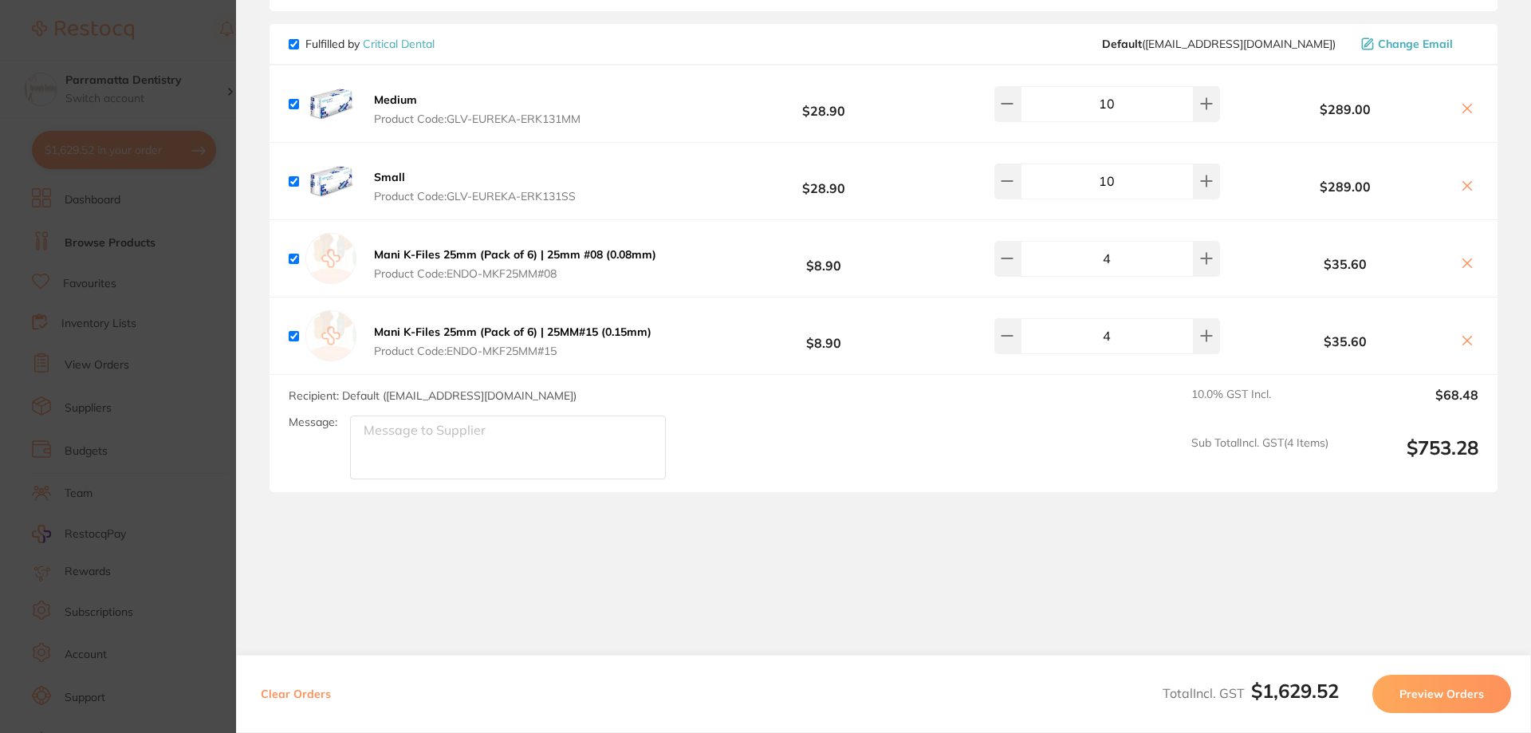
click at [1463, 259] on icon at bounding box center [1467, 263] width 9 height 9
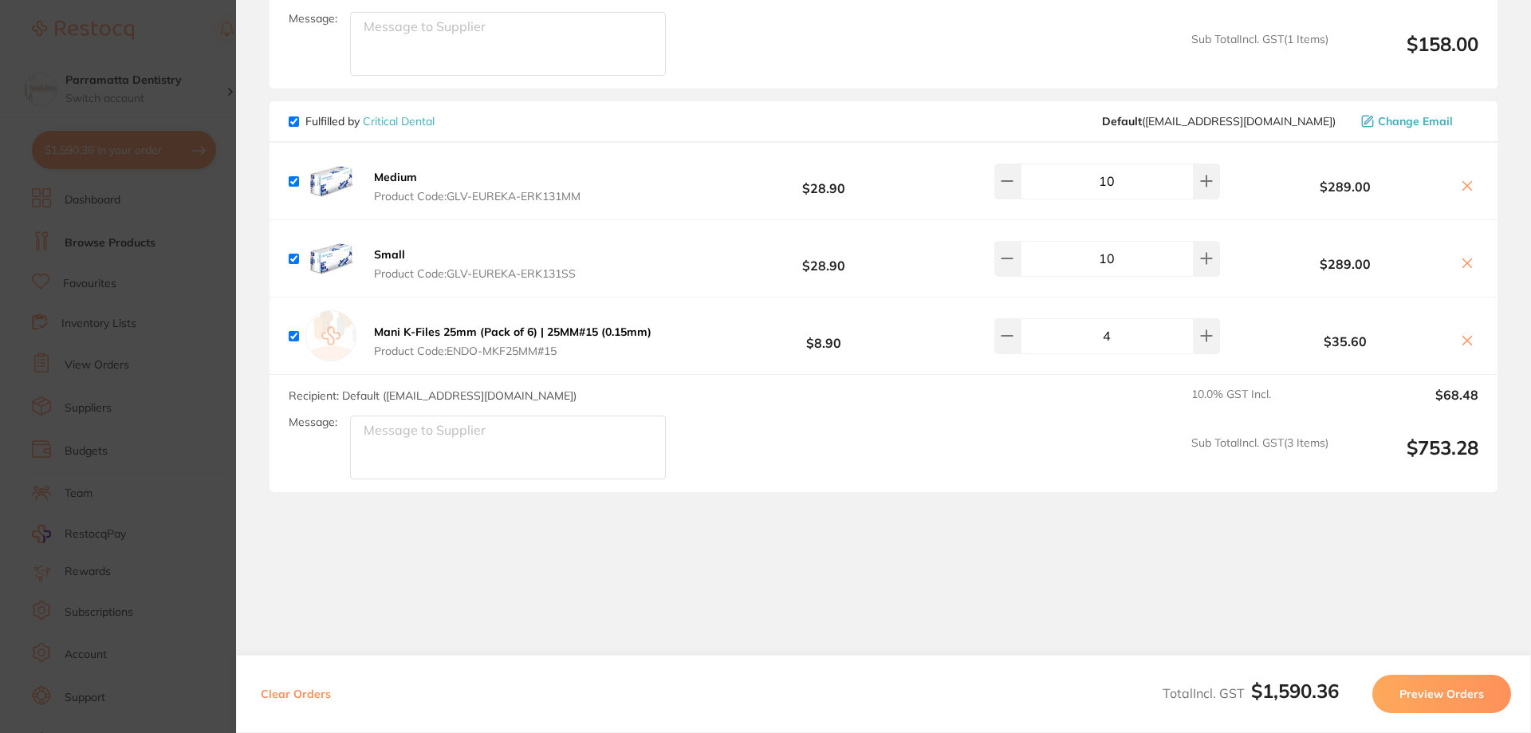
click at [1464, 336] on icon at bounding box center [1467, 340] width 9 height 9
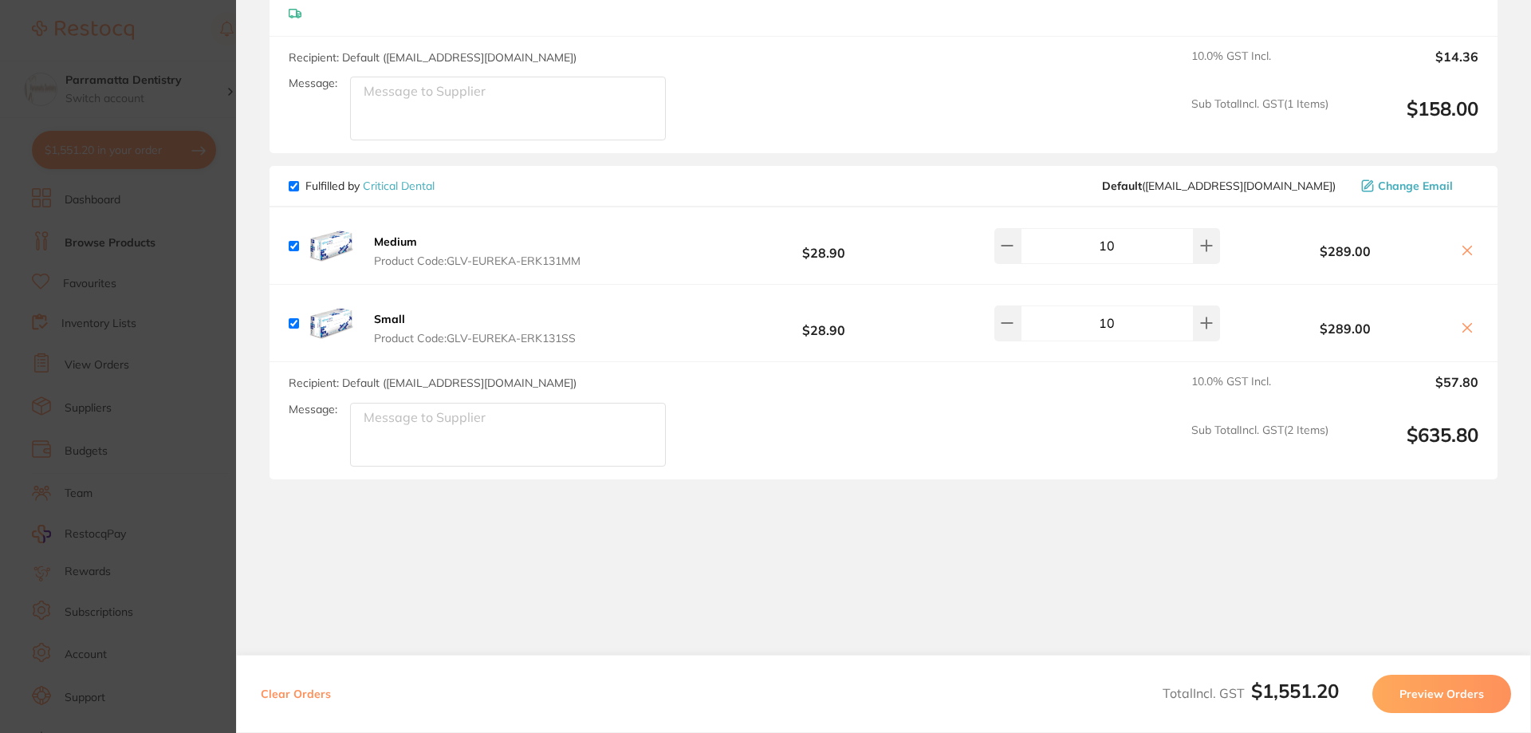
scroll to position [1197, 0]
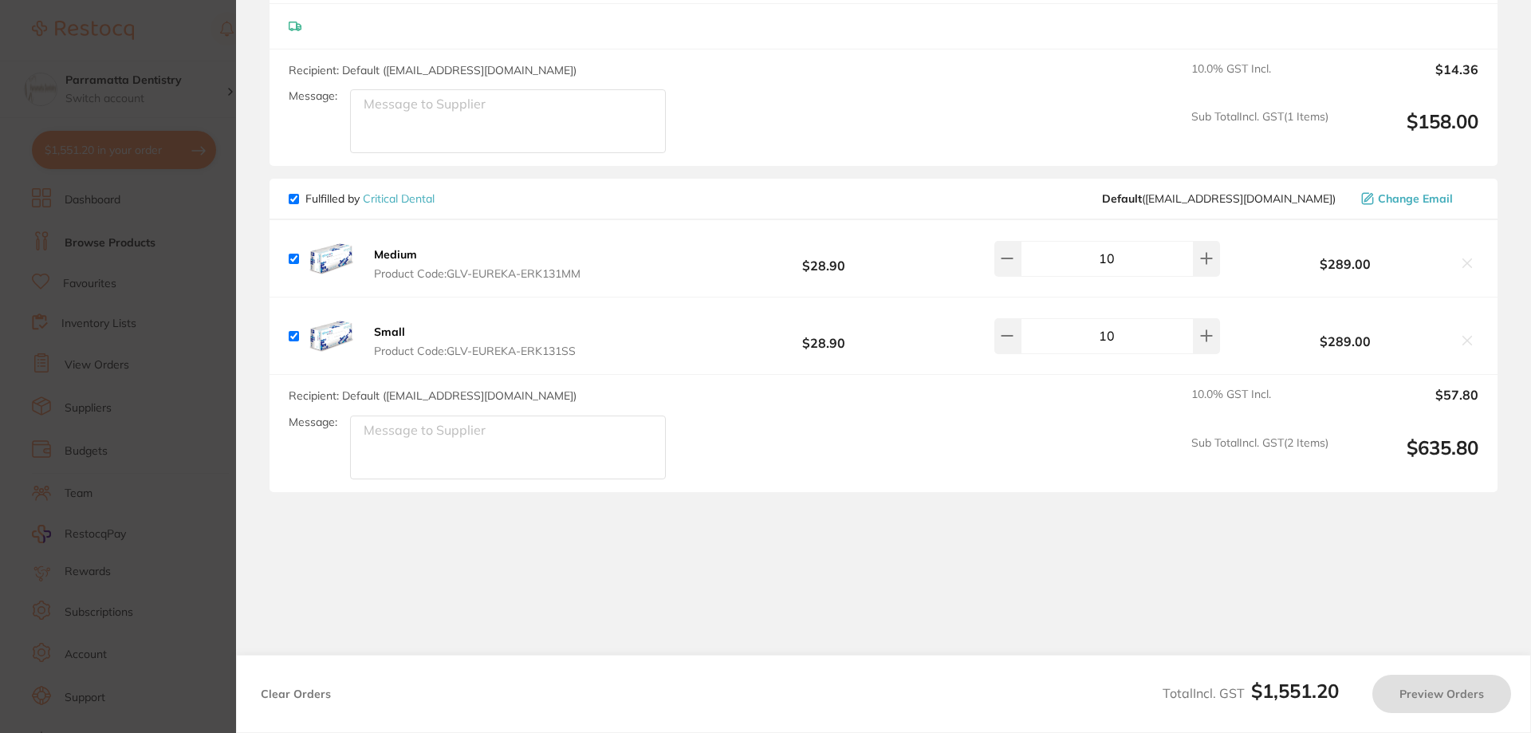
checkbox input "true"
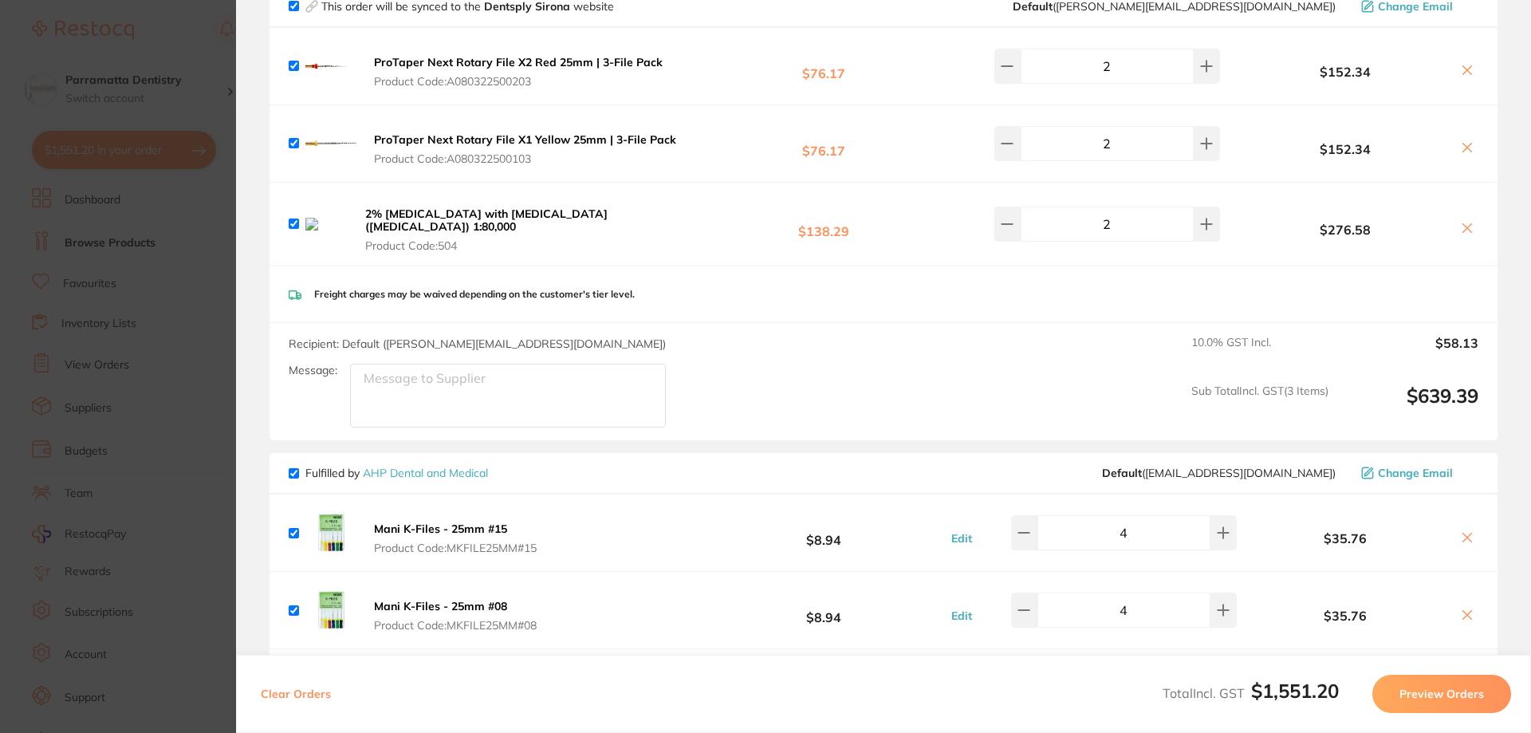
scroll to position [0, 0]
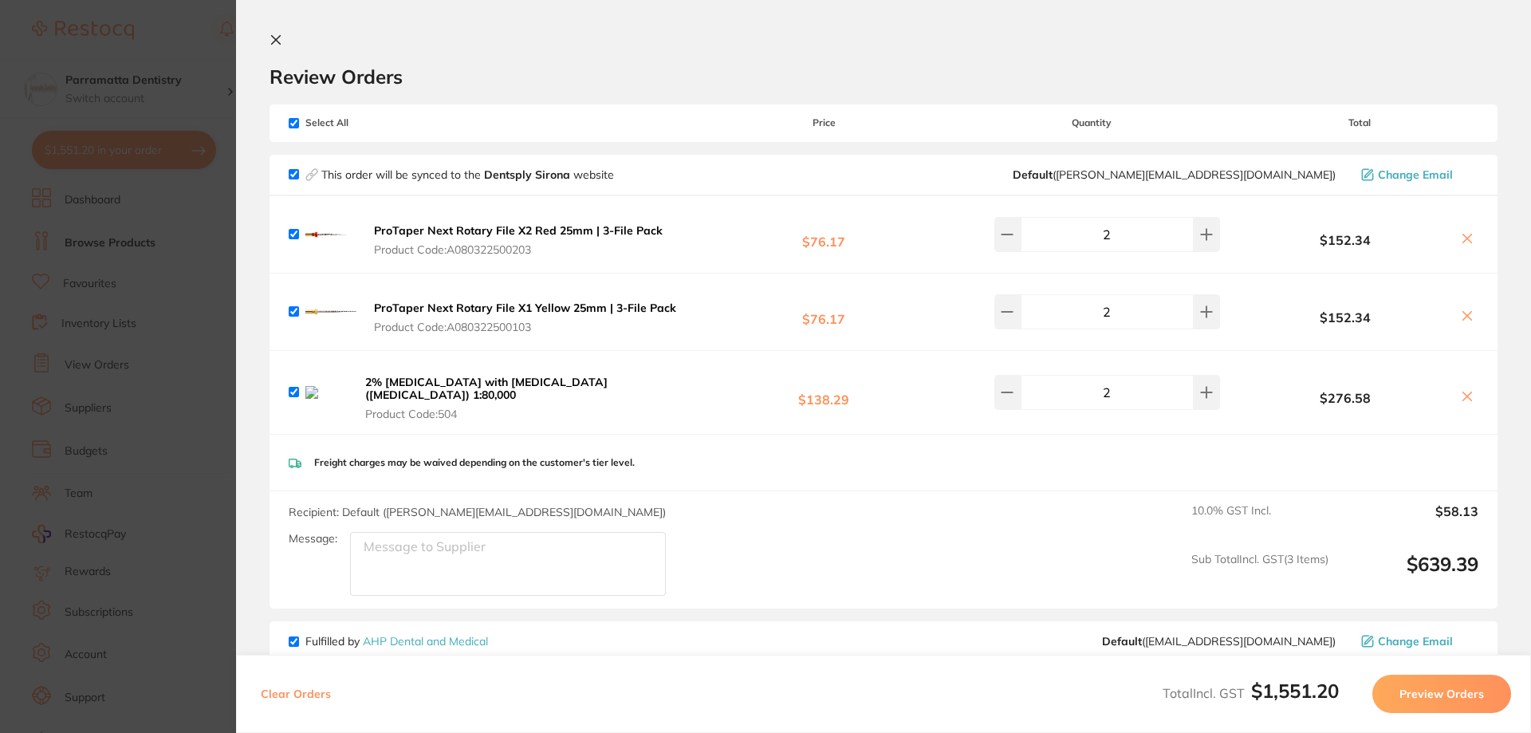
click at [277, 39] on icon at bounding box center [276, 40] width 9 height 9
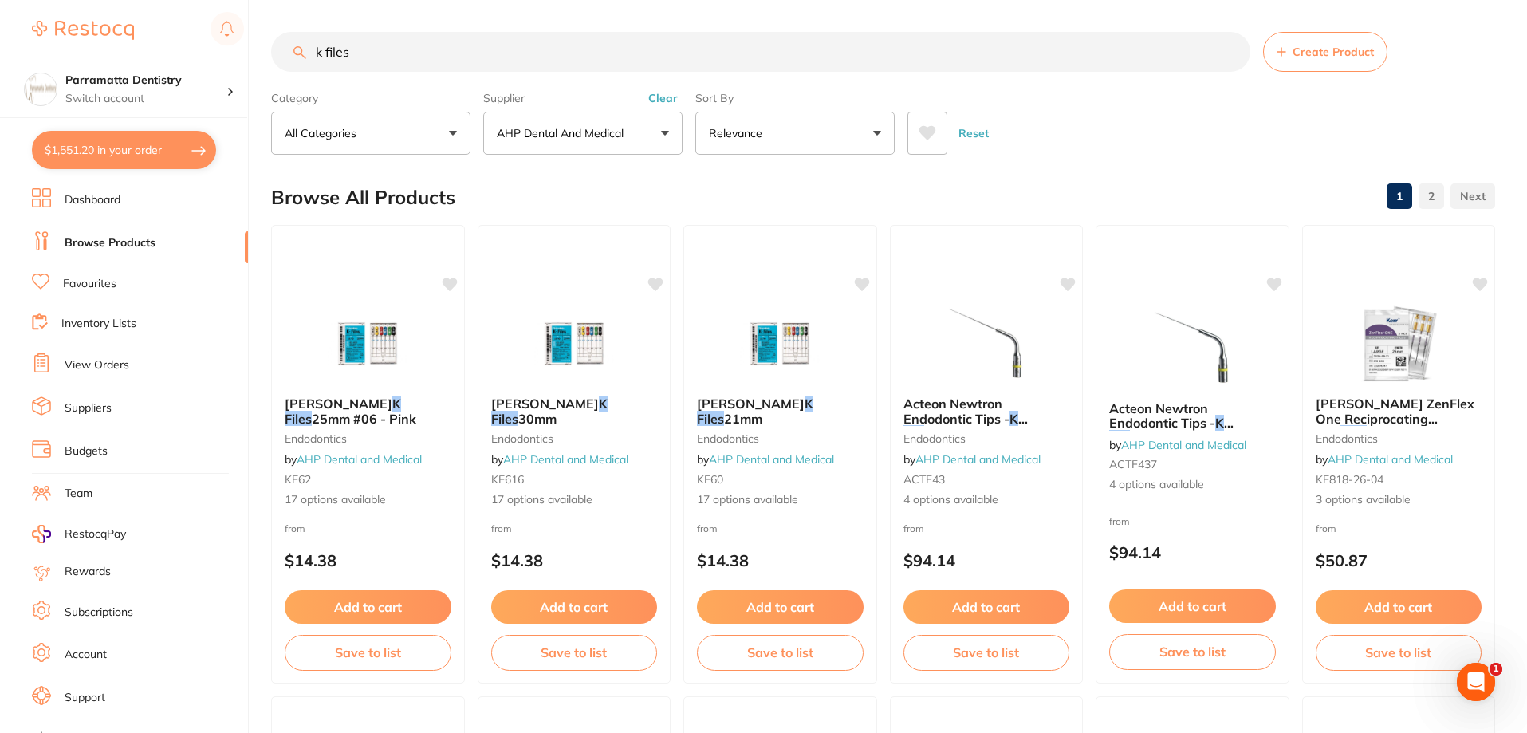
drag, startPoint x: 377, startPoint y: 59, endPoint x: 136, endPoint y: 41, distance: 242.2
click at [136, 42] on div "$1,551.20 Parramatta Dentistry Switch account Parramatta Dentistry $1,551.20 in…" at bounding box center [763, 366] width 1527 height 733
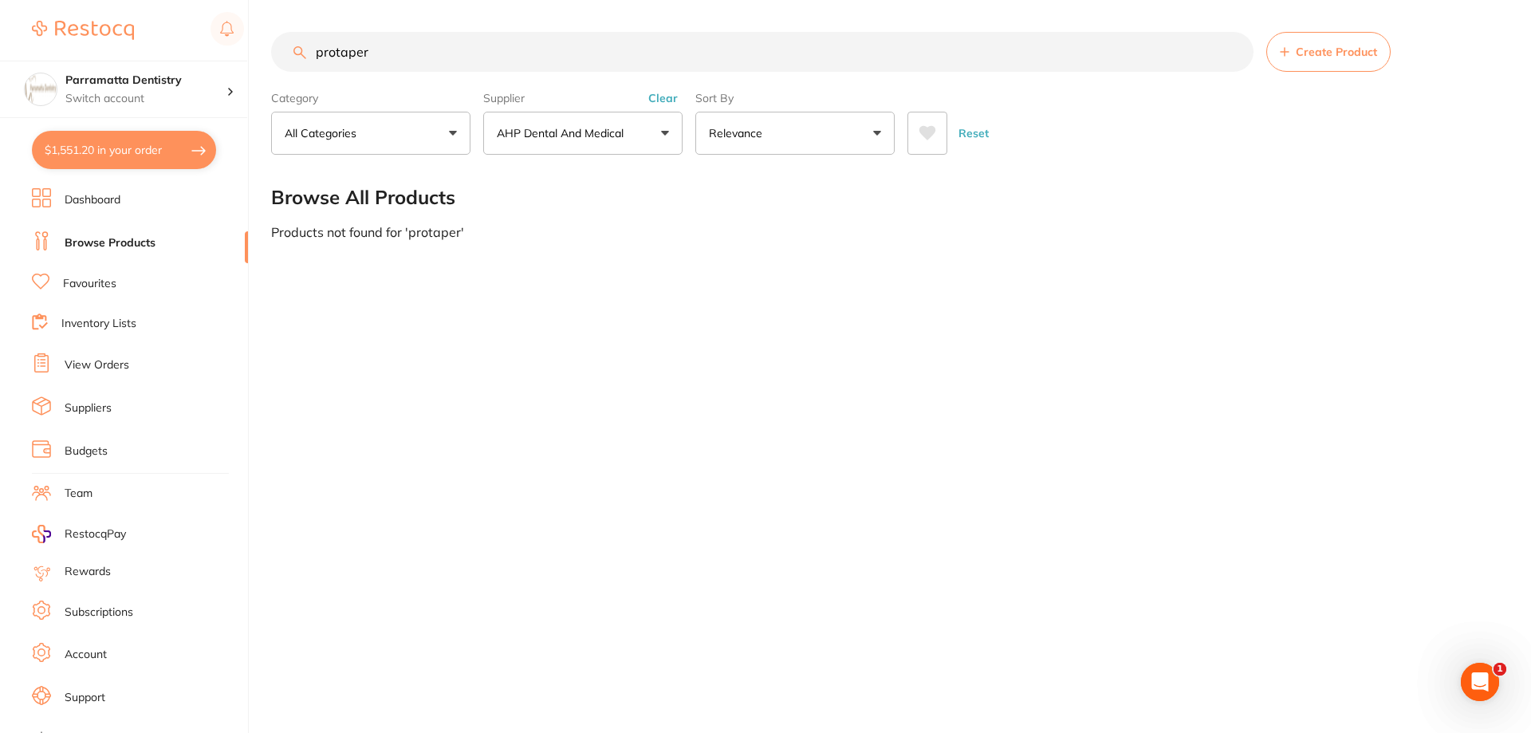
click at [600, 131] on p "AHP Dental and Medical" at bounding box center [563, 133] width 133 height 16
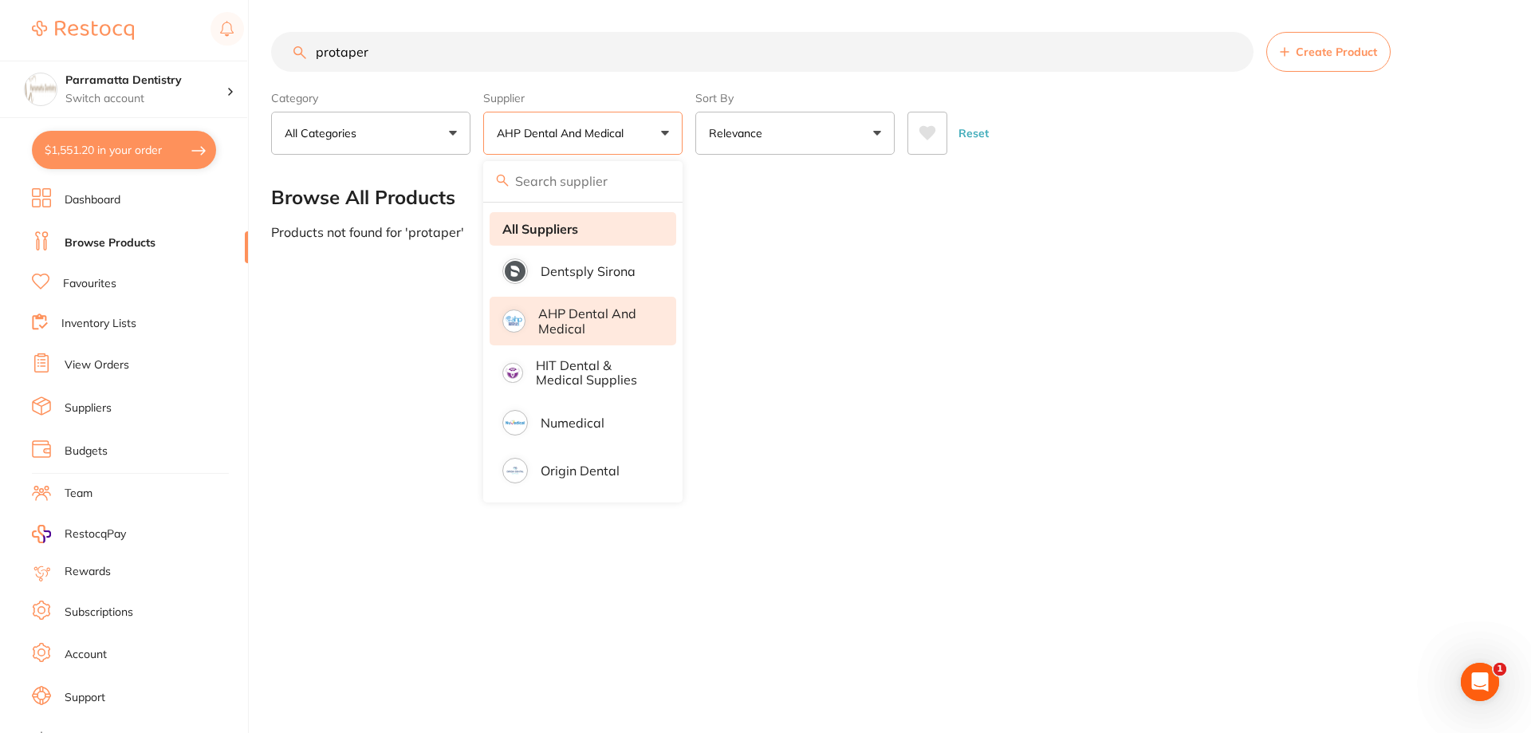
click at [601, 230] on li "All Suppliers" at bounding box center [582, 228] width 187 height 33
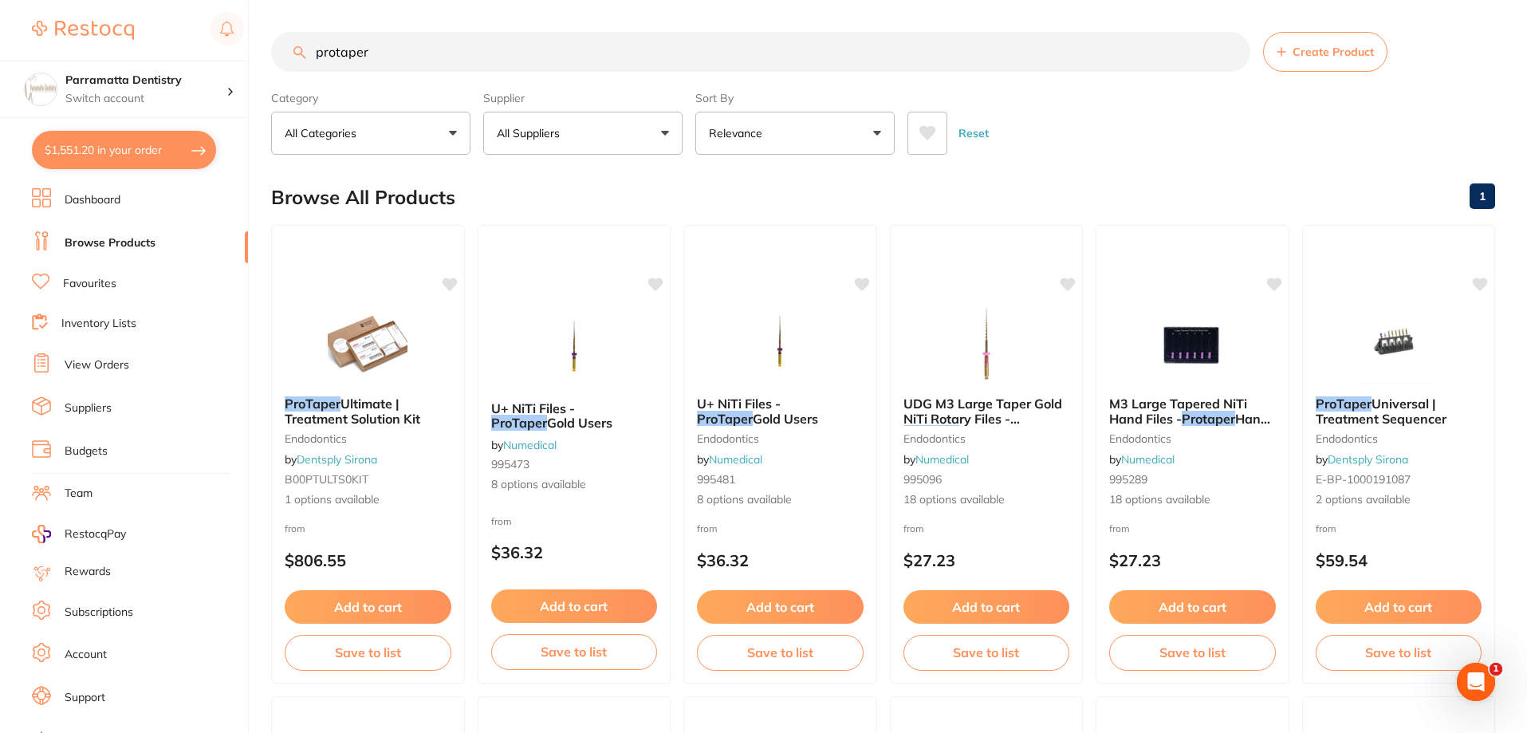
click at [116, 152] on button "$1,551.20 in your order" at bounding box center [124, 150] width 184 height 38
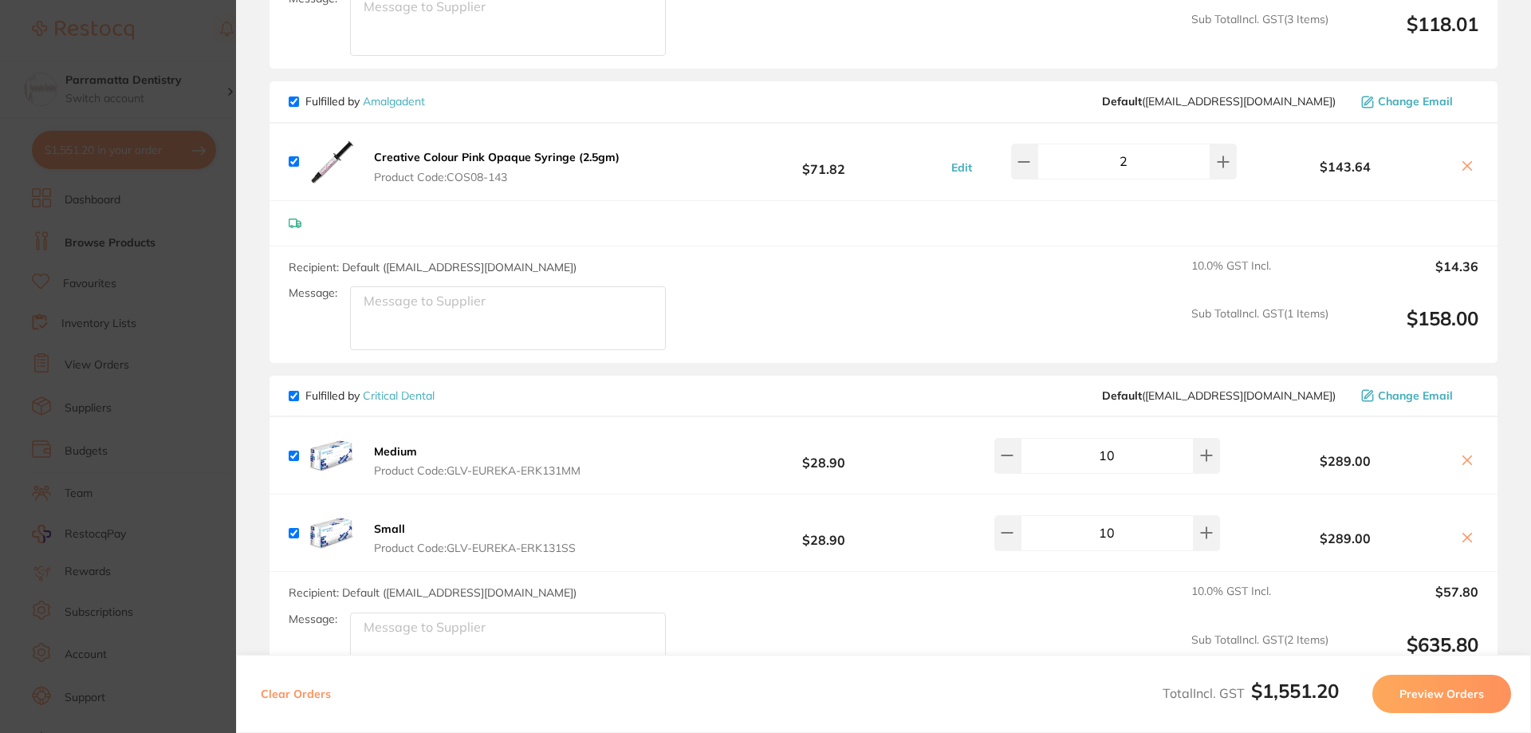
scroll to position [1036, 0]
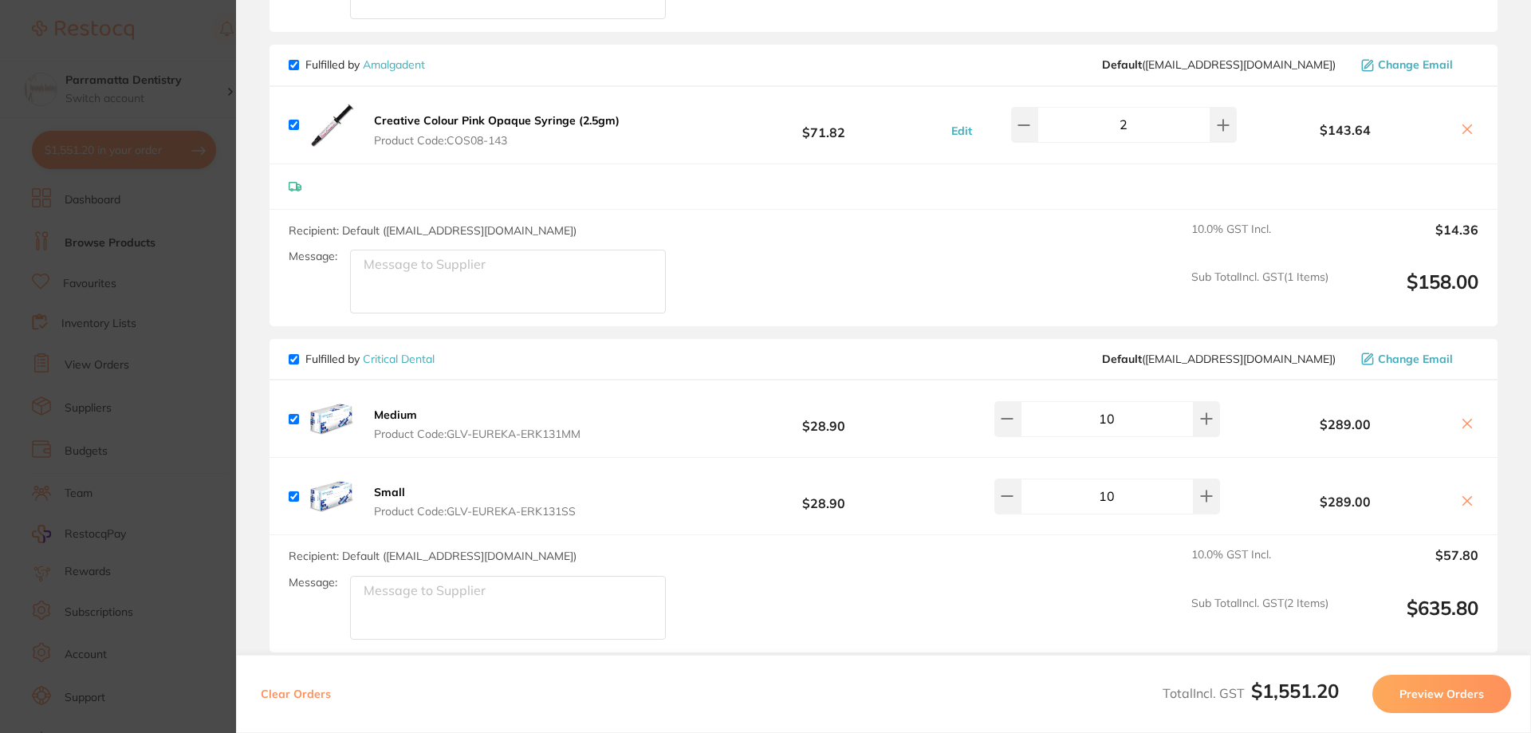
click at [183, 383] on section "Update RRP Set your pre negotiated price for this item. Item Agreed RRP (excl. …" at bounding box center [765, 366] width 1531 height 733
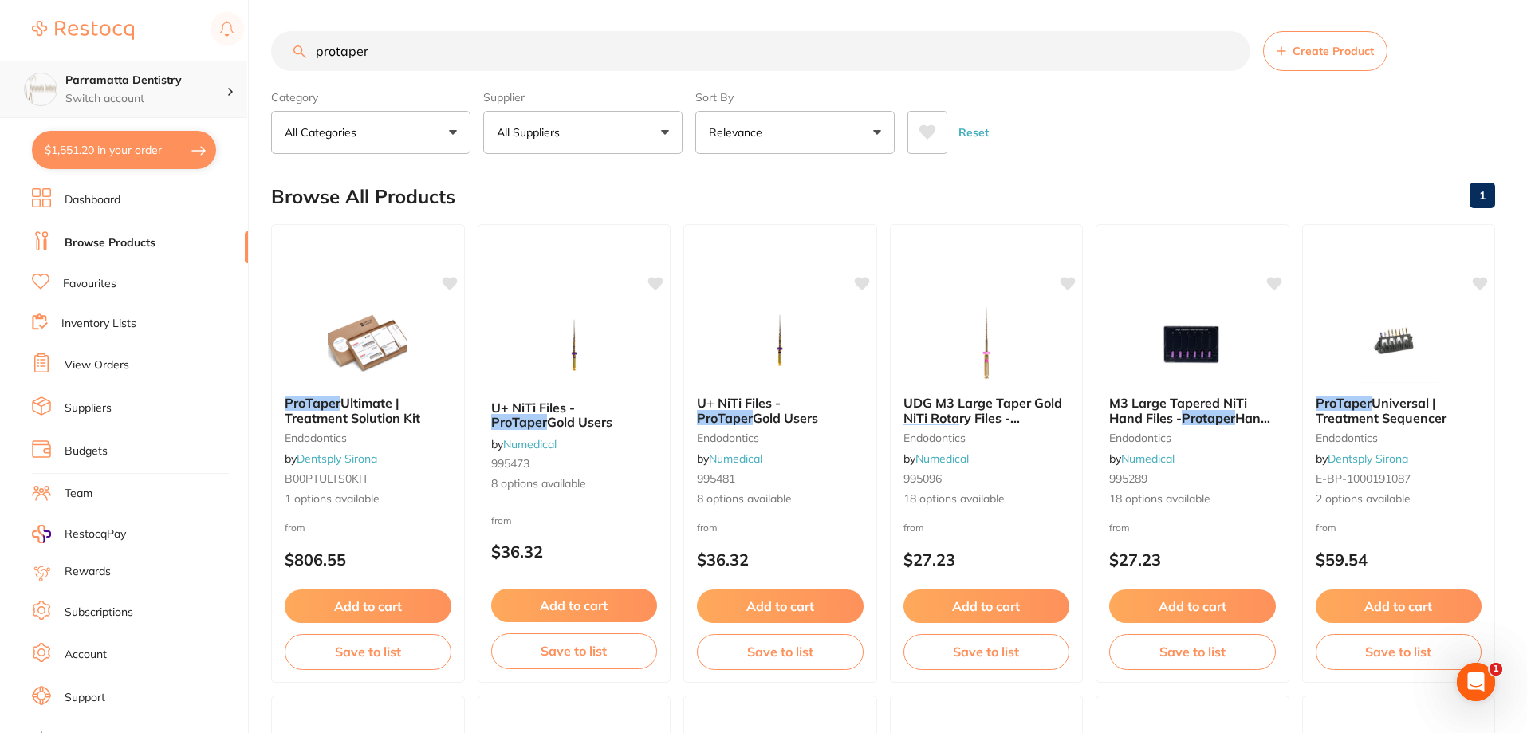
scroll to position [1, 0]
drag, startPoint x: 400, startPoint y: 50, endPoint x: 0, endPoint y: 73, distance: 400.8
click at [0, 73] on div "$1,551.20 Parramatta Dentistry Switch account Parramatta Dentistry $1,551.20 in…" at bounding box center [763, 365] width 1527 height 733
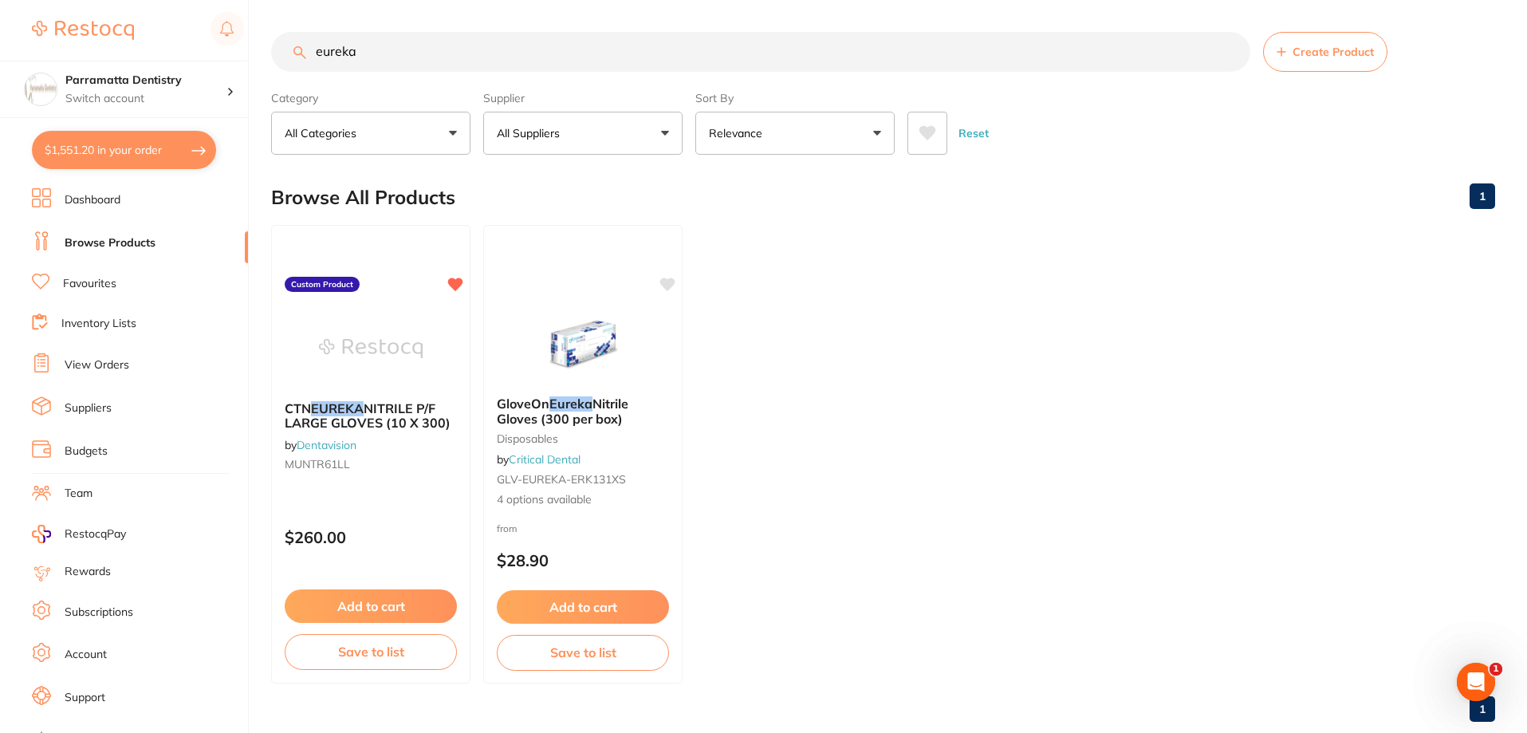
scroll to position [0, 0]
click at [810, 482] on ul "CTN EUREKA NITRILE P/F LARGE GLOVES (10 X 300) by Dentavision MUNTR61LL Custom …" at bounding box center [883, 454] width 1224 height 458
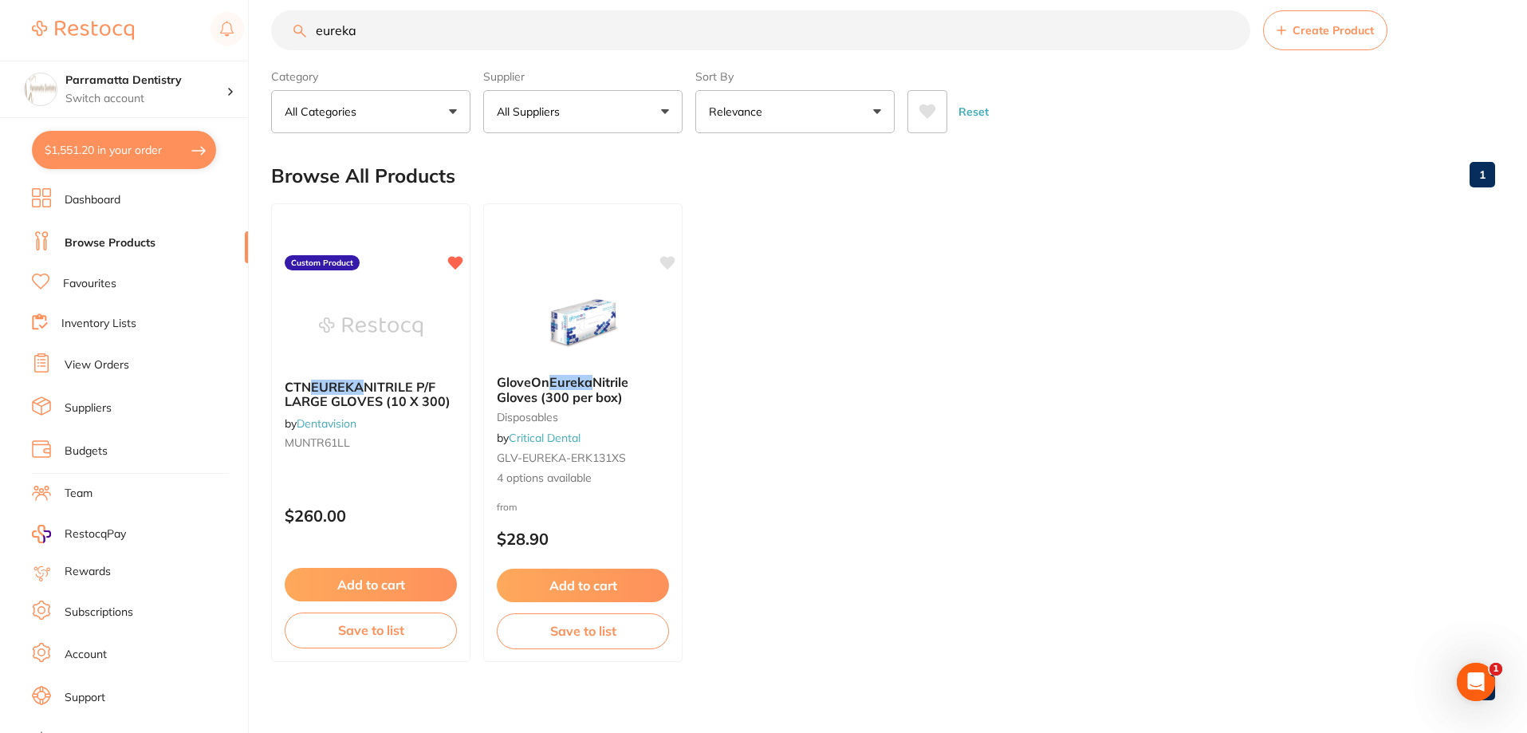
scroll to position [33, 0]
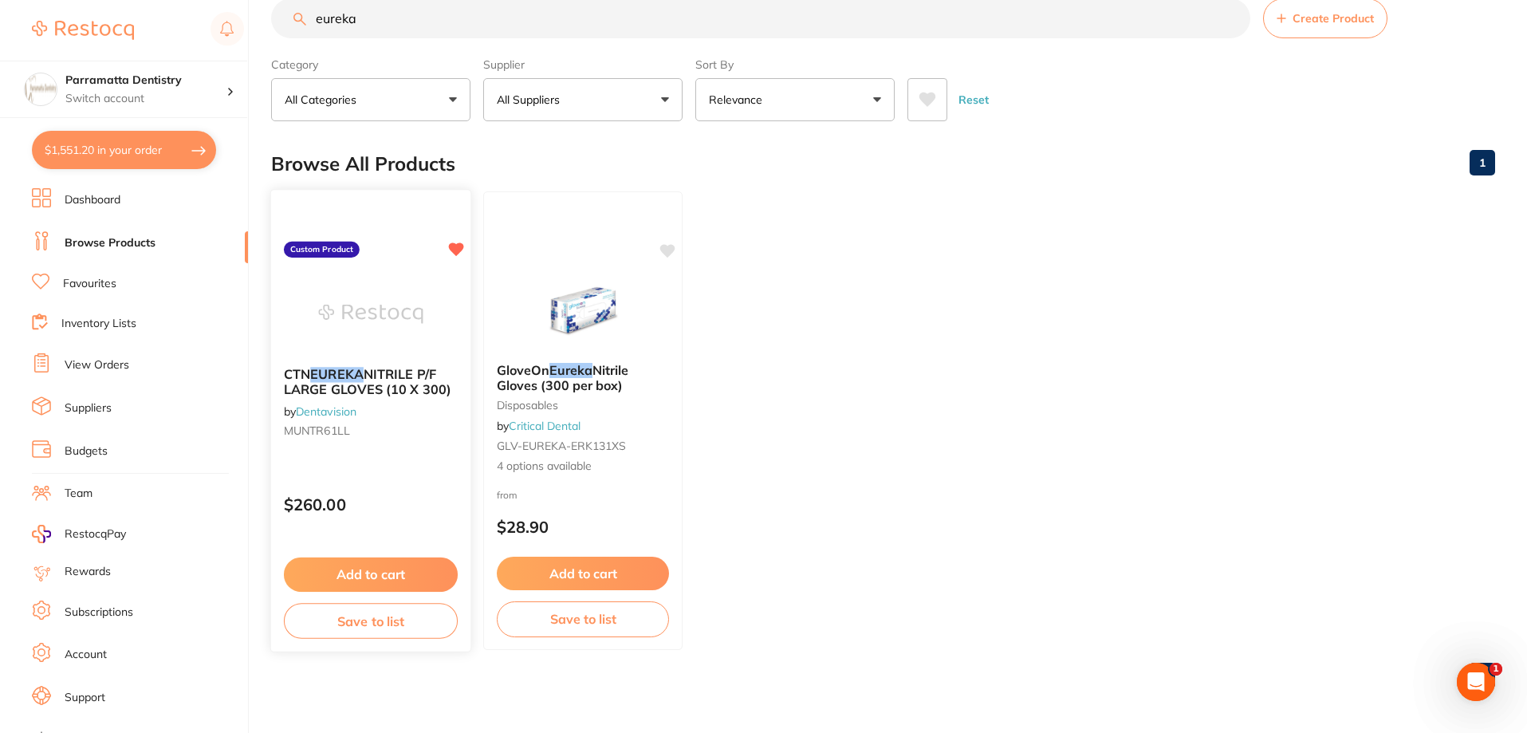
click at [360, 378] on em "EUREKA" at bounding box center [336, 374] width 53 height 16
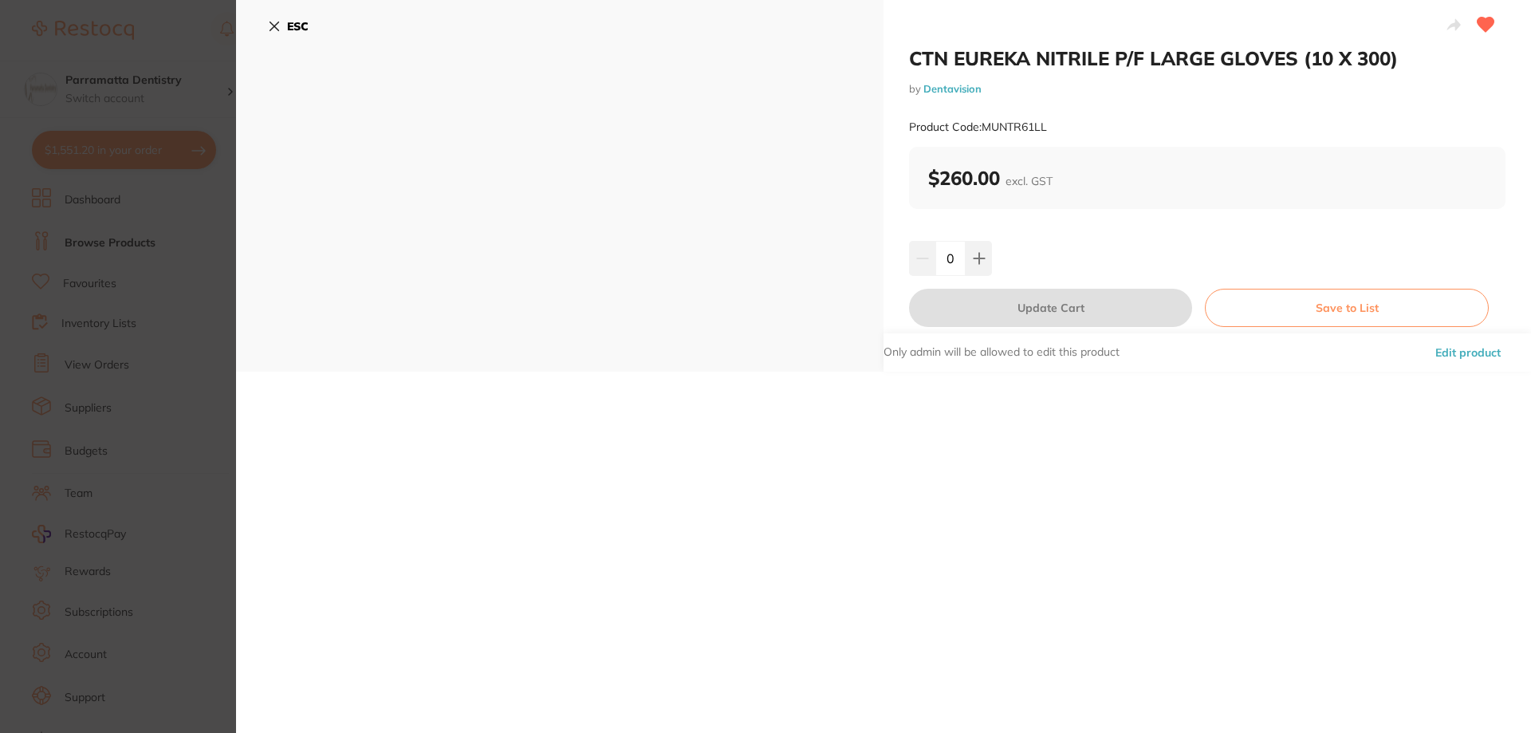
click at [944, 86] on link "Dentavision" at bounding box center [952, 88] width 58 height 13
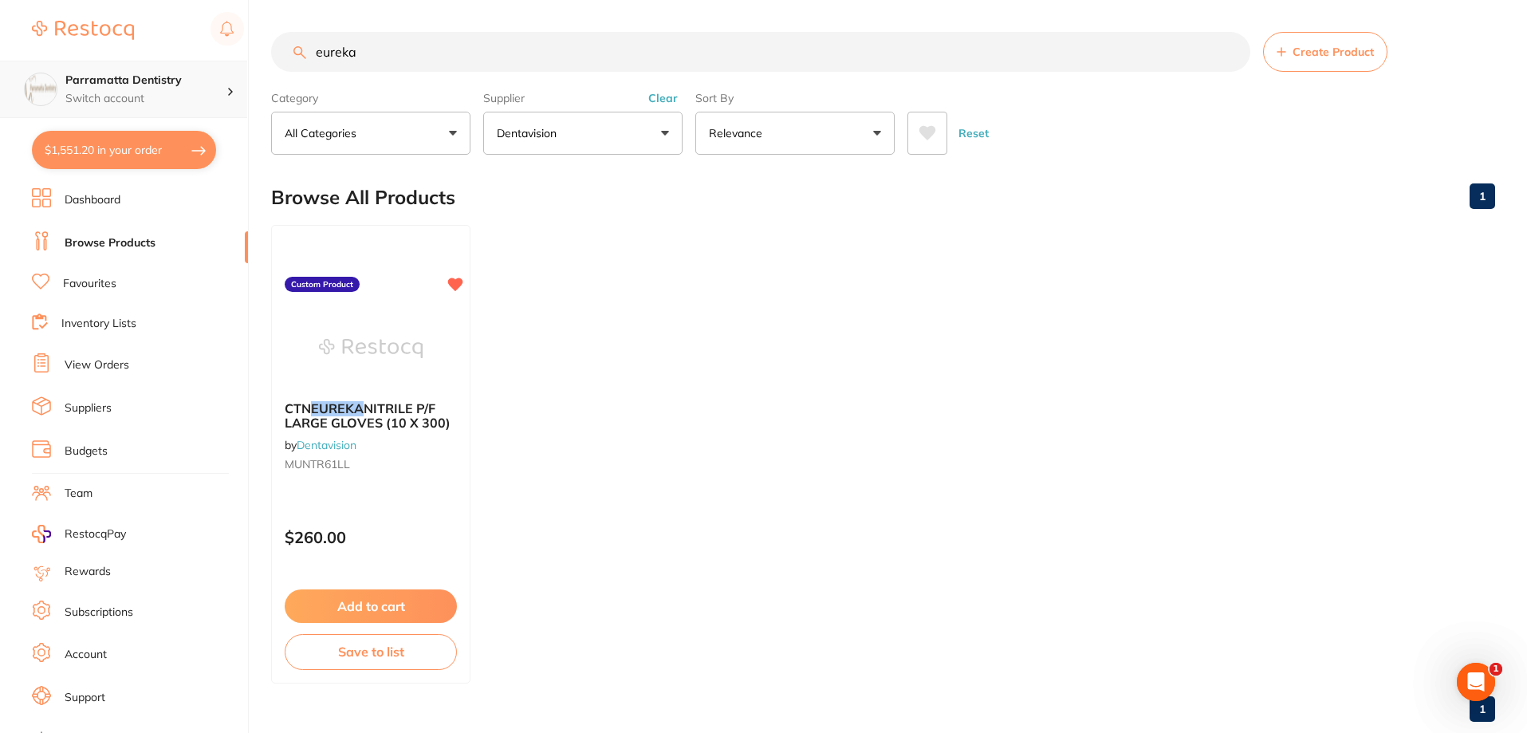
scroll to position [1, 0]
drag, startPoint x: 438, startPoint y: 59, endPoint x: 0, endPoint y: 69, distance: 437.7
click at [0, 68] on div "$1,551.20 Parramatta Dentistry Switch account Parramatta Dentistry $1,551.20 in…" at bounding box center [763, 366] width 1527 height 733
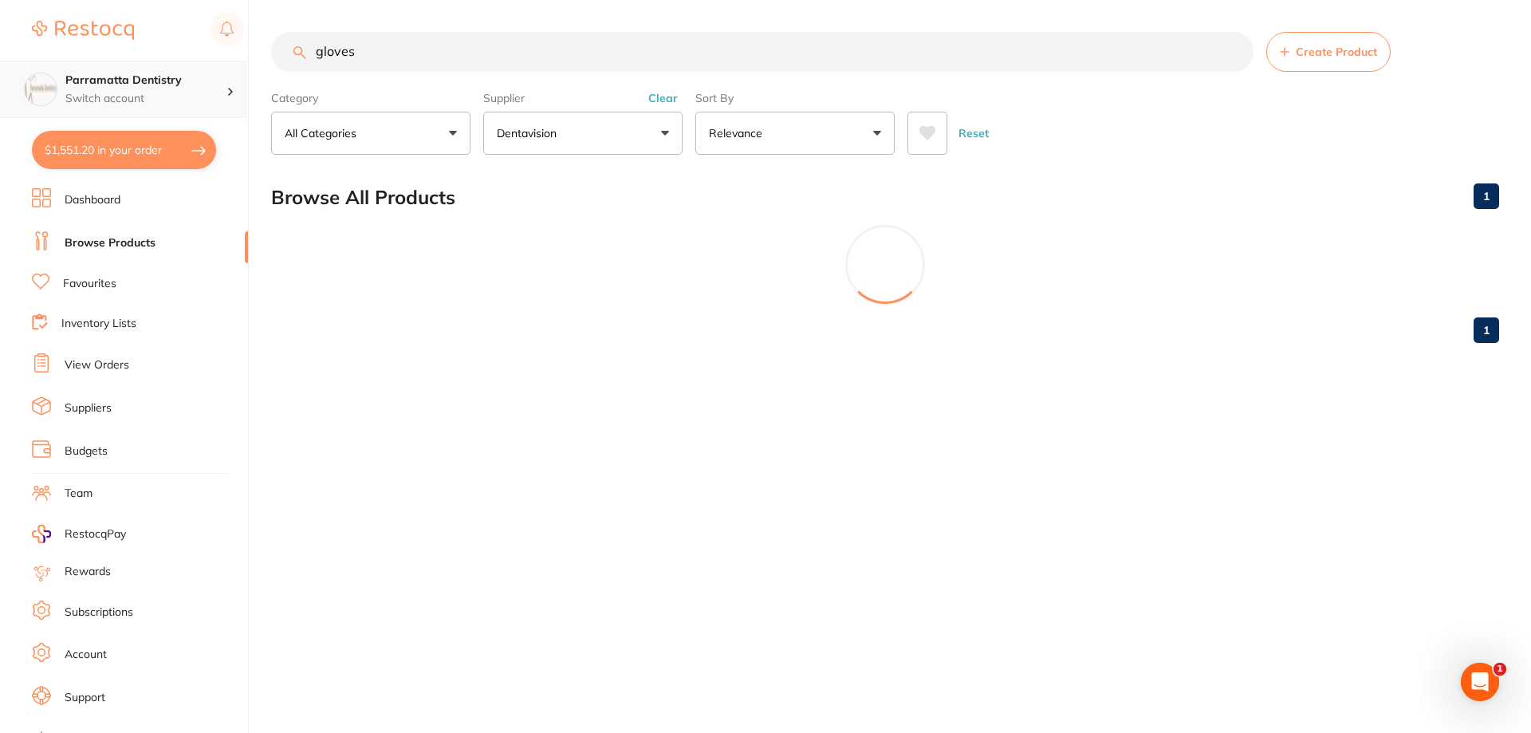
type input "gloves"
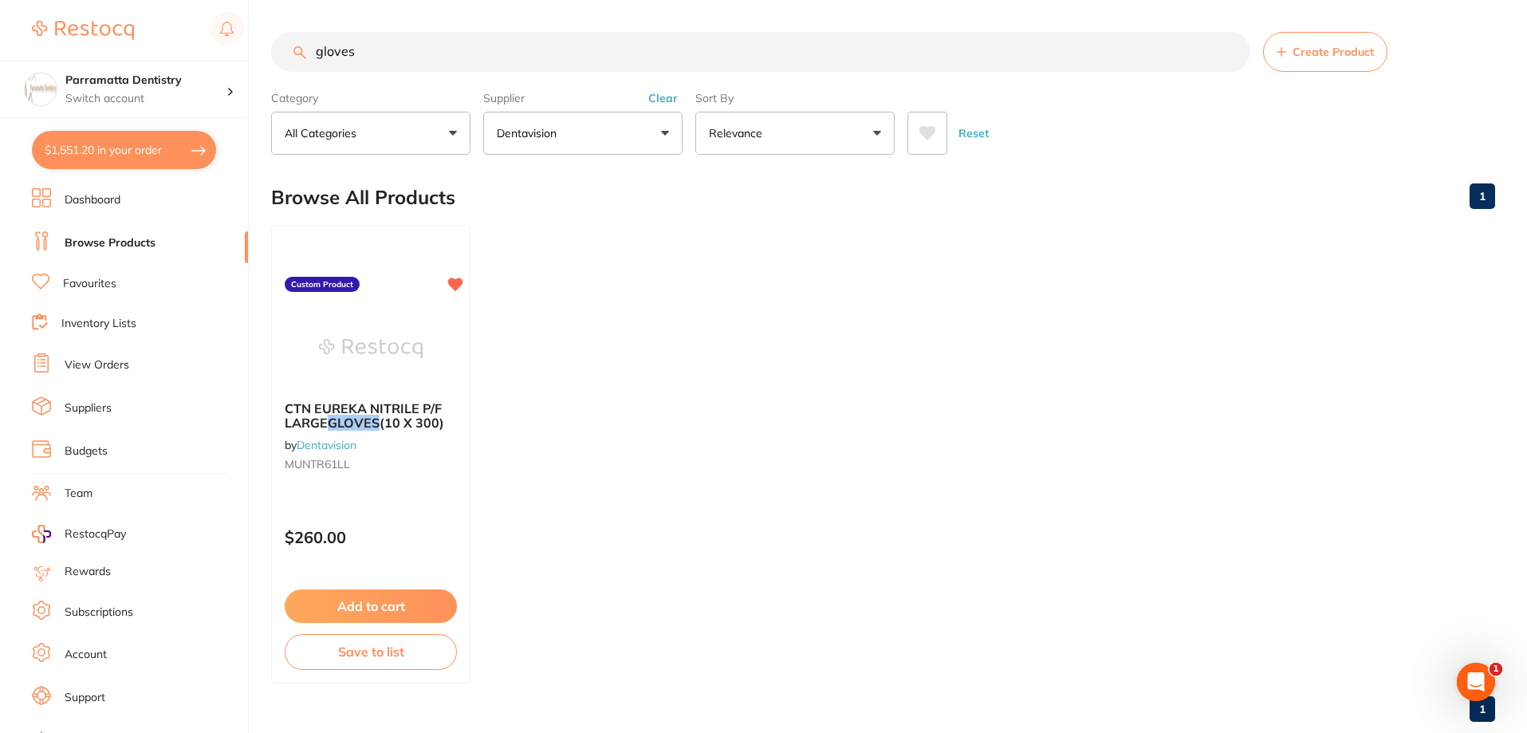
scroll to position [0, 0]
click at [666, 99] on button "Clear" at bounding box center [662, 98] width 39 height 14
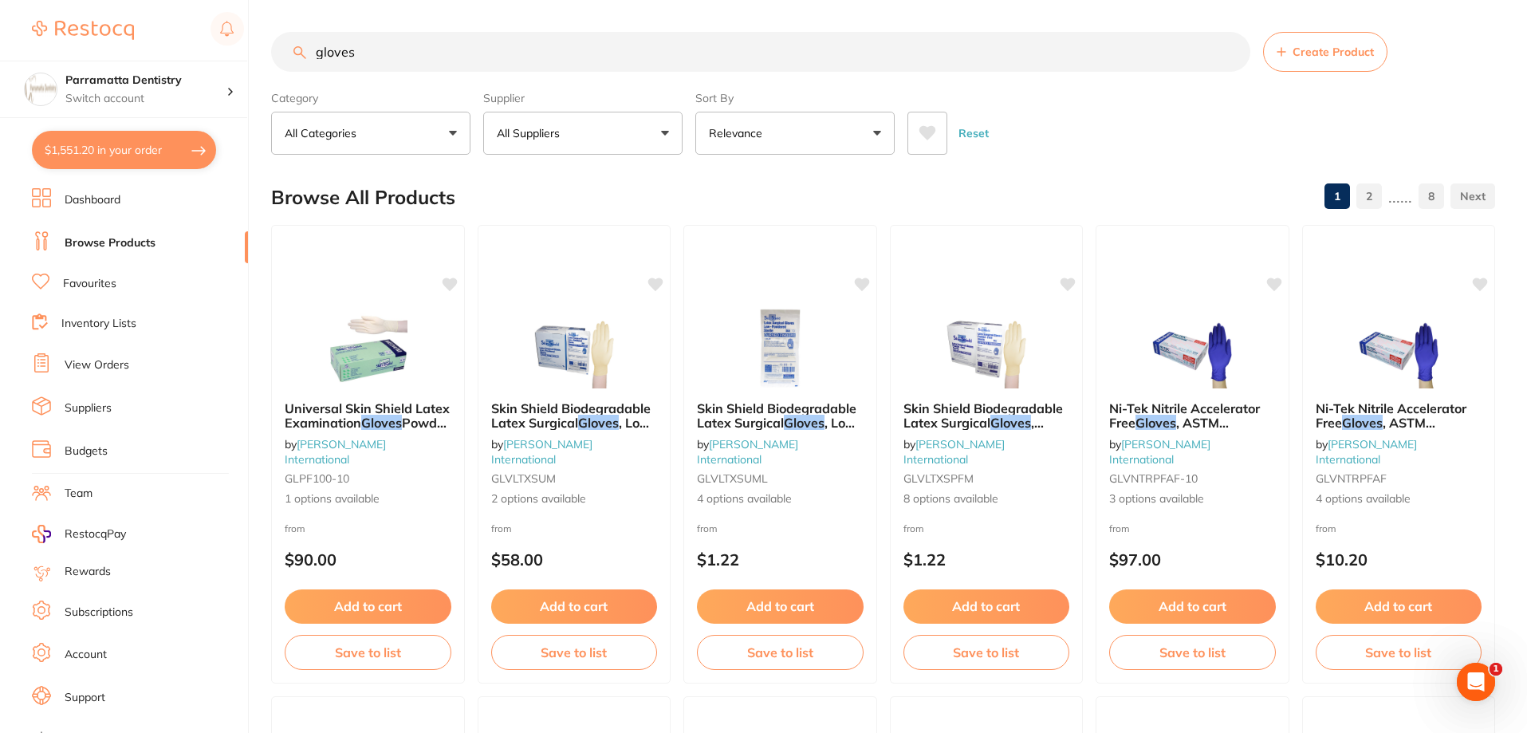
click at [639, 136] on button "All Suppliers" at bounding box center [582, 133] width 199 height 43
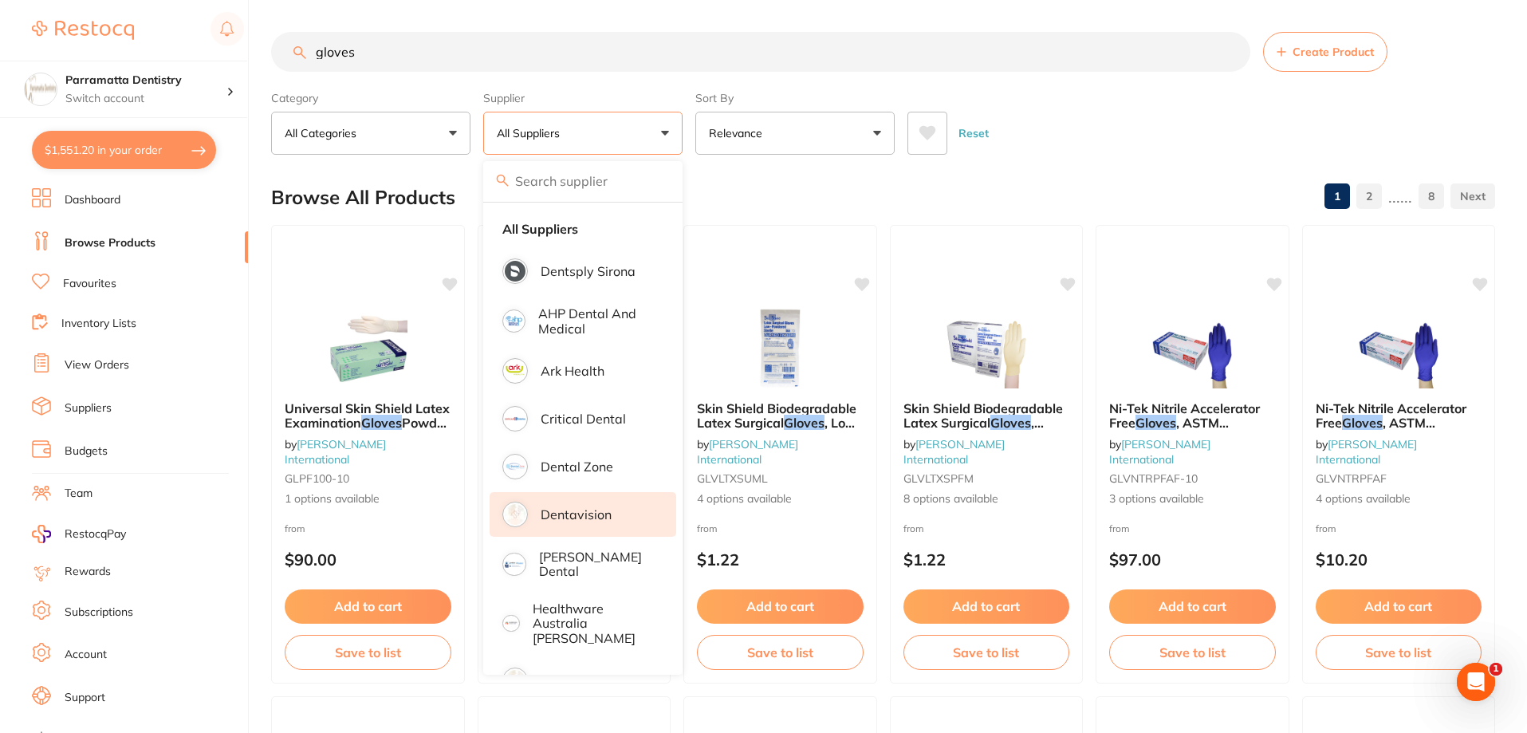
click at [585, 520] on p "Dentavision" at bounding box center [575, 514] width 71 height 14
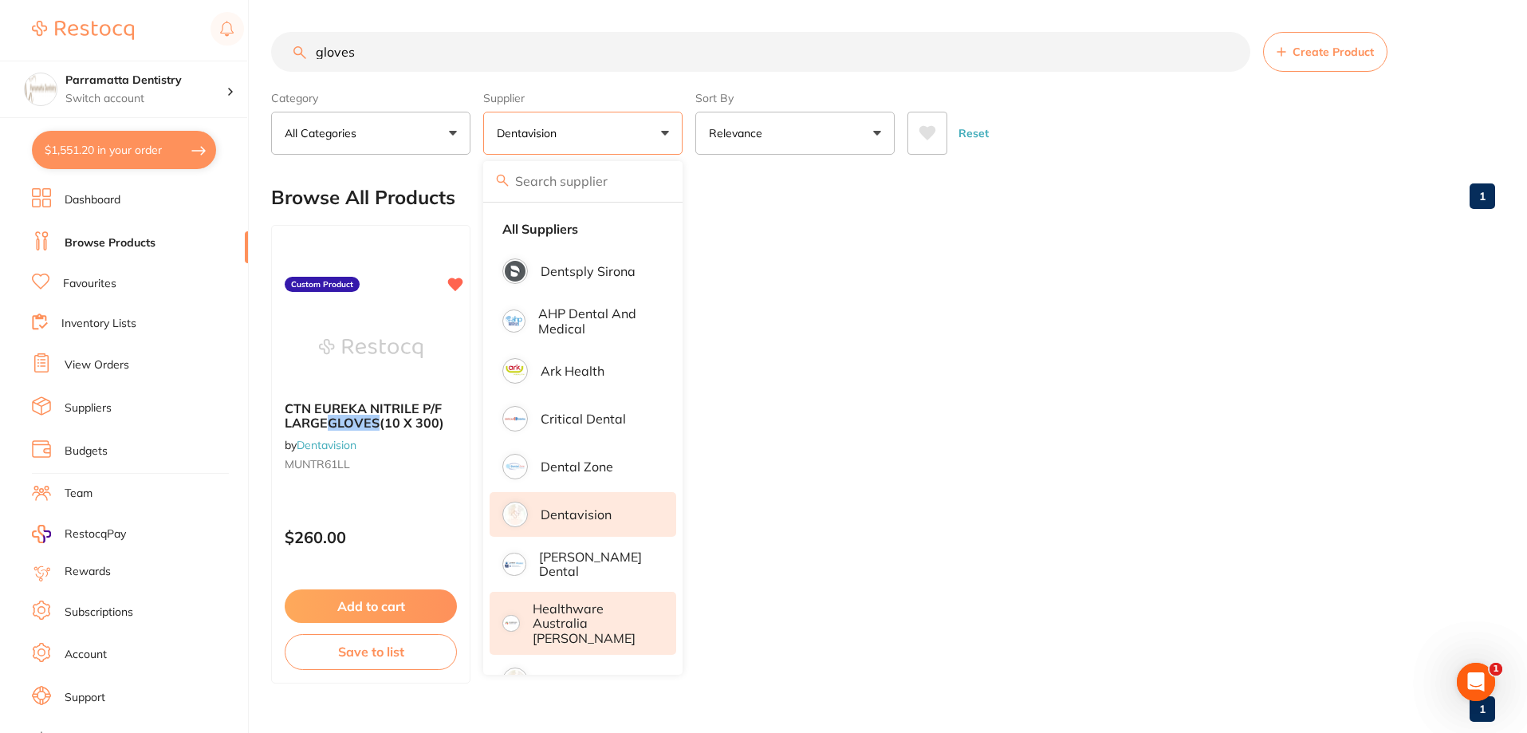
click at [567, 615] on p "Healthware Australia [PERSON_NAME]" at bounding box center [593, 623] width 122 height 44
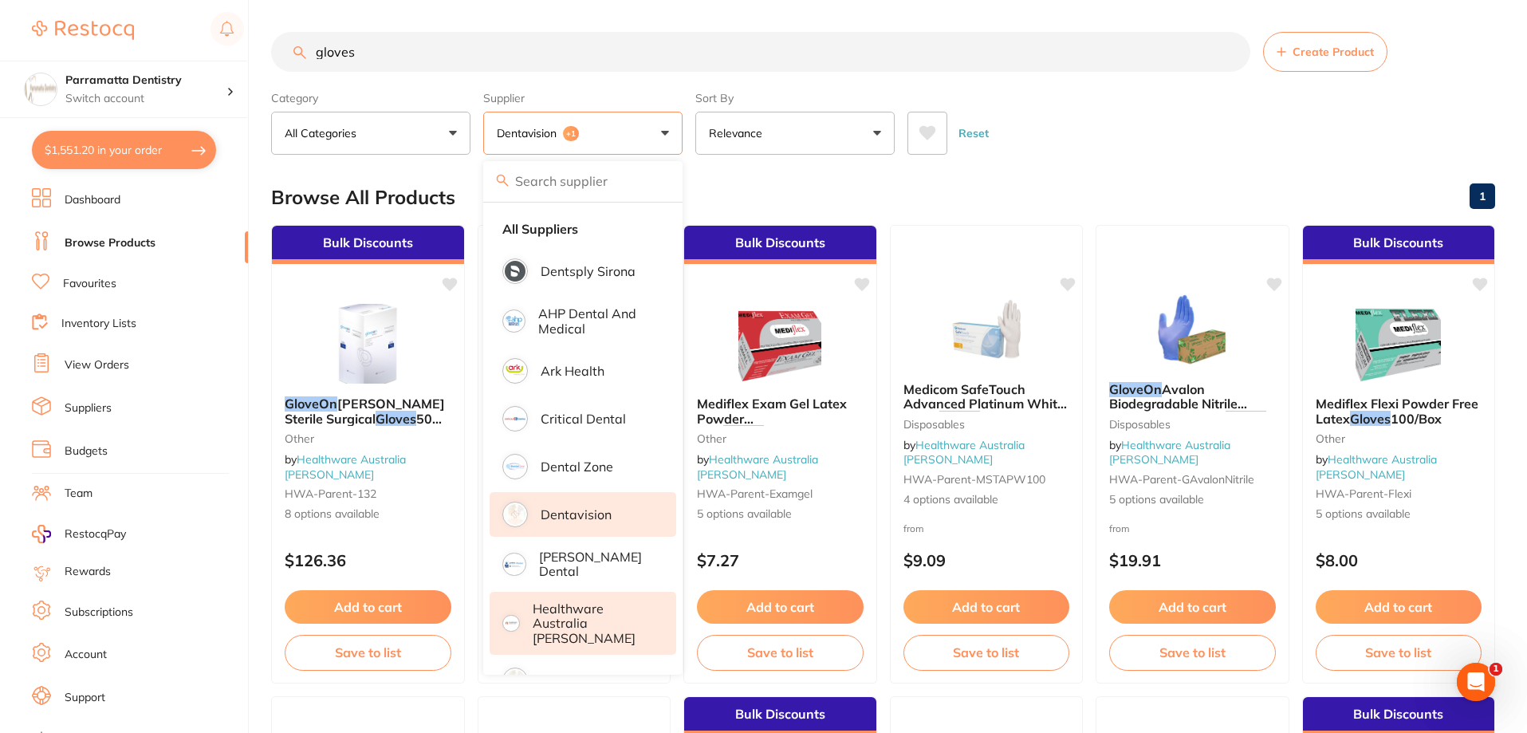
click at [1085, 94] on div "Category All Categories All Categories Disposables Miscellaneous other Clear Ca…" at bounding box center [883, 119] width 1224 height 70
